Goal: Task Accomplishment & Management: Complete application form

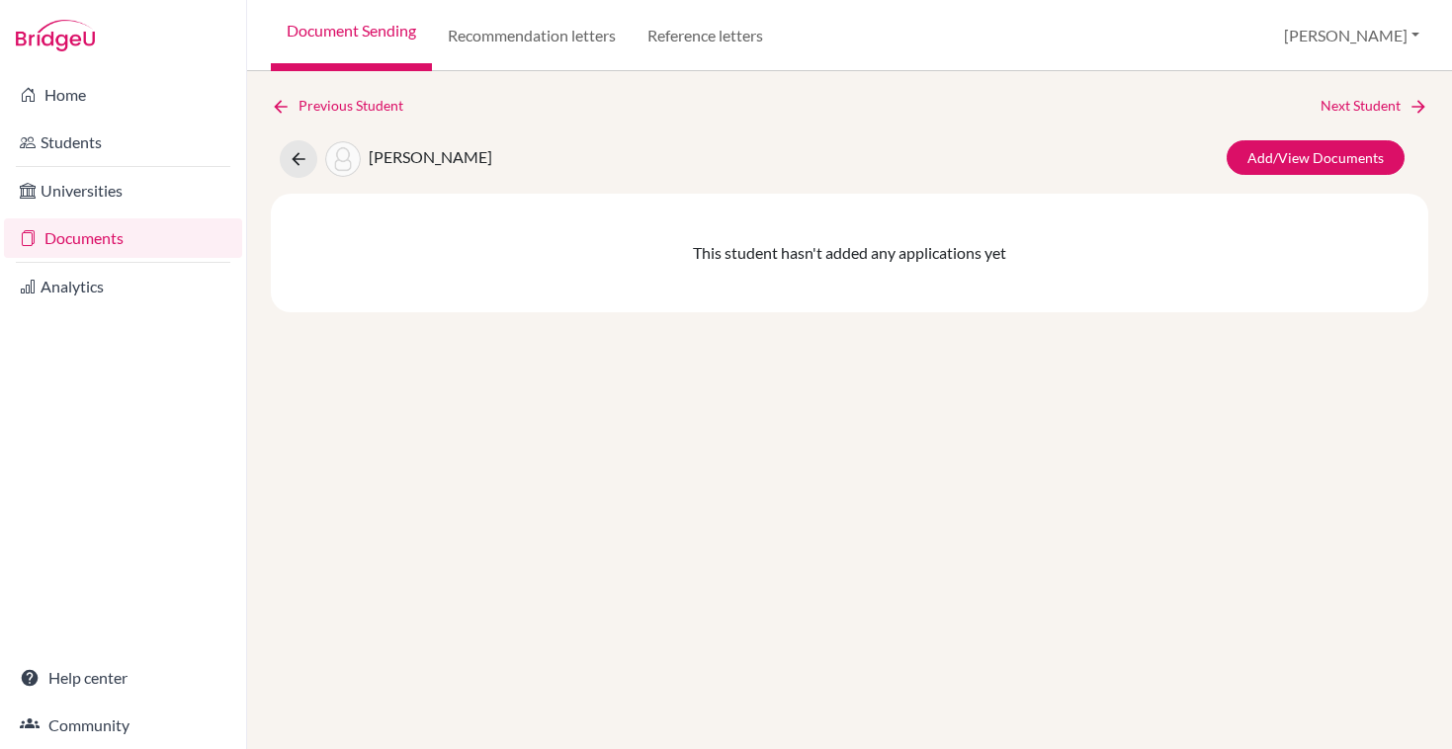
click at [46, 42] on img at bounding box center [55, 36] width 79 height 32
click at [285, 150] on button at bounding box center [299, 159] width 38 height 38
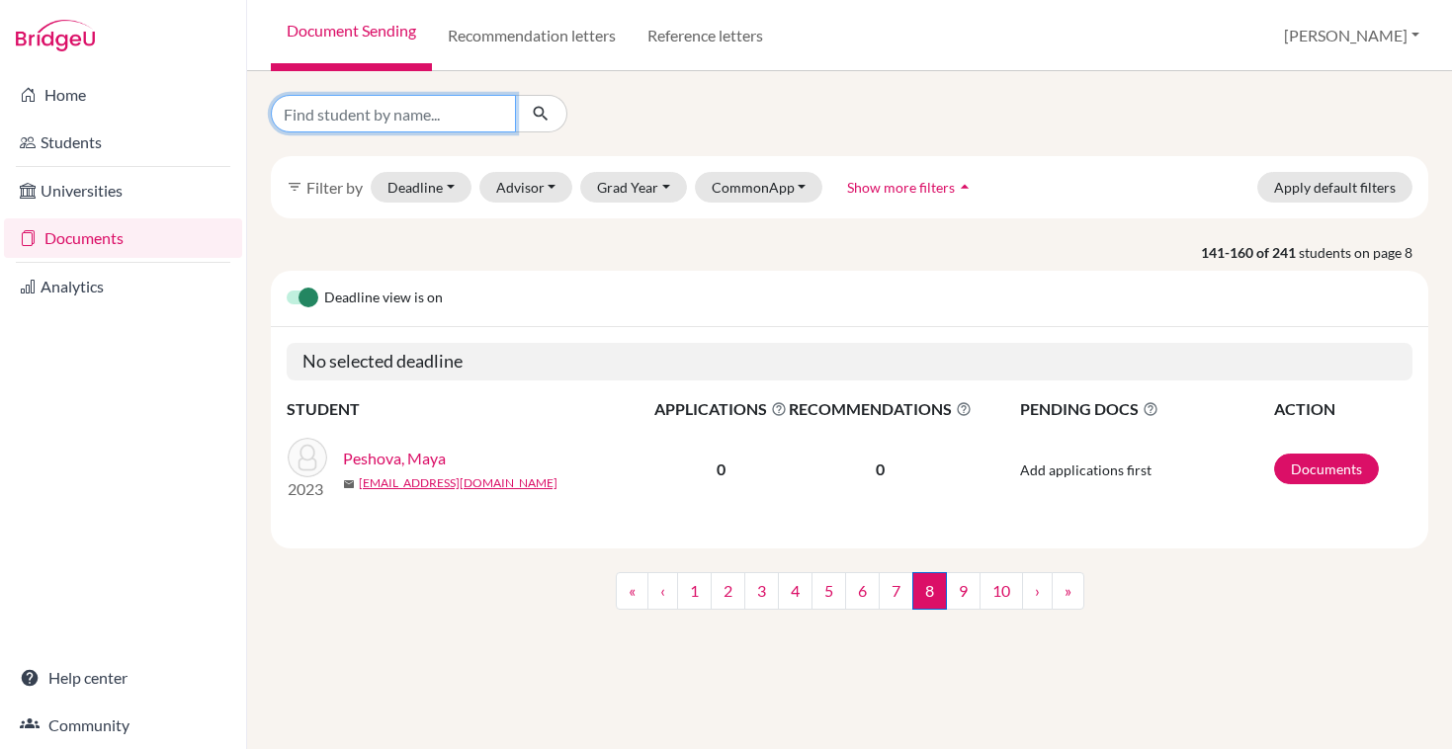
click at [459, 110] on input "Find student by name..." at bounding box center [393, 114] width 245 height 38
type input "pellmar"
click button "submit" at bounding box center [541, 114] width 52 height 38
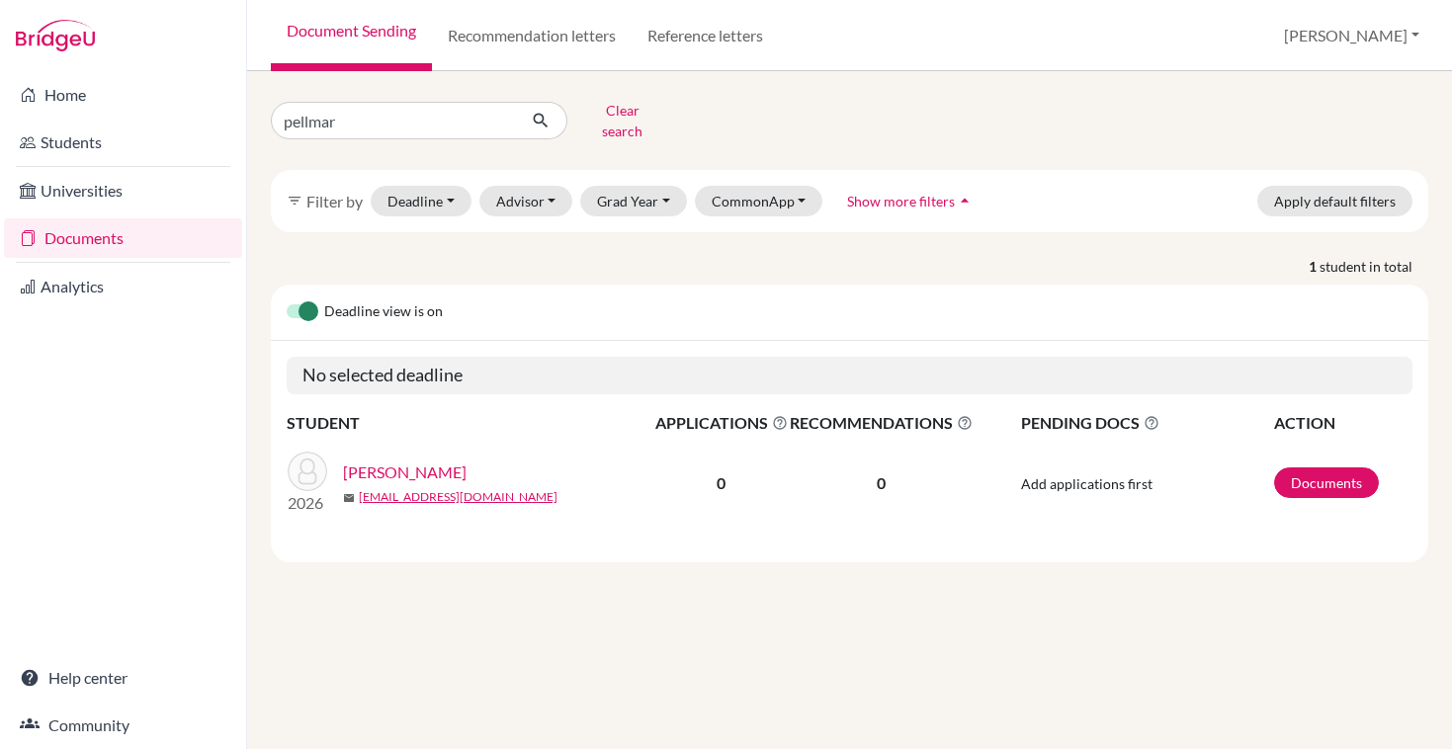
click at [370, 461] on link "Pellmar, Vivan" at bounding box center [405, 473] width 124 height 24
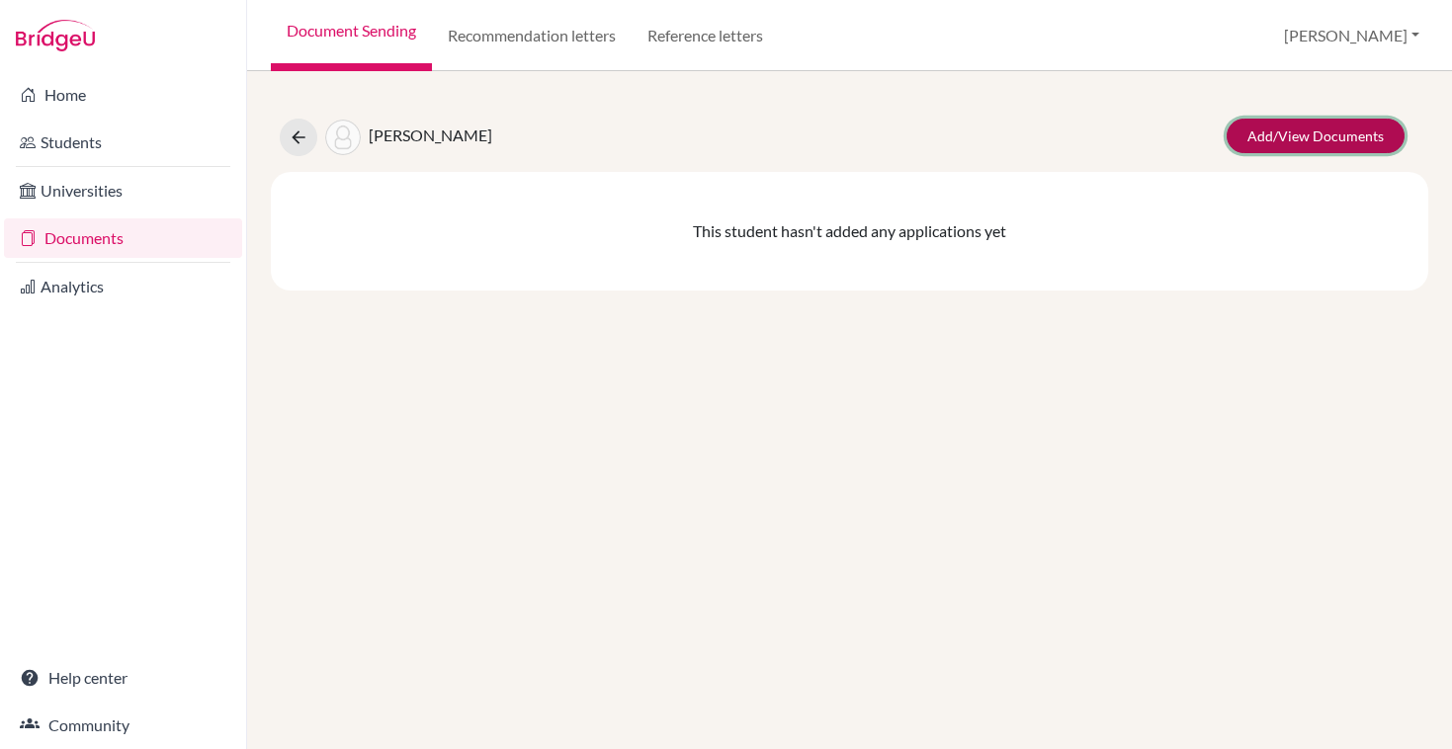
click at [1256, 136] on link "Add/View Documents" at bounding box center [1316, 136] width 178 height 35
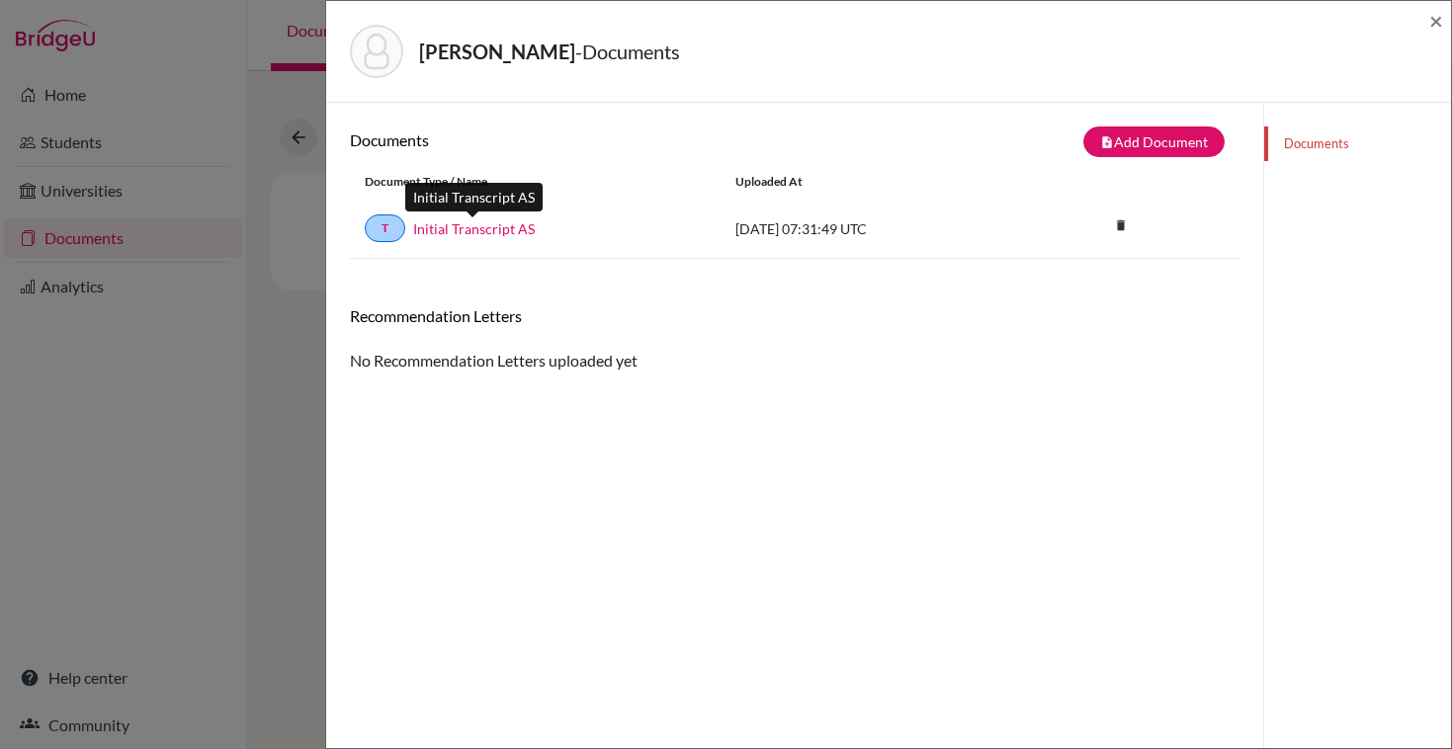
click at [507, 230] on link "Initial Transcript AS" at bounding box center [474, 228] width 122 height 21
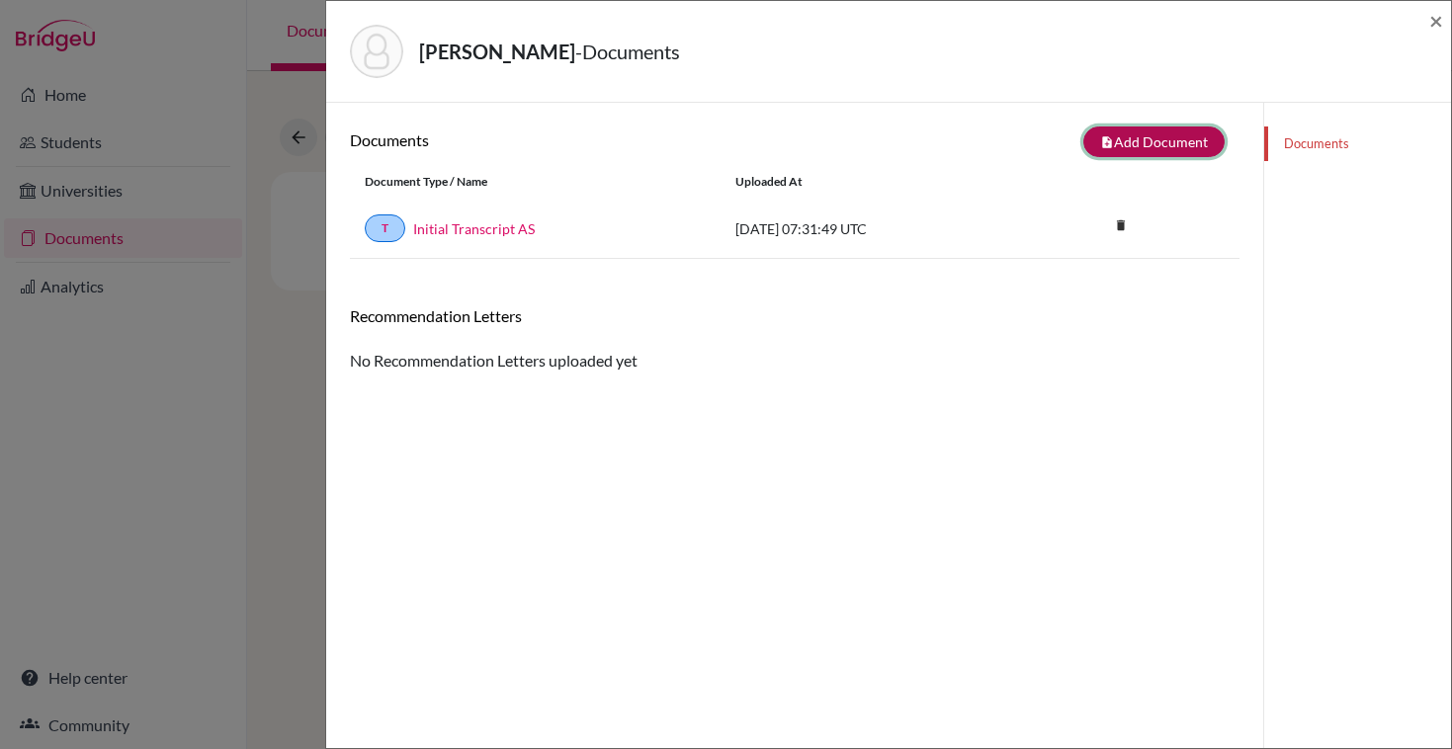
click at [1163, 141] on button "note_add Add Document" at bounding box center [1153, 142] width 141 height 31
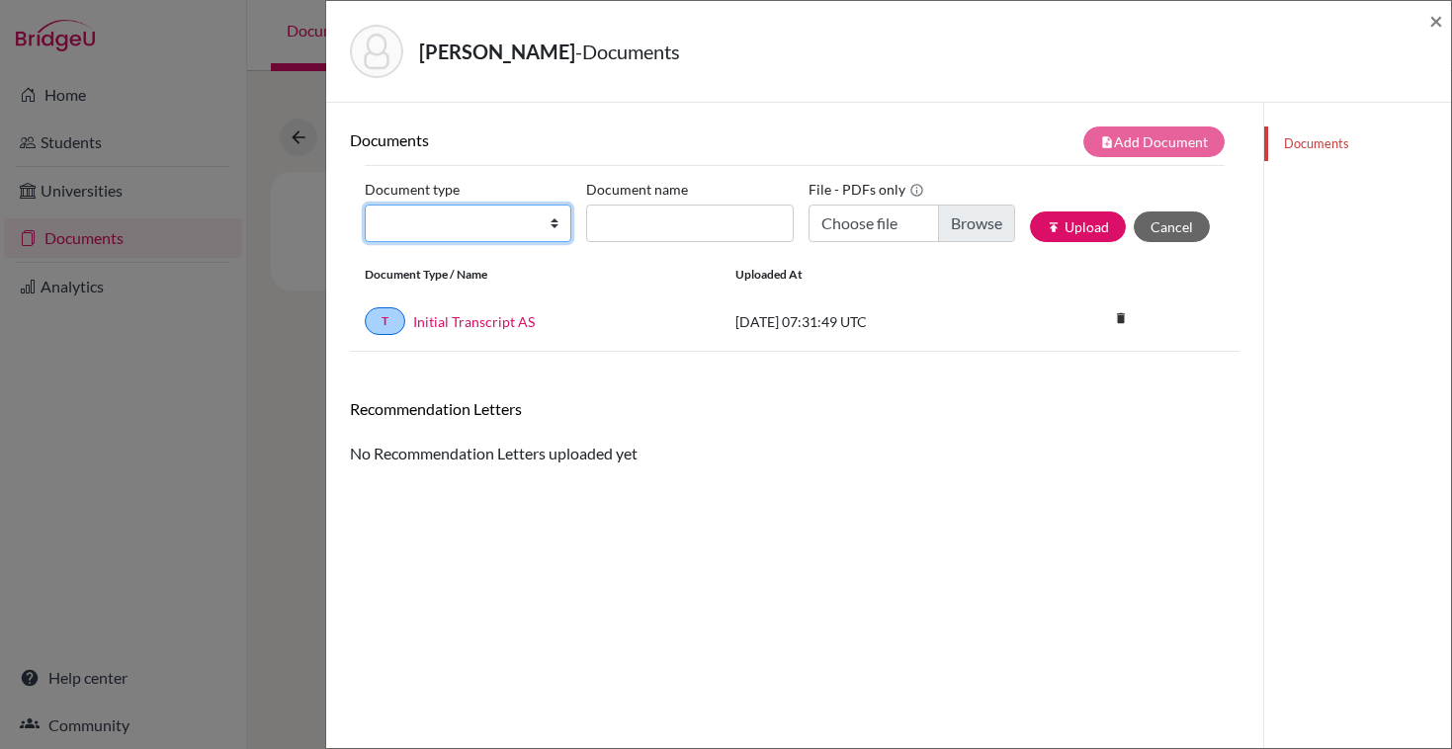
click at [454, 225] on select "Change explanation for Common App reports Counselor recommendation Internationa…" at bounding box center [468, 224] width 207 height 38
select select "2"
click at [365, 205] on select "Change explanation for Common App reports Counselor recommendation Internationa…" at bounding box center [468, 224] width 207 height 38
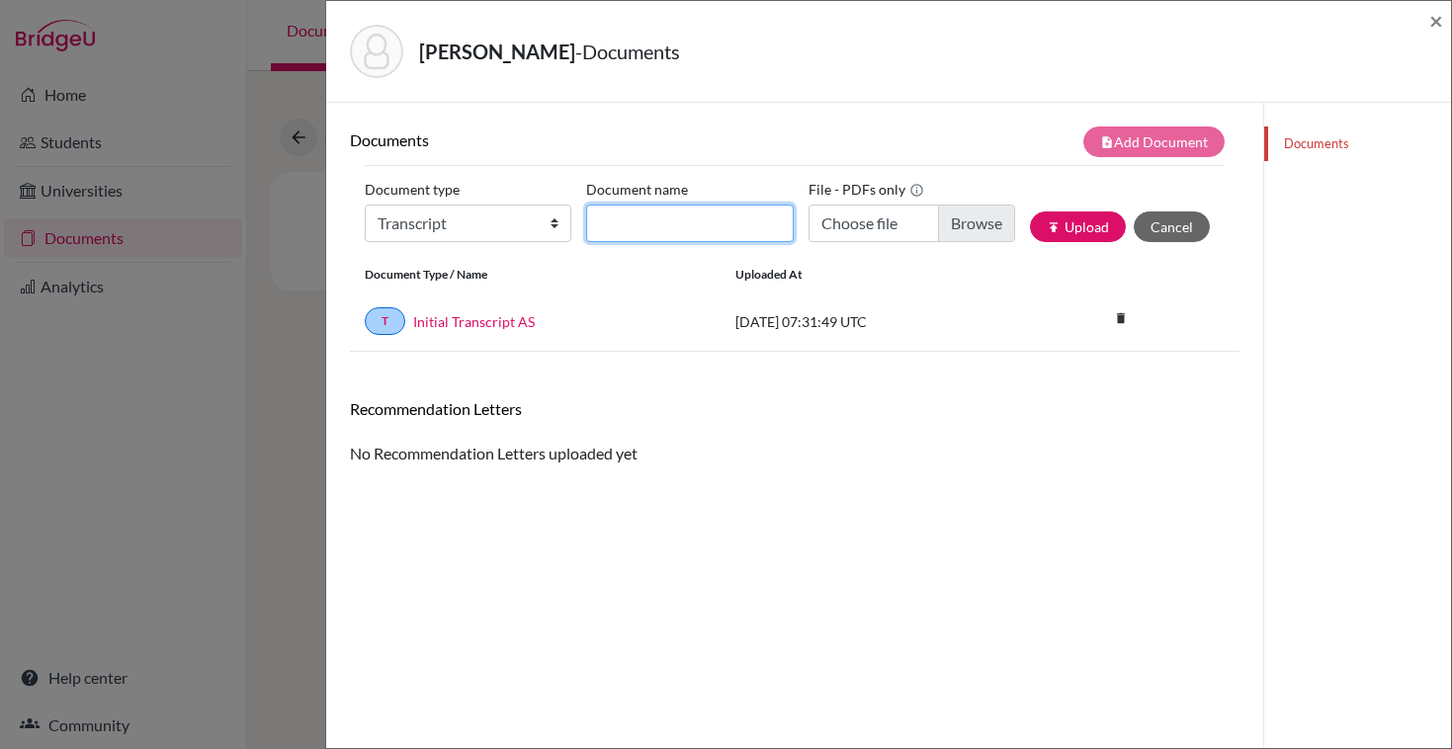
click at [629, 236] on input "Document name" at bounding box center [689, 224] width 207 height 38
type input "Initial Transcript AS"
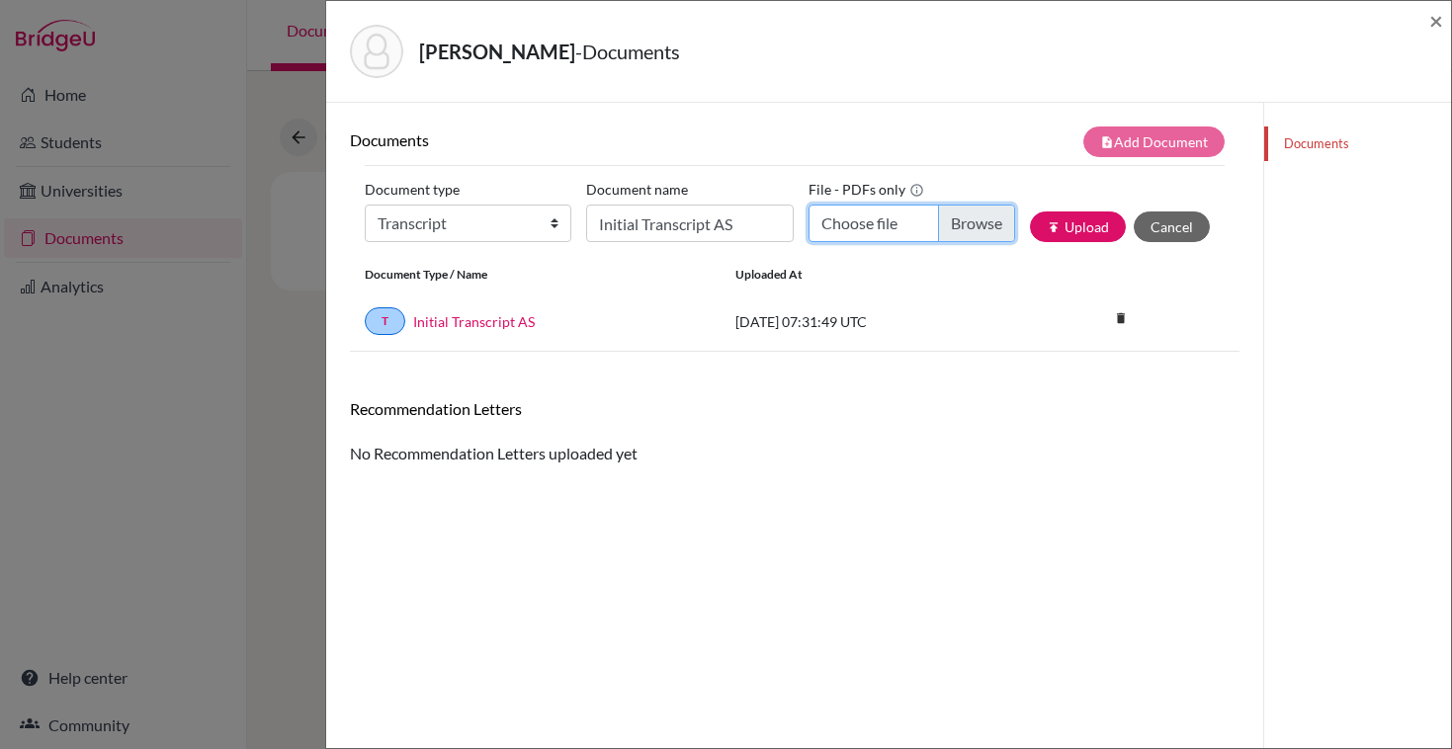
click at [895, 225] on input "Choose file" at bounding box center [911, 224] width 207 height 38
type input "C:\fakepath\Official_Transcript_Pellmar_Vivian (1).pdf"
click at [1091, 226] on button "publish Upload" at bounding box center [1078, 227] width 96 height 31
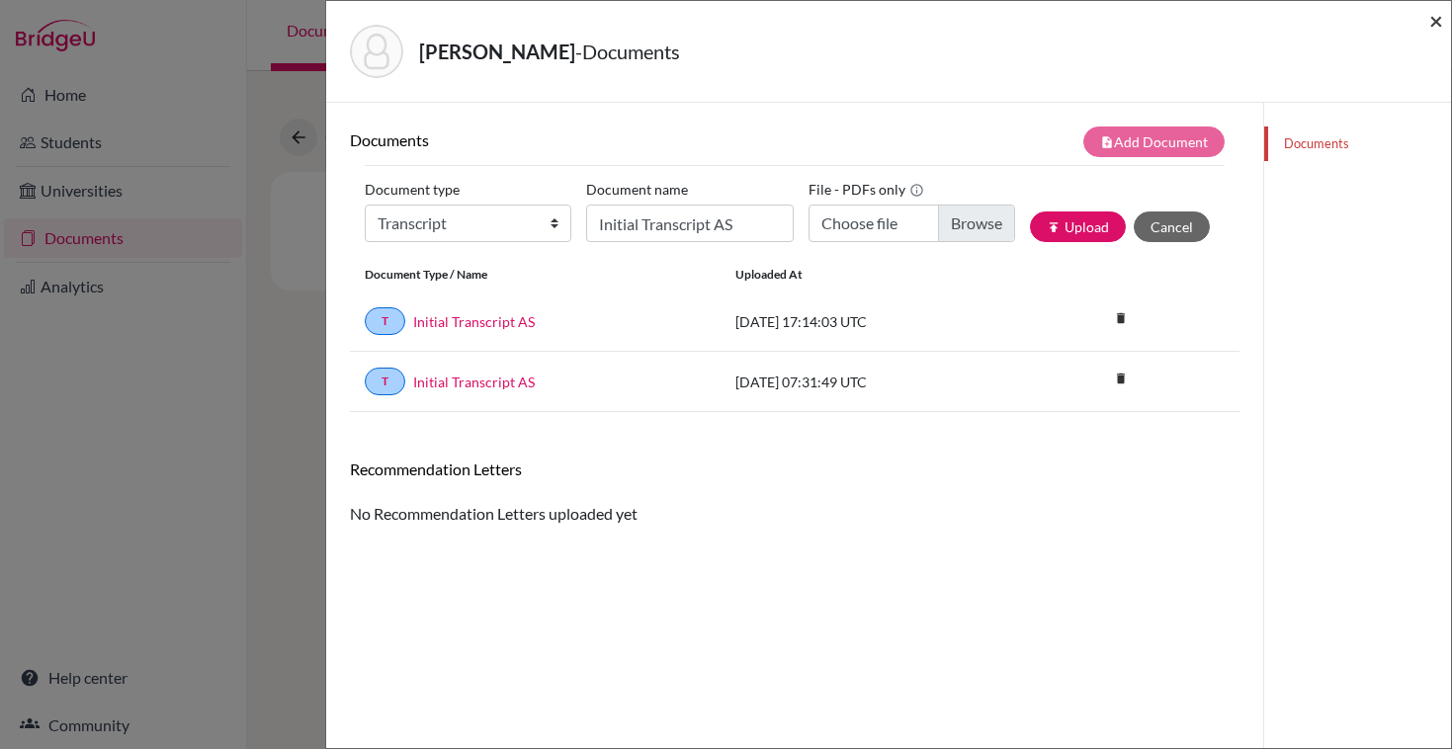
click at [1431, 21] on span "×" at bounding box center [1436, 20] width 14 height 29
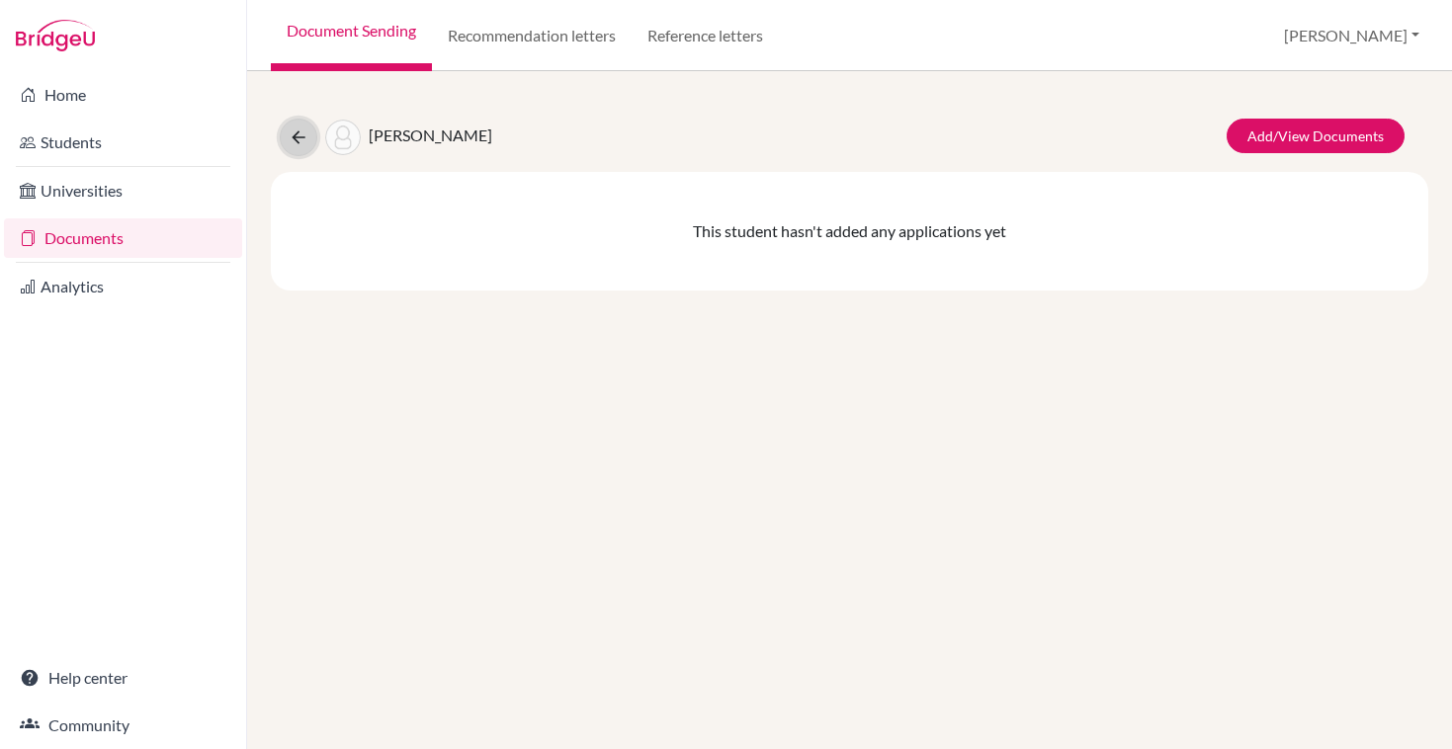
click at [287, 139] on button at bounding box center [299, 138] width 38 height 38
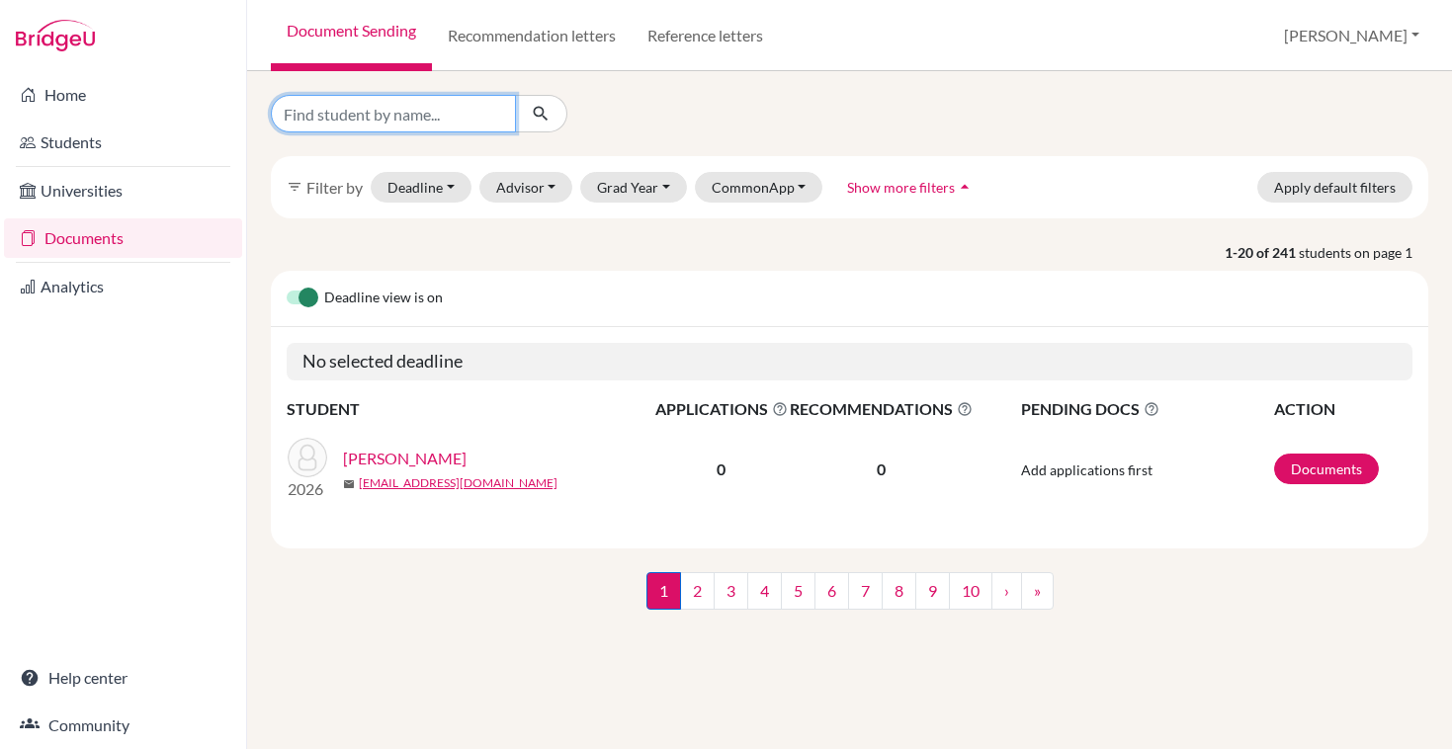
click at [368, 115] on input "Find student by name..." at bounding box center [393, 114] width 245 height 38
type input "melissa"
click button "submit" at bounding box center [541, 114] width 52 height 38
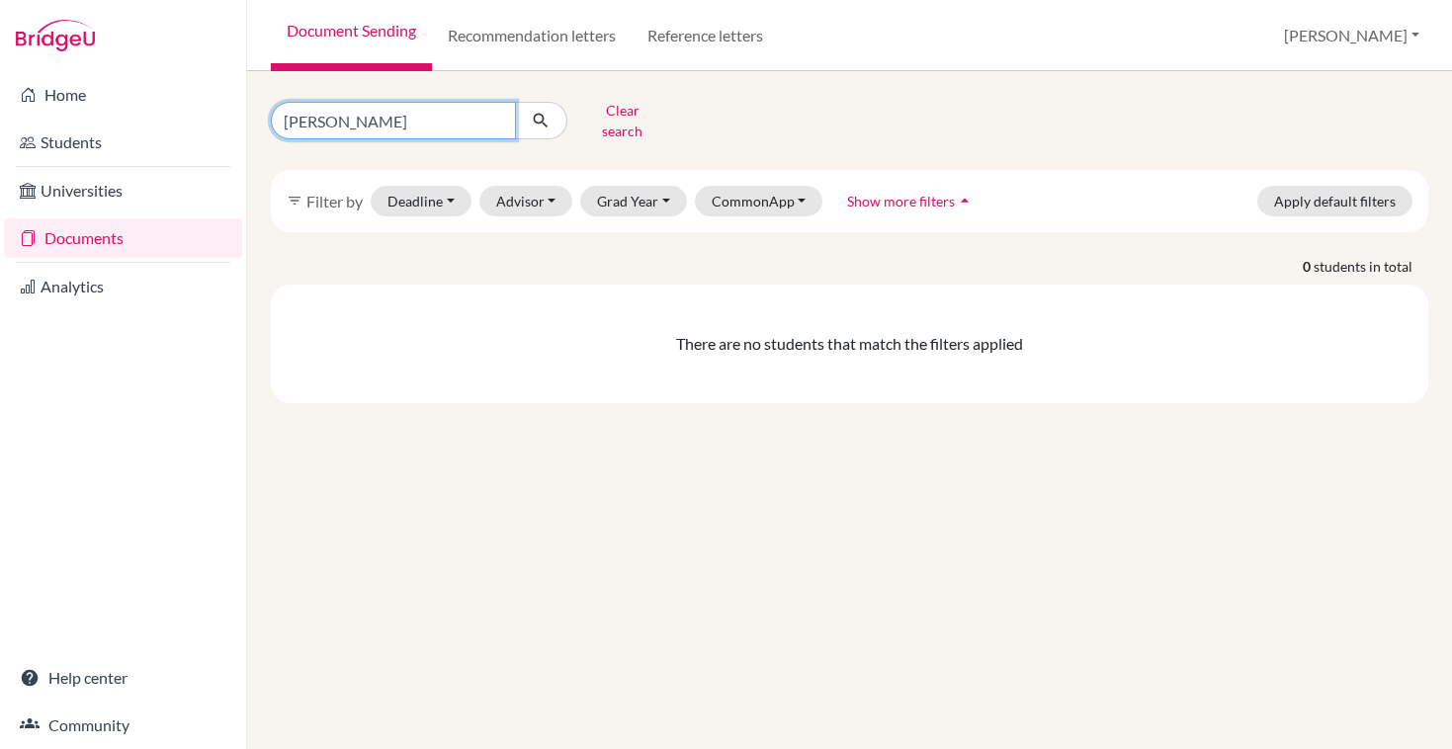
click at [353, 113] on input "melissa" at bounding box center [393, 121] width 245 height 38
type input "melisa"
click button "submit" at bounding box center [541, 121] width 52 height 38
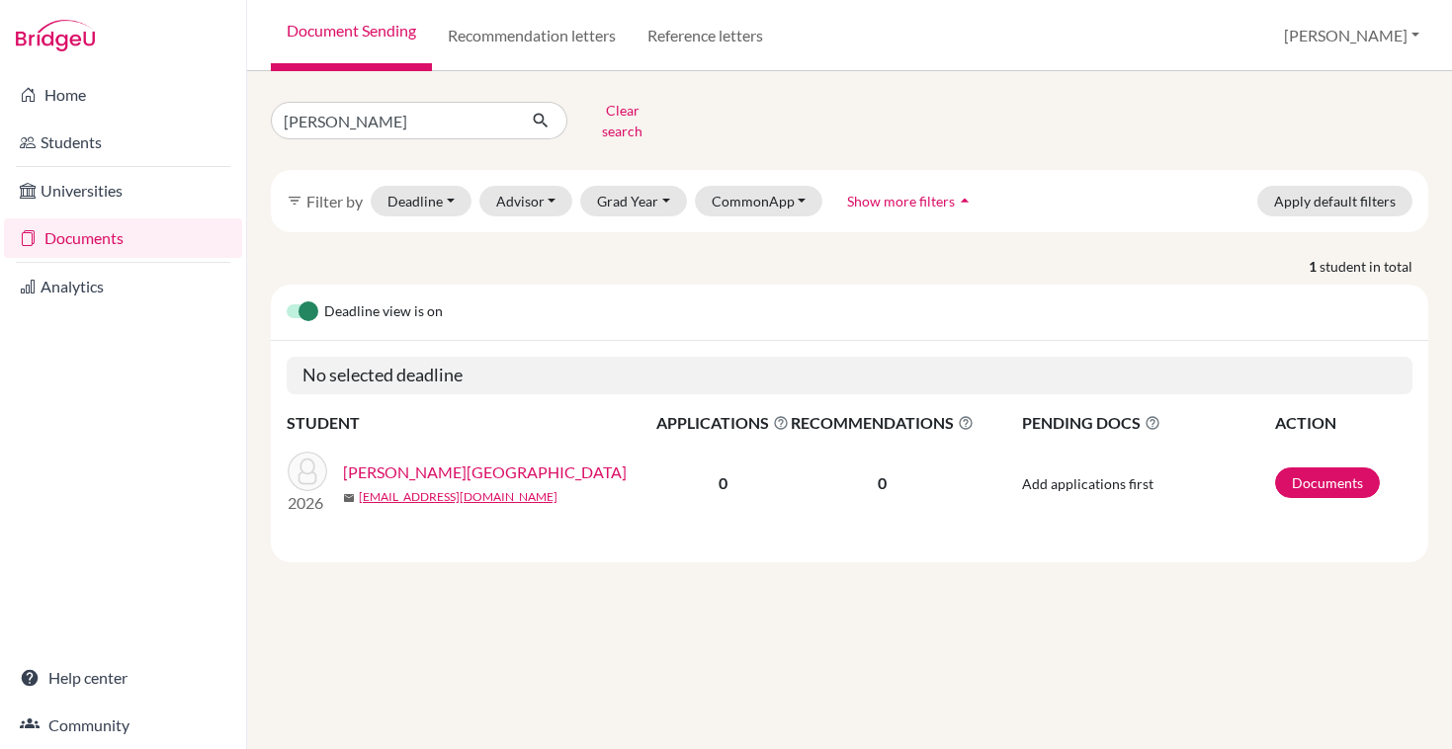
click at [389, 461] on link "Valkova, Melisa" at bounding box center [485, 473] width 284 height 24
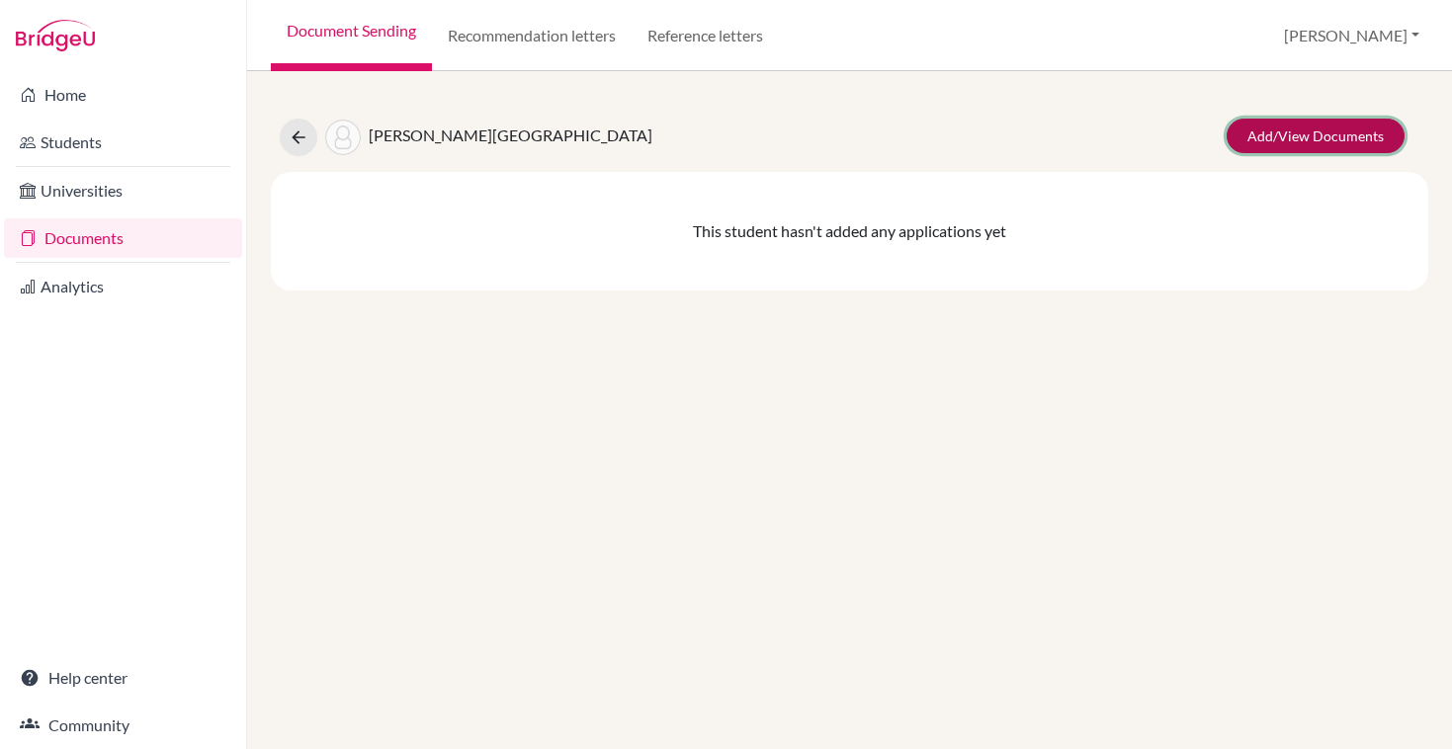
click at [1251, 141] on link "Add/View Documents" at bounding box center [1316, 136] width 178 height 35
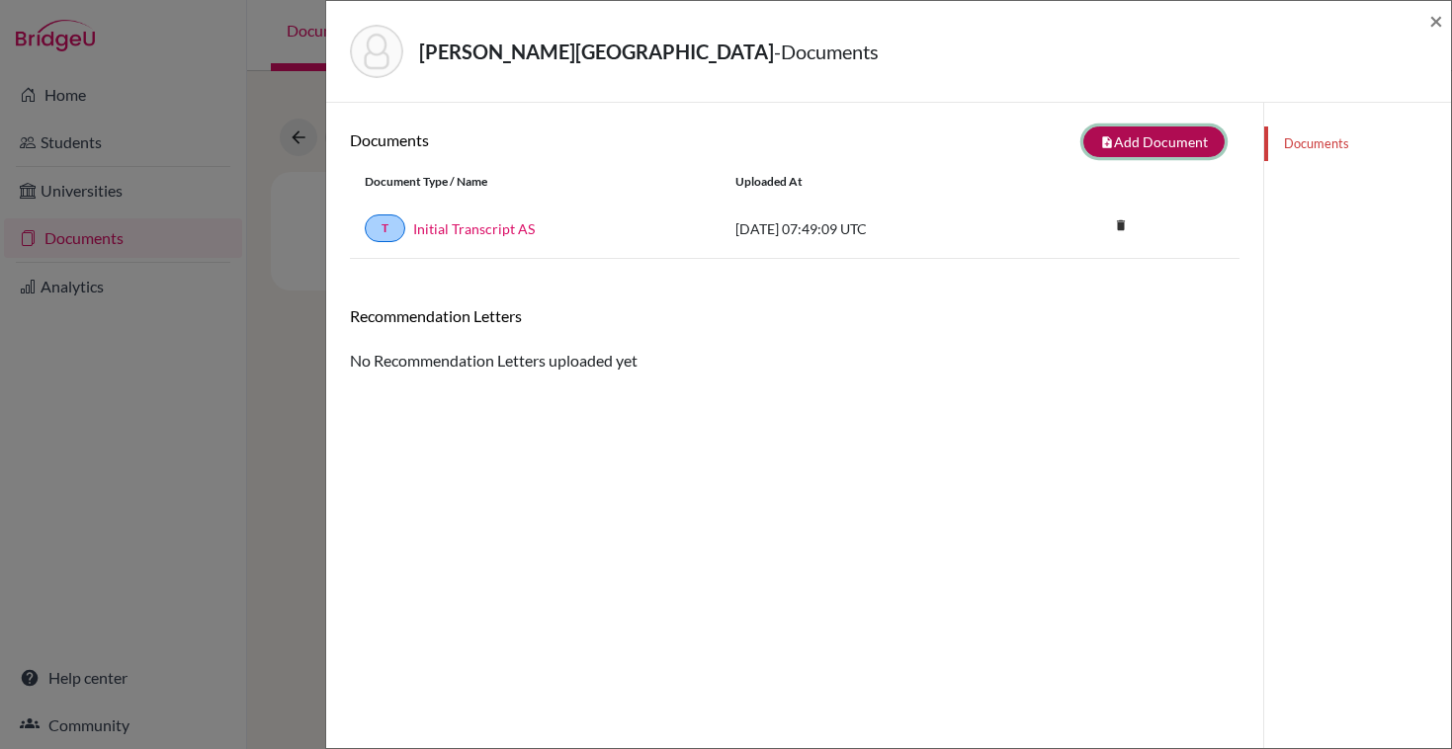
click at [1179, 142] on button "note_add Add Document" at bounding box center [1153, 142] width 141 height 31
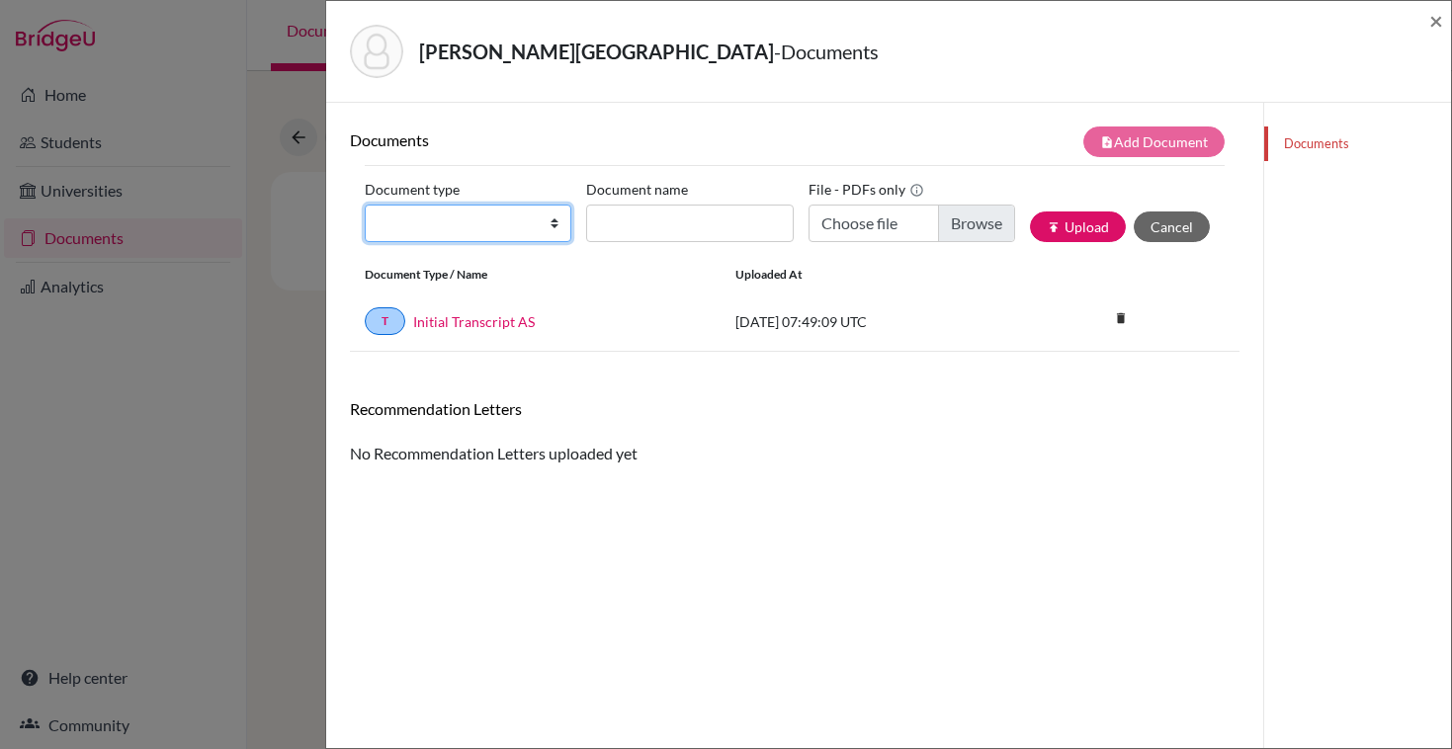
click at [507, 230] on select "Change explanation for Common App reports Counselor recommendation Internationa…" at bounding box center [468, 224] width 207 height 38
select select "2"
click at [365, 205] on select "Change explanation for Common App reports Counselor recommendation Internationa…" at bounding box center [468, 224] width 207 height 38
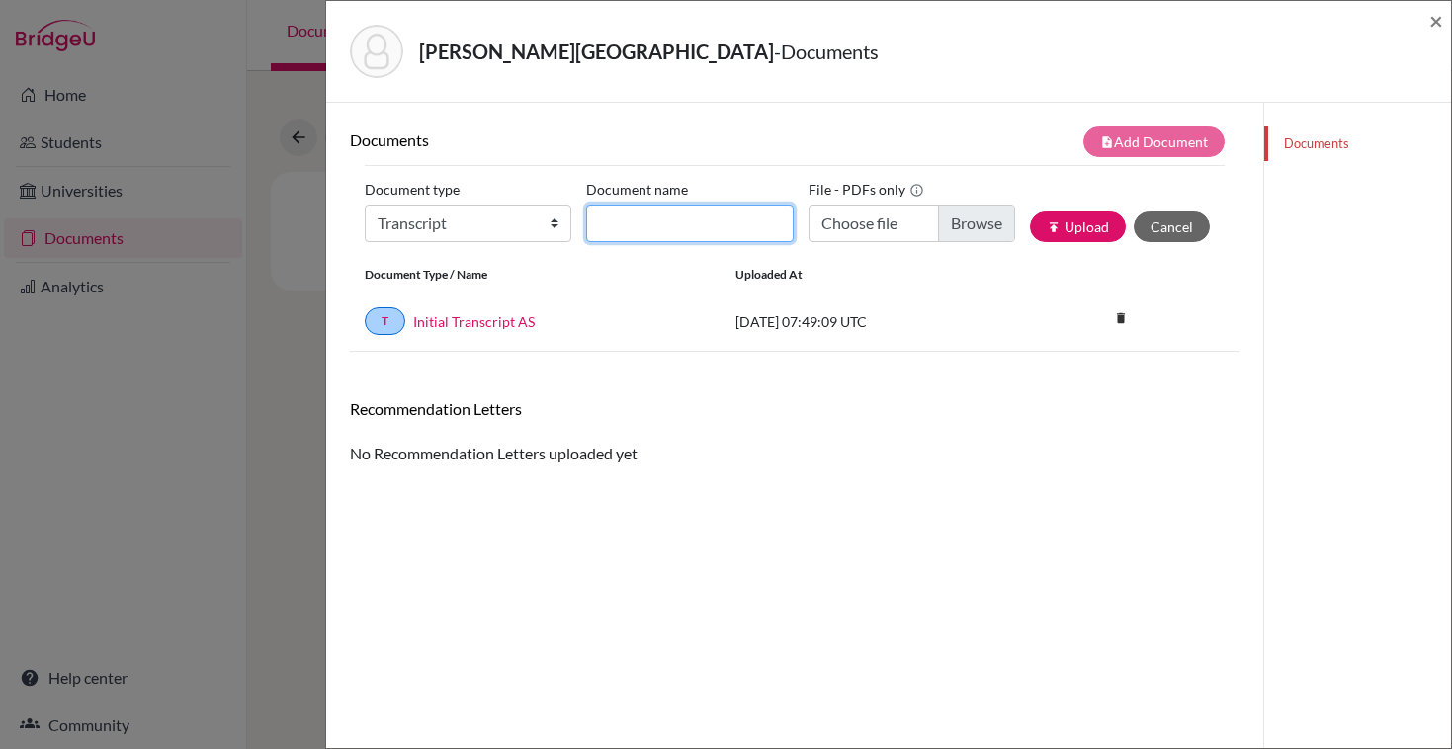
click at [643, 212] on input "Document name" at bounding box center [689, 224] width 207 height 38
type input "Transfered Transcript"
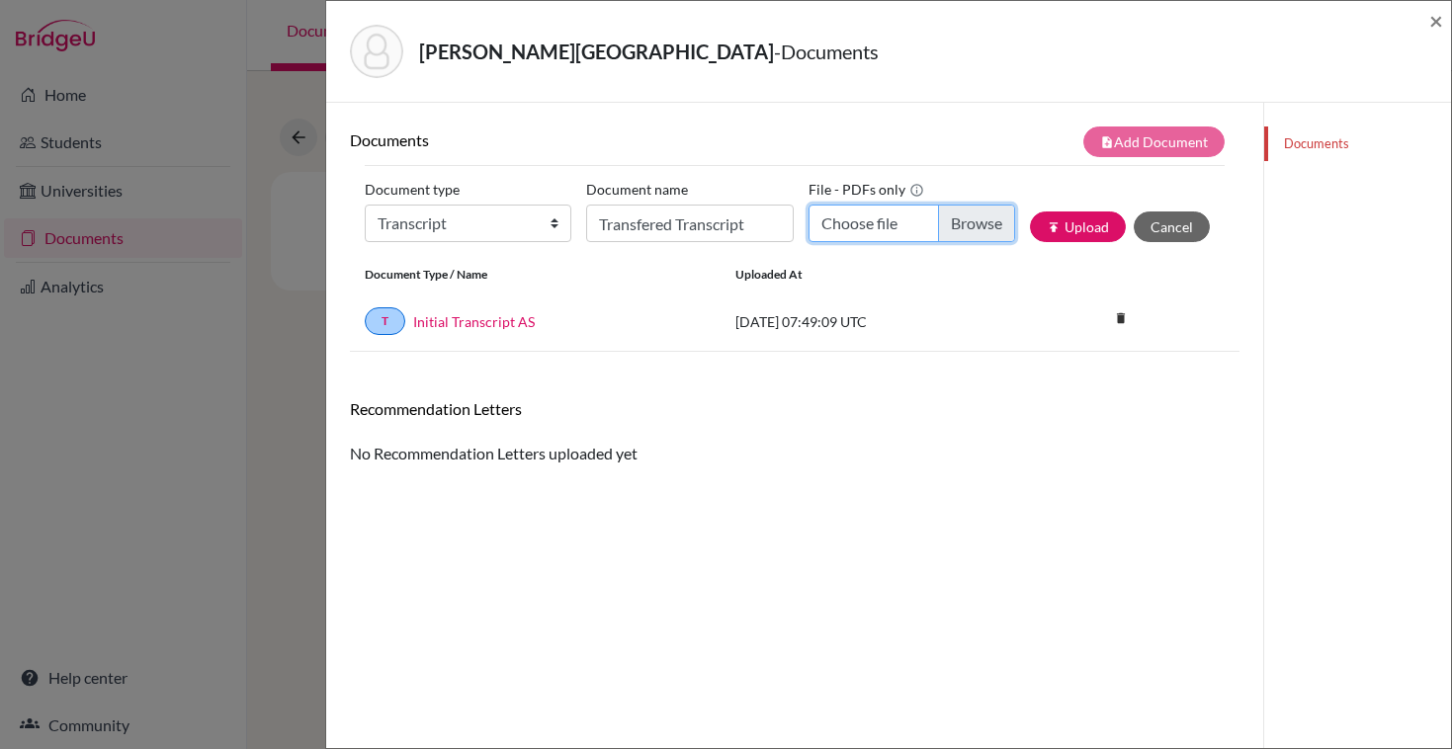
click at [874, 224] on input "Choose file" at bounding box center [911, 224] width 207 height 38
type input "C:\fakepath\Valkova_Melisa_0915568217214_ (1).pdf"
click at [1099, 238] on button "publish Upload" at bounding box center [1078, 227] width 96 height 31
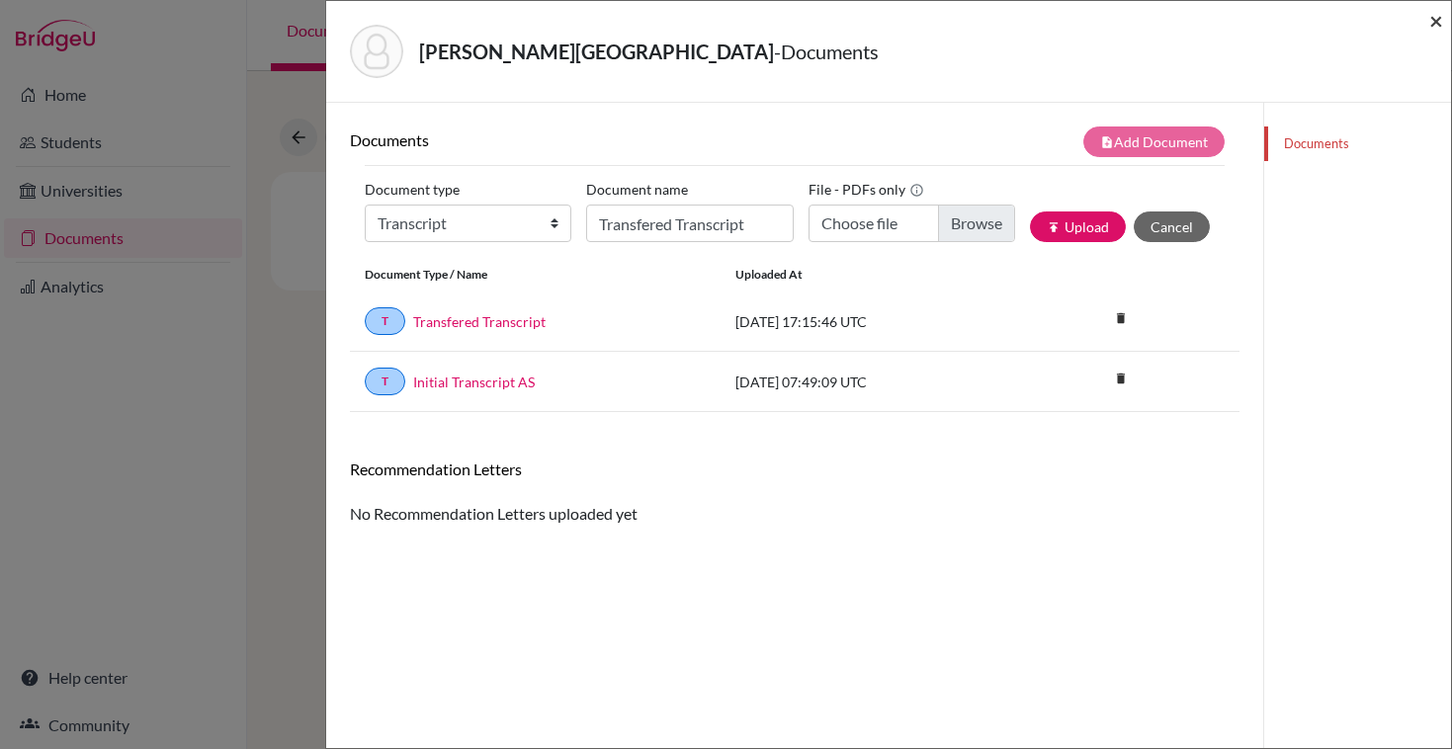
click at [1432, 25] on span "×" at bounding box center [1436, 20] width 14 height 29
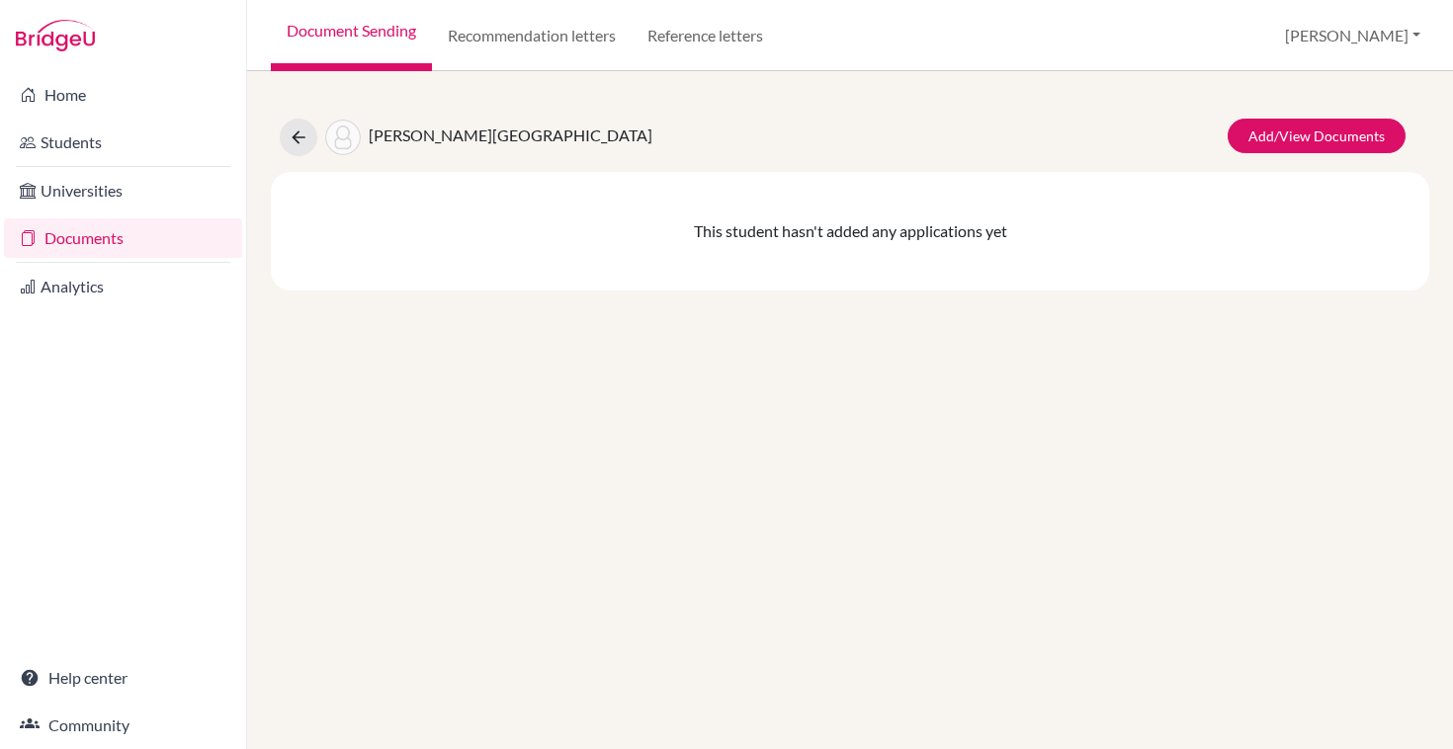
click at [280, 124] on div "Valkova, Melisa" at bounding box center [466, 138] width 373 height 38
click at [302, 142] on icon at bounding box center [299, 137] width 20 height 20
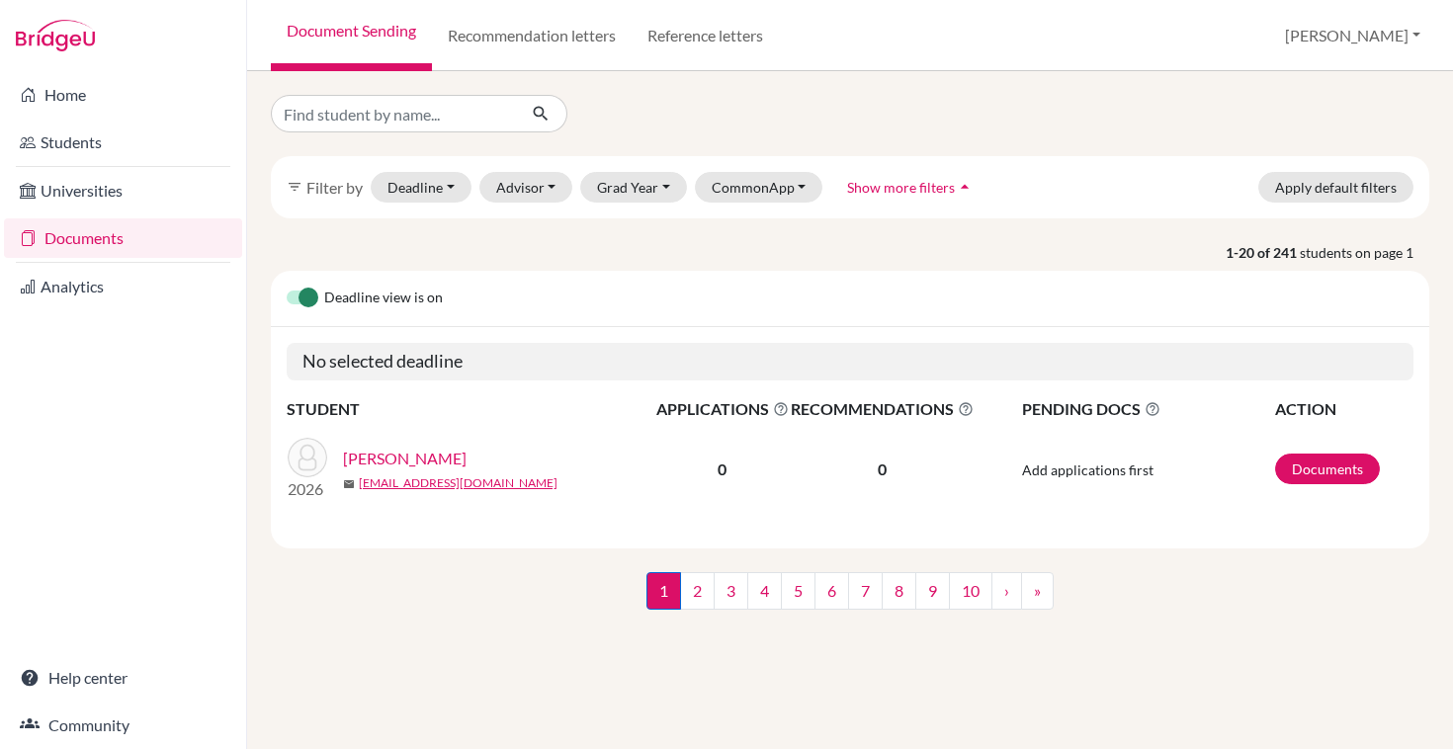
click at [456, 116] on input "Find student by name..." at bounding box center [393, 114] width 245 height 38
type input "risi"
click at [550, 110] on button "submit" at bounding box center [541, 114] width 52 height 38
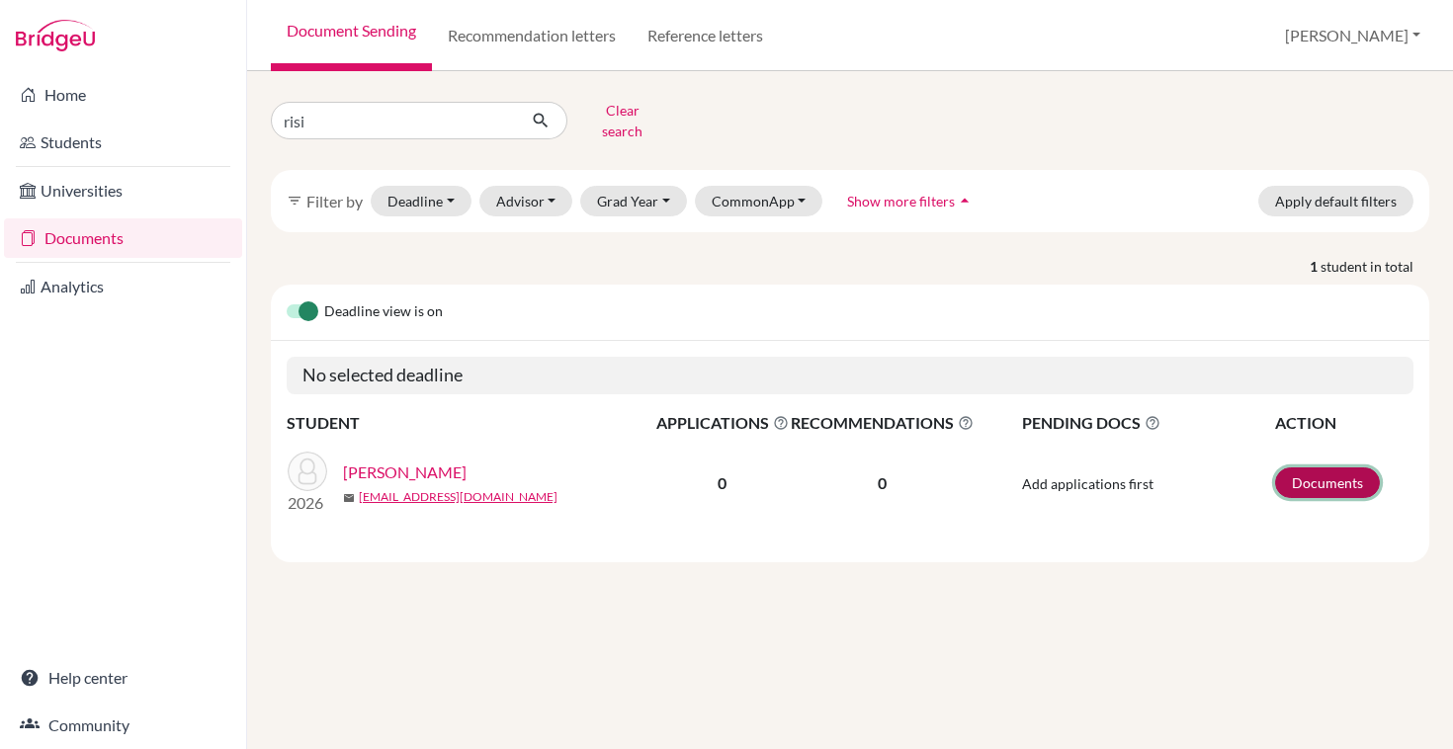
click at [1334, 468] on link "Documents" at bounding box center [1327, 482] width 105 height 31
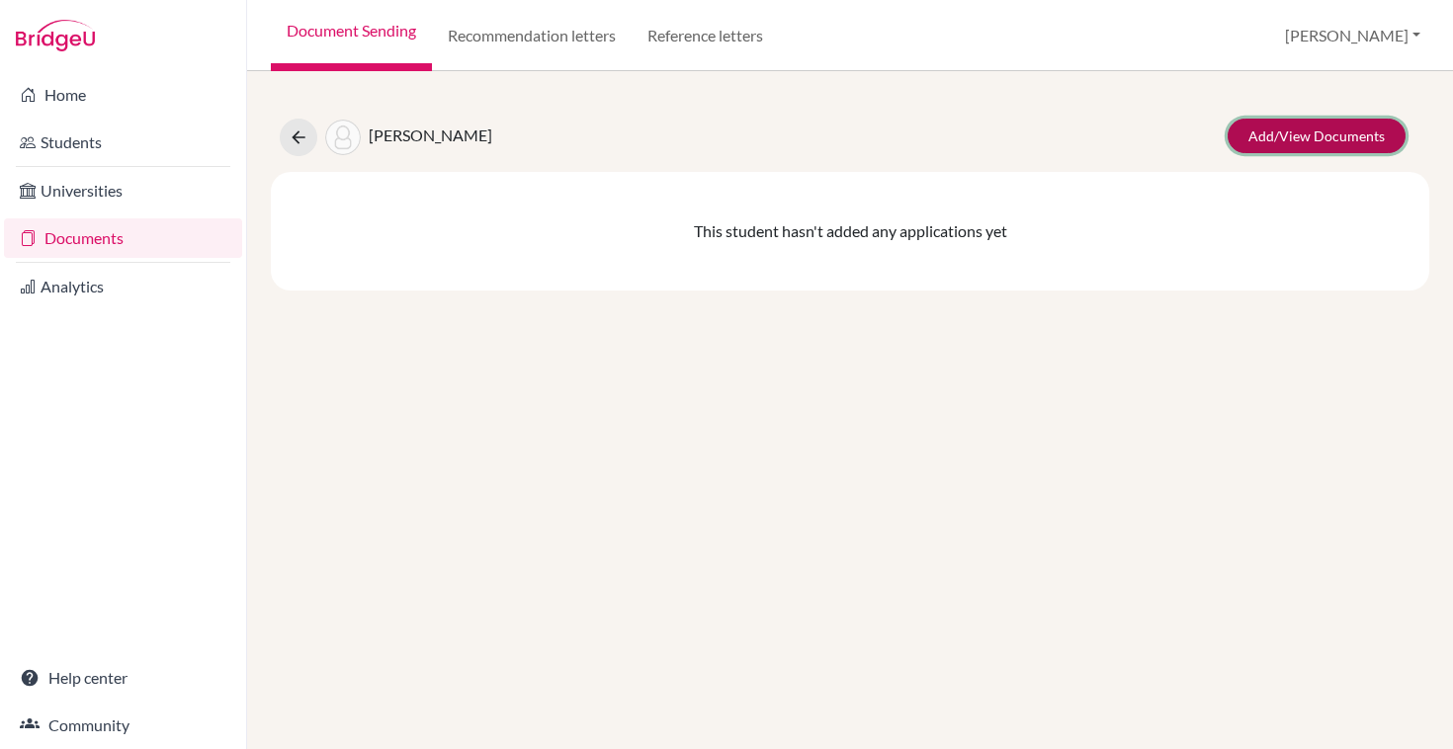
click at [1297, 135] on link "Add/View Documents" at bounding box center [1317, 136] width 178 height 35
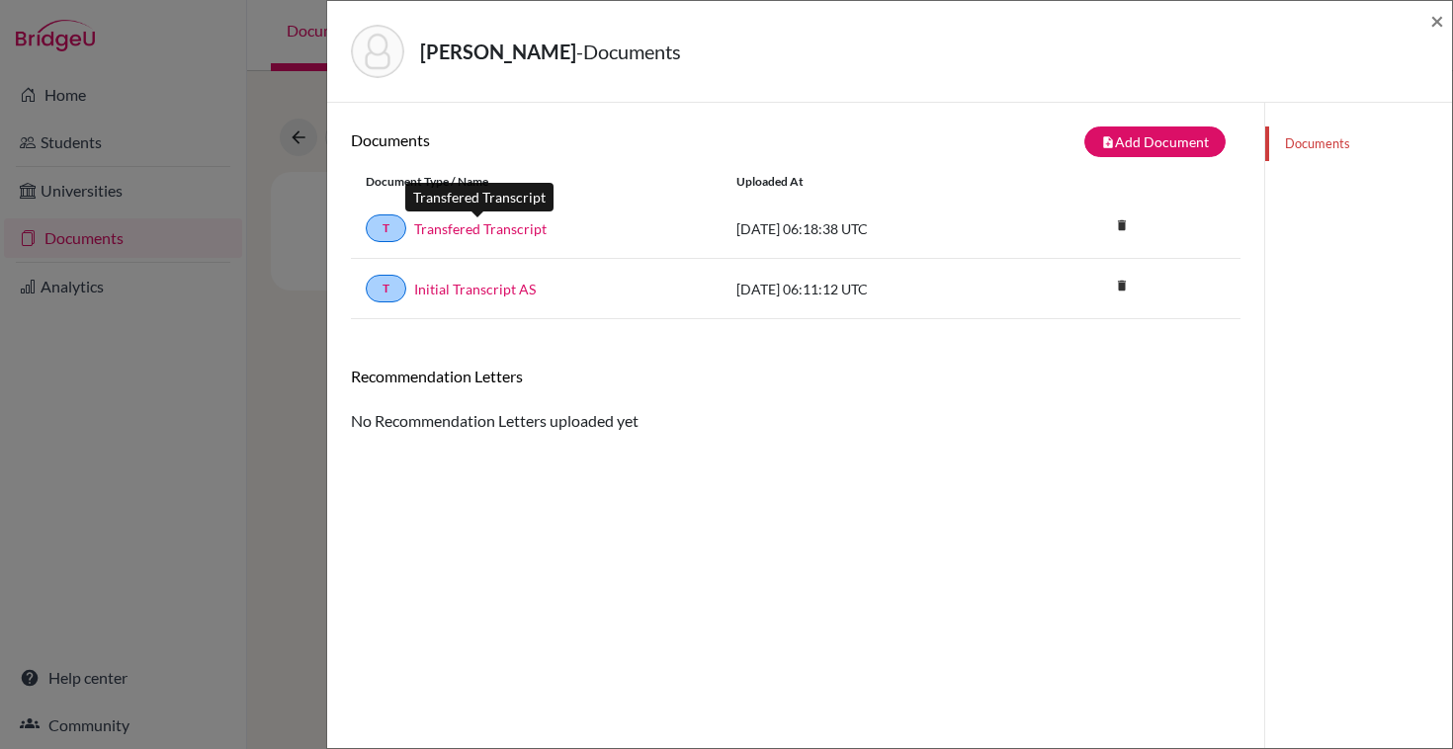
click at [460, 233] on link "Transfered Transcript" at bounding box center [480, 228] width 132 height 21
click at [294, 141] on div "[PERSON_NAME] - Documents × Documents note_add Add Document Document type Chang…" at bounding box center [726, 374] width 1453 height 749
click at [1430, 27] on span "×" at bounding box center [1437, 20] width 14 height 29
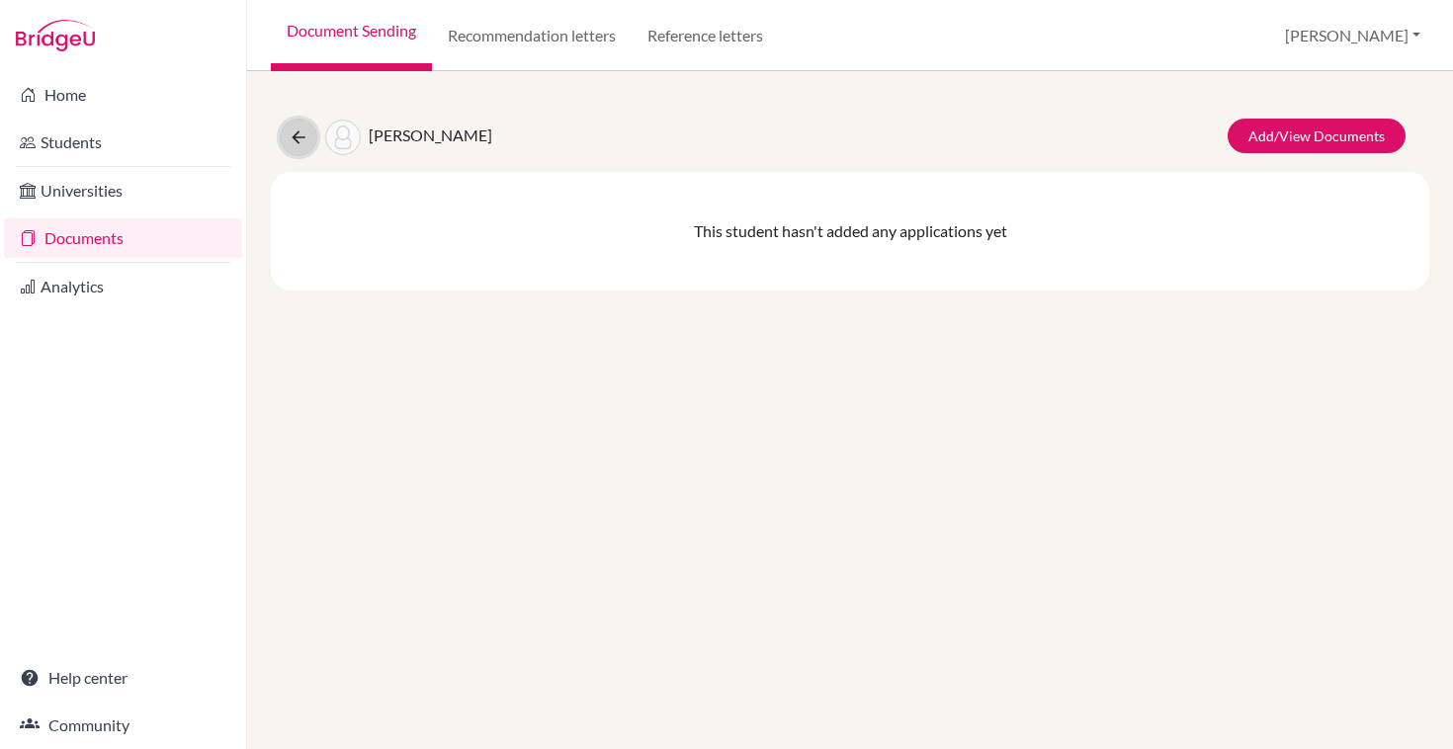
click at [301, 141] on icon at bounding box center [299, 137] width 20 height 20
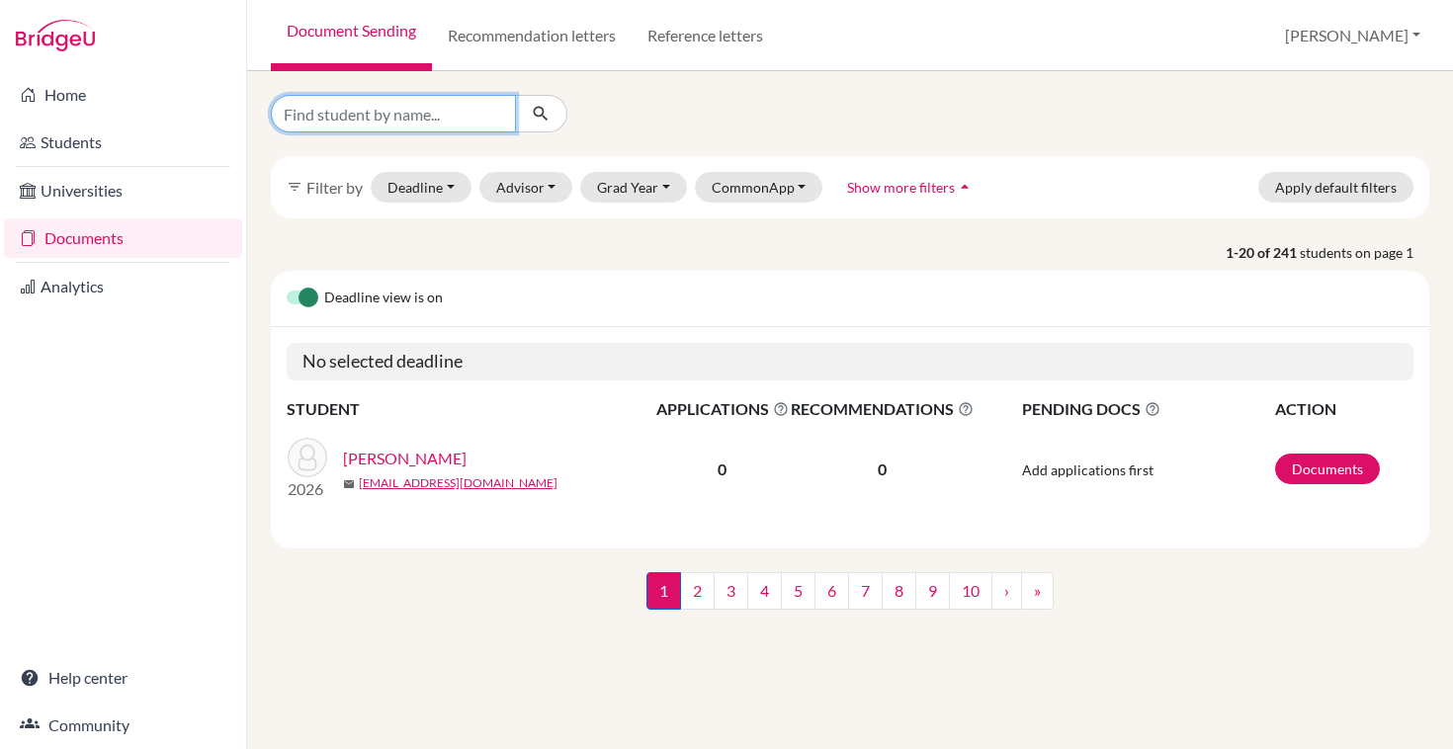
click at [371, 122] on input "Find student by name..." at bounding box center [393, 114] width 245 height 38
type input "egosi"
click button "submit" at bounding box center [541, 114] width 52 height 38
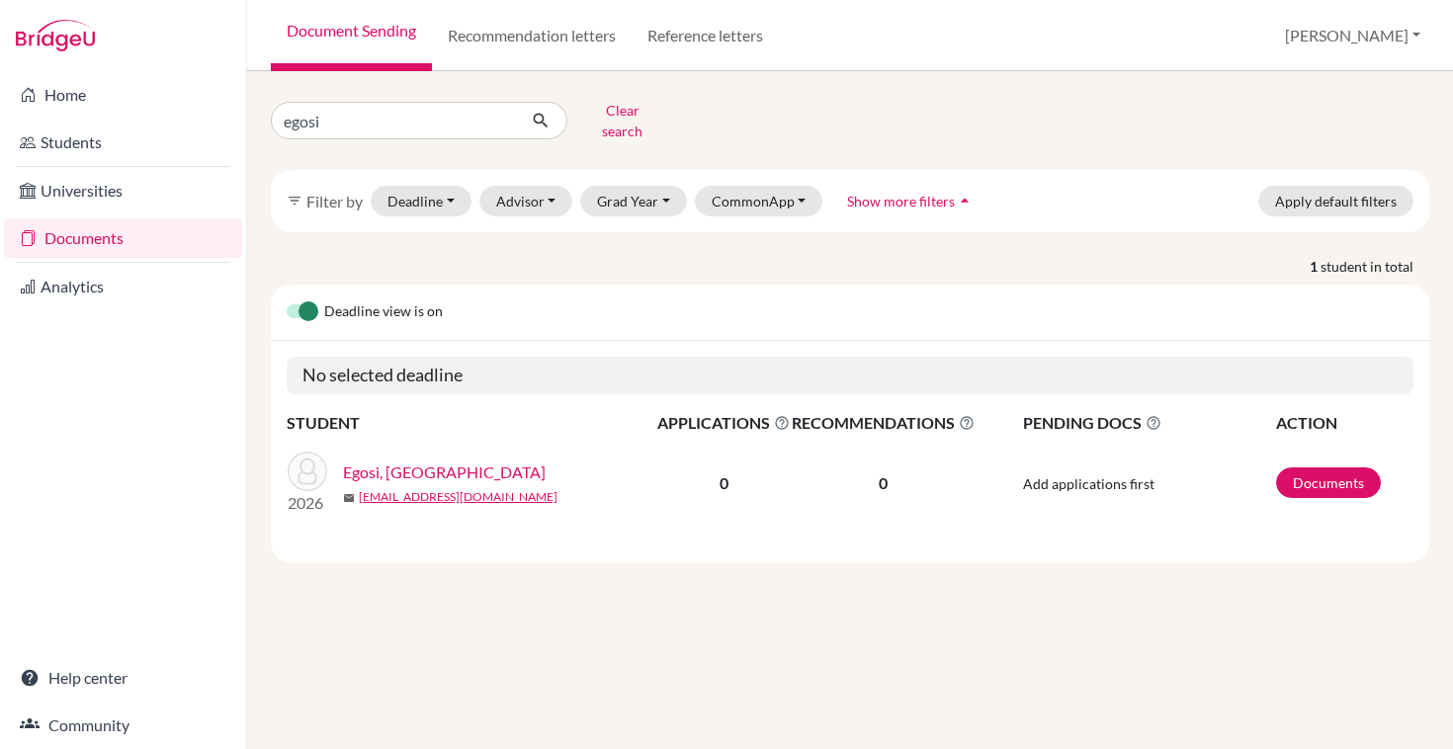
click at [369, 461] on link "Egosi, [GEOGRAPHIC_DATA]" at bounding box center [444, 473] width 203 height 24
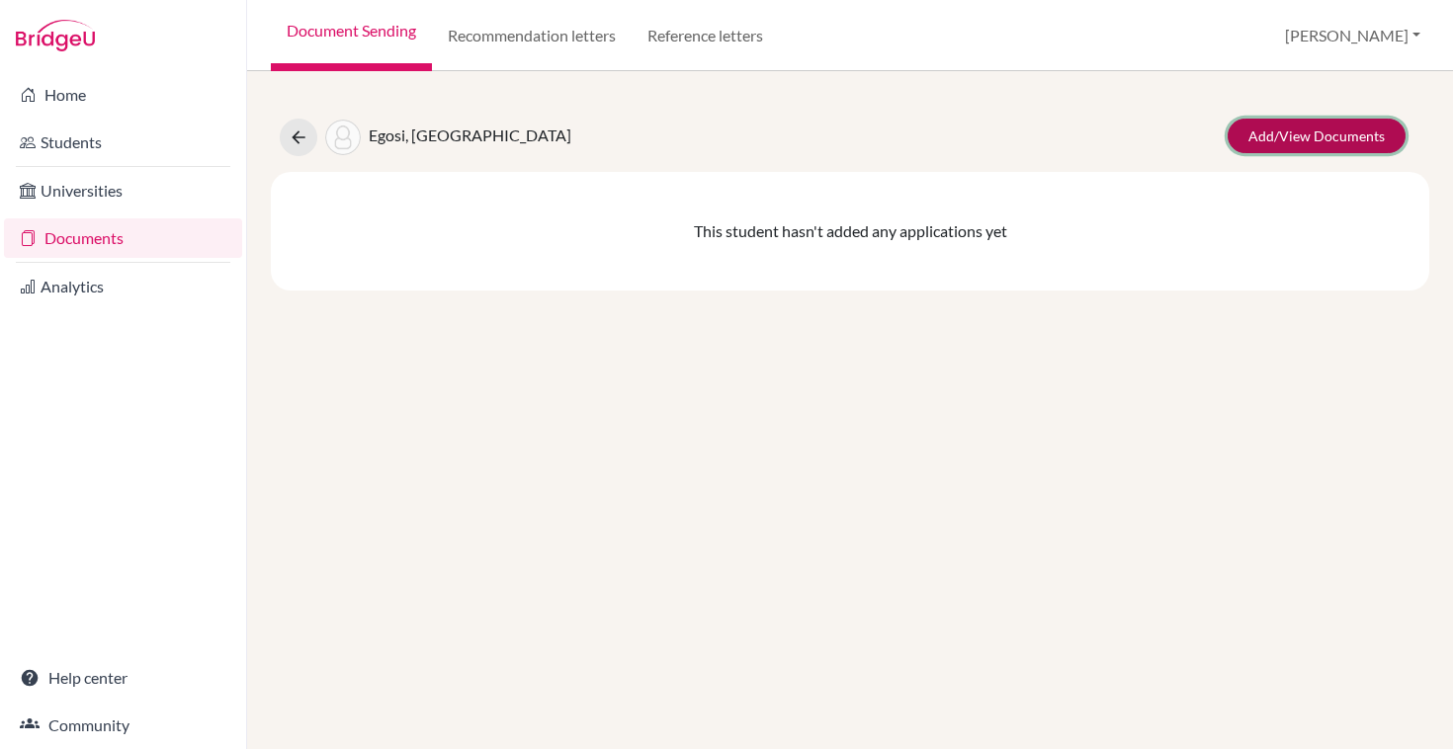
click at [1353, 134] on link "Add/View Documents" at bounding box center [1317, 136] width 178 height 35
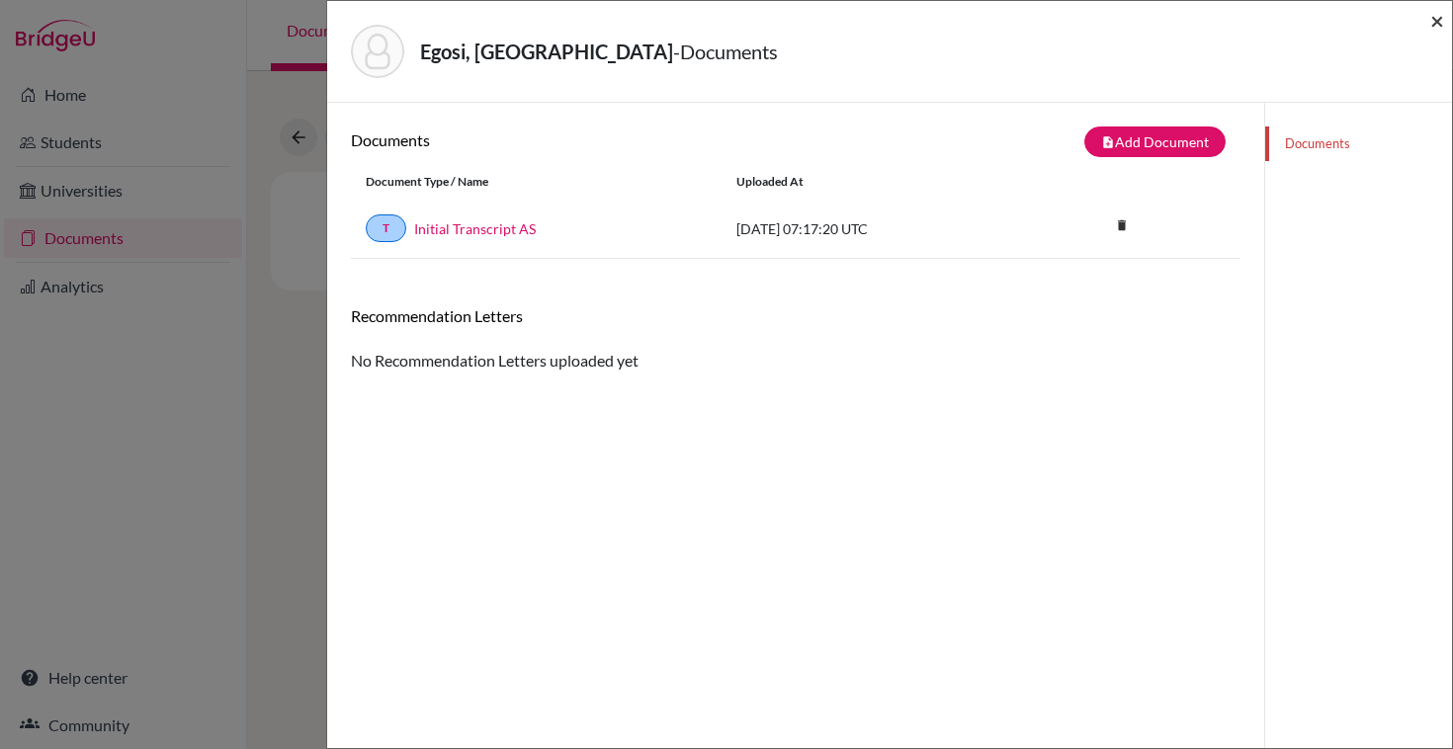
click at [1430, 27] on span "×" at bounding box center [1437, 20] width 14 height 29
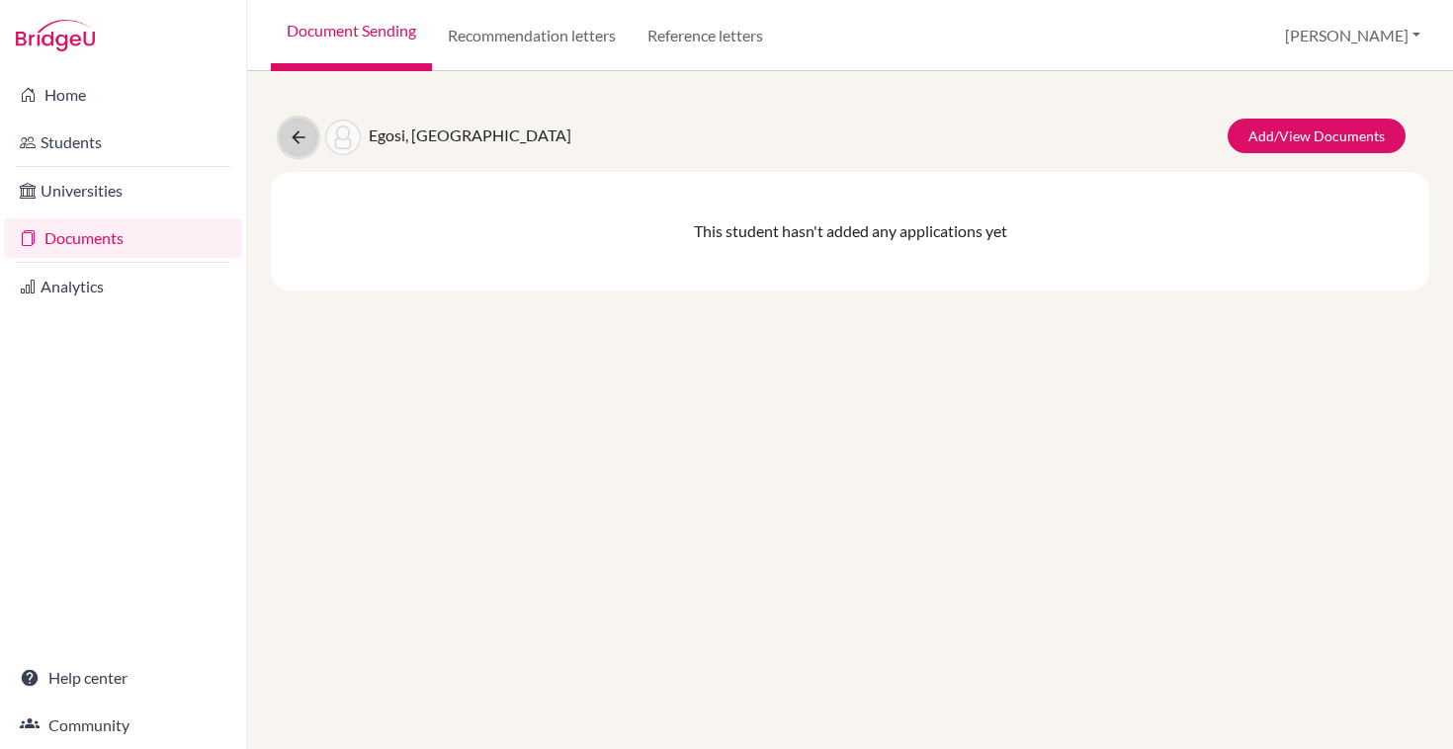
click at [295, 138] on icon at bounding box center [299, 137] width 20 height 20
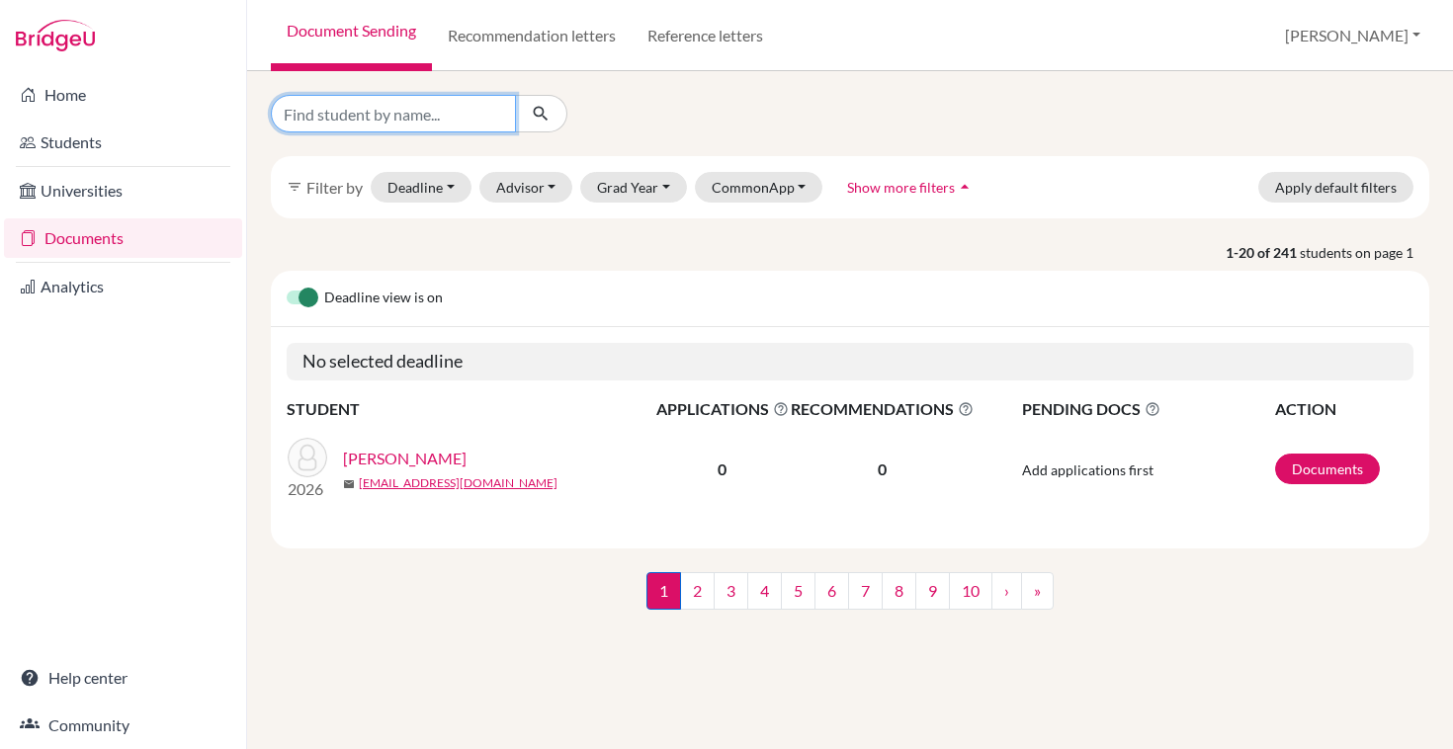
click at [467, 111] on input "Find student by name..." at bounding box center [393, 114] width 245 height 38
type input "morris"
click button "submit" at bounding box center [541, 114] width 52 height 38
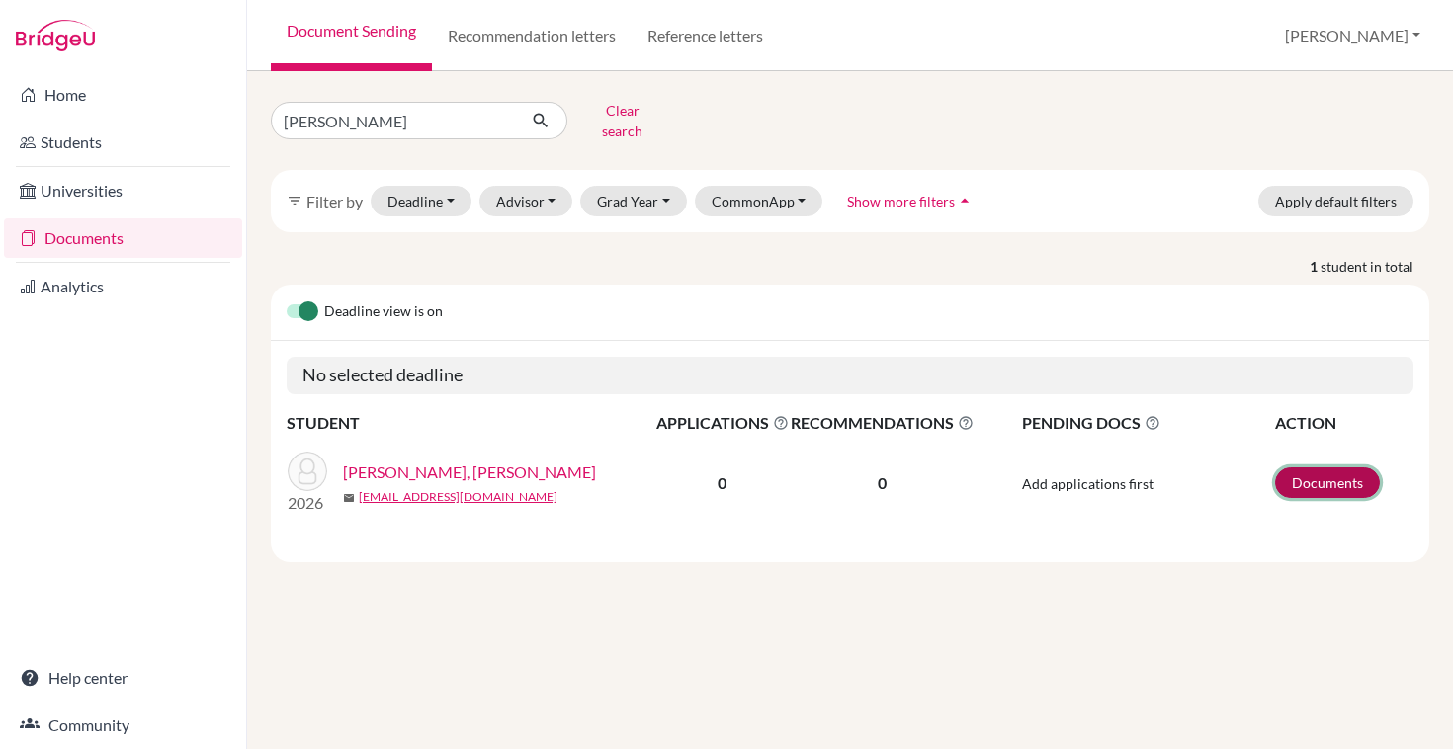
click at [1299, 471] on link "Documents" at bounding box center [1327, 482] width 105 height 31
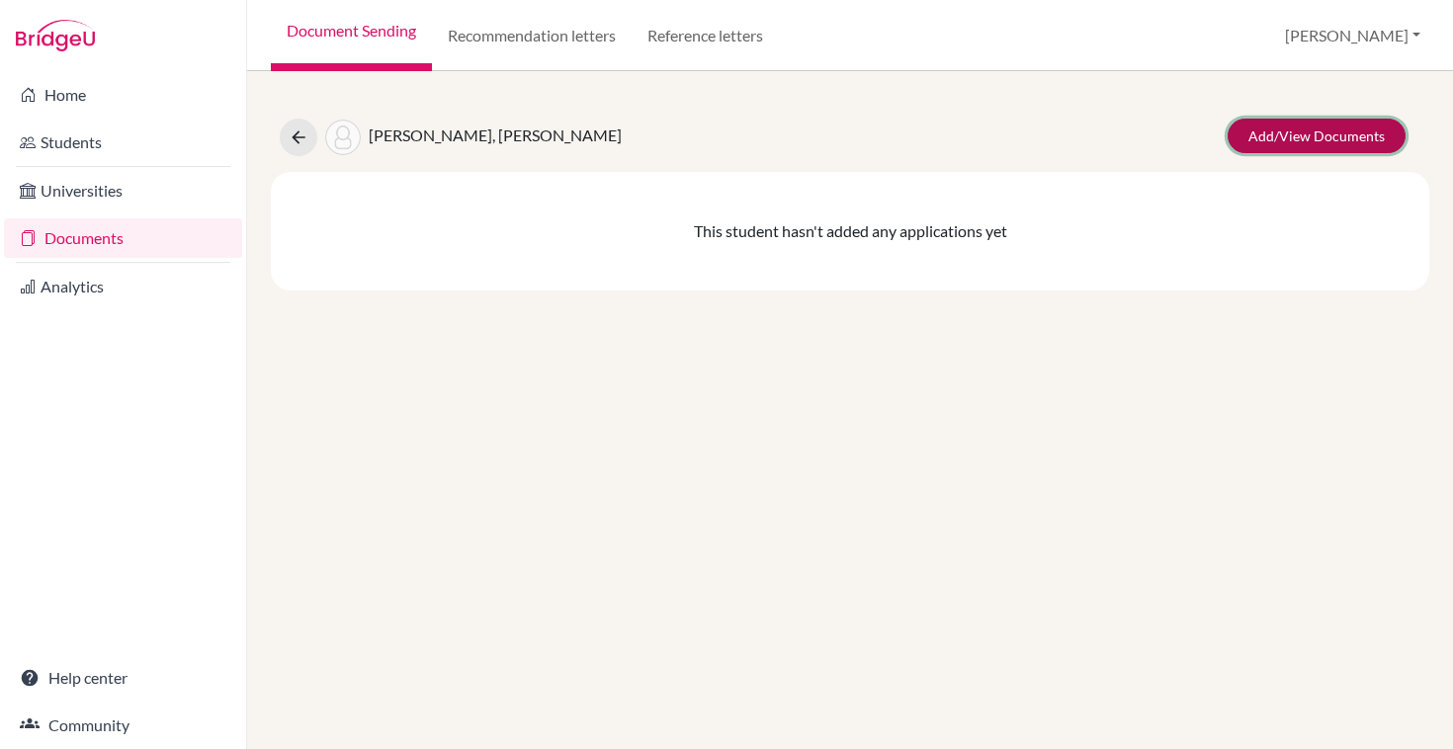
click at [1289, 135] on link "Add/View Documents" at bounding box center [1317, 136] width 178 height 35
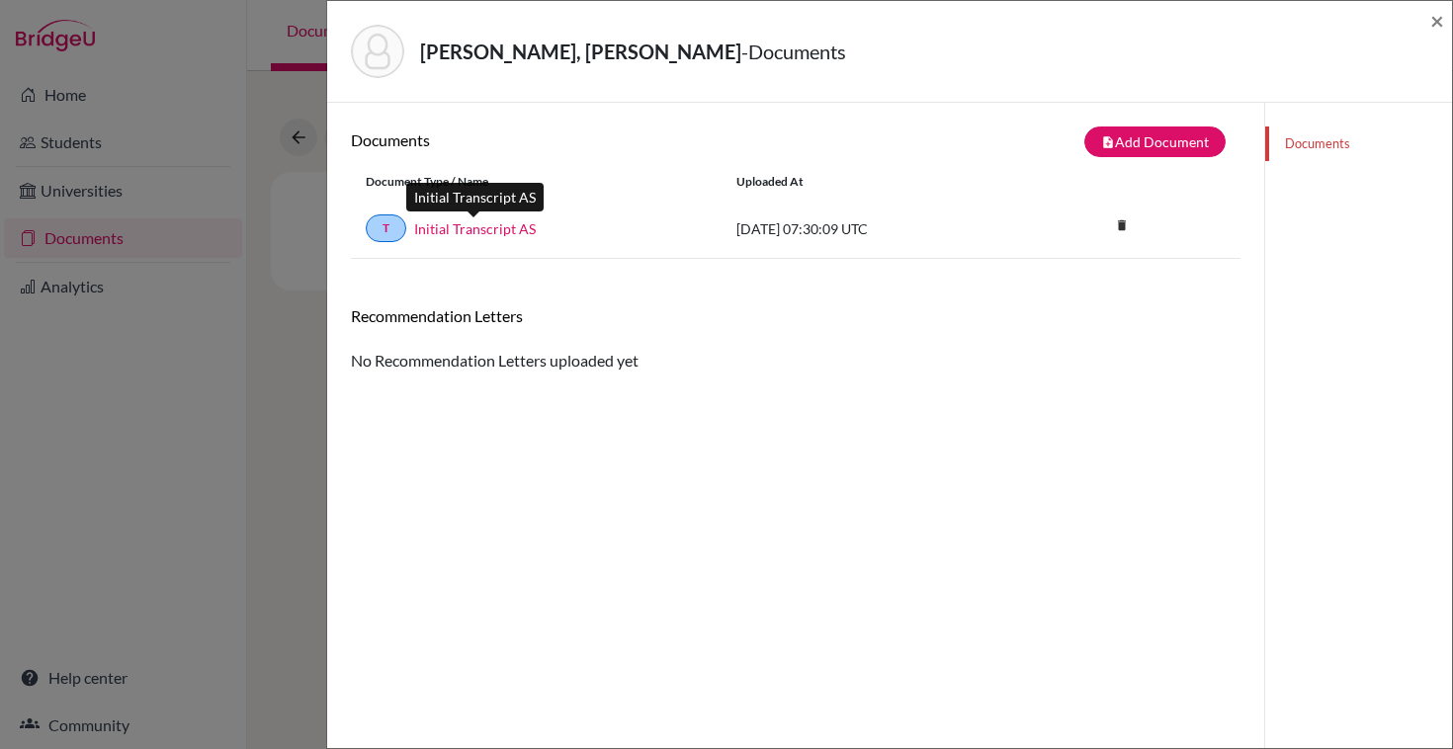
click at [460, 231] on link "Initial Transcript AS" at bounding box center [475, 228] width 122 height 21
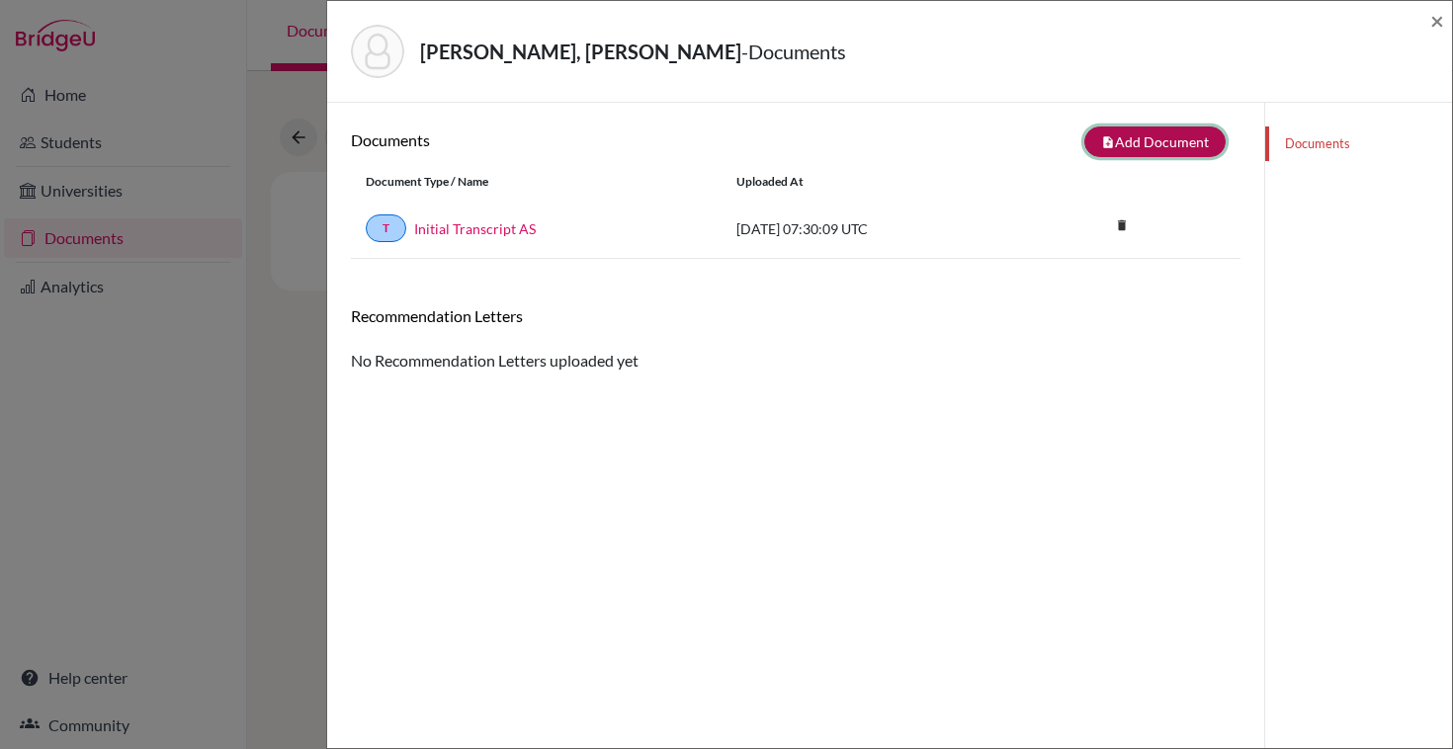
click at [1167, 139] on button "note_add Add Document" at bounding box center [1154, 142] width 141 height 31
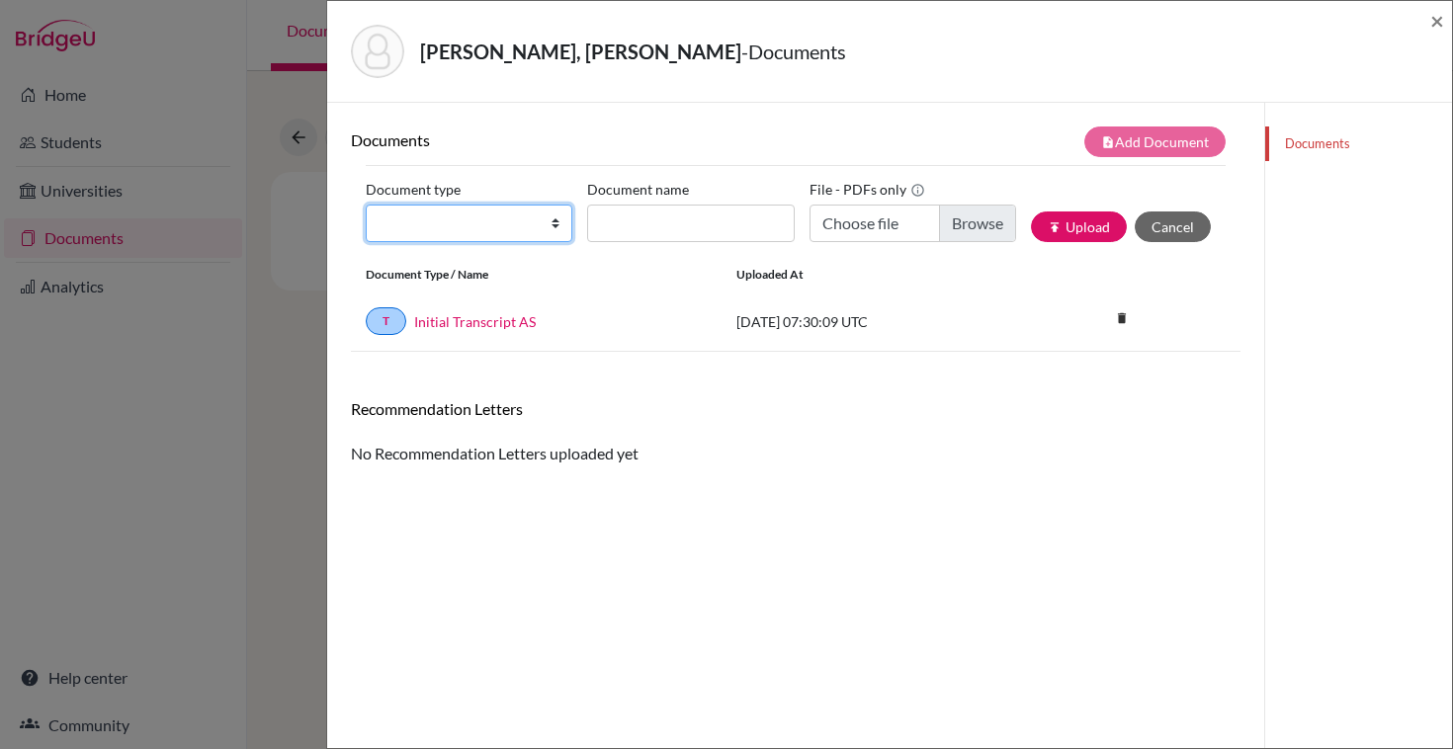
click at [495, 224] on select "Change explanation for Common App reports Counselor recommendation Internationa…" at bounding box center [469, 224] width 207 height 38
select select "2"
click at [366, 205] on select "Change explanation for Common App reports Counselor recommendation Internationa…" at bounding box center [469, 224] width 207 height 38
click at [671, 203] on label "Document name" at bounding box center [638, 189] width 102 height 31
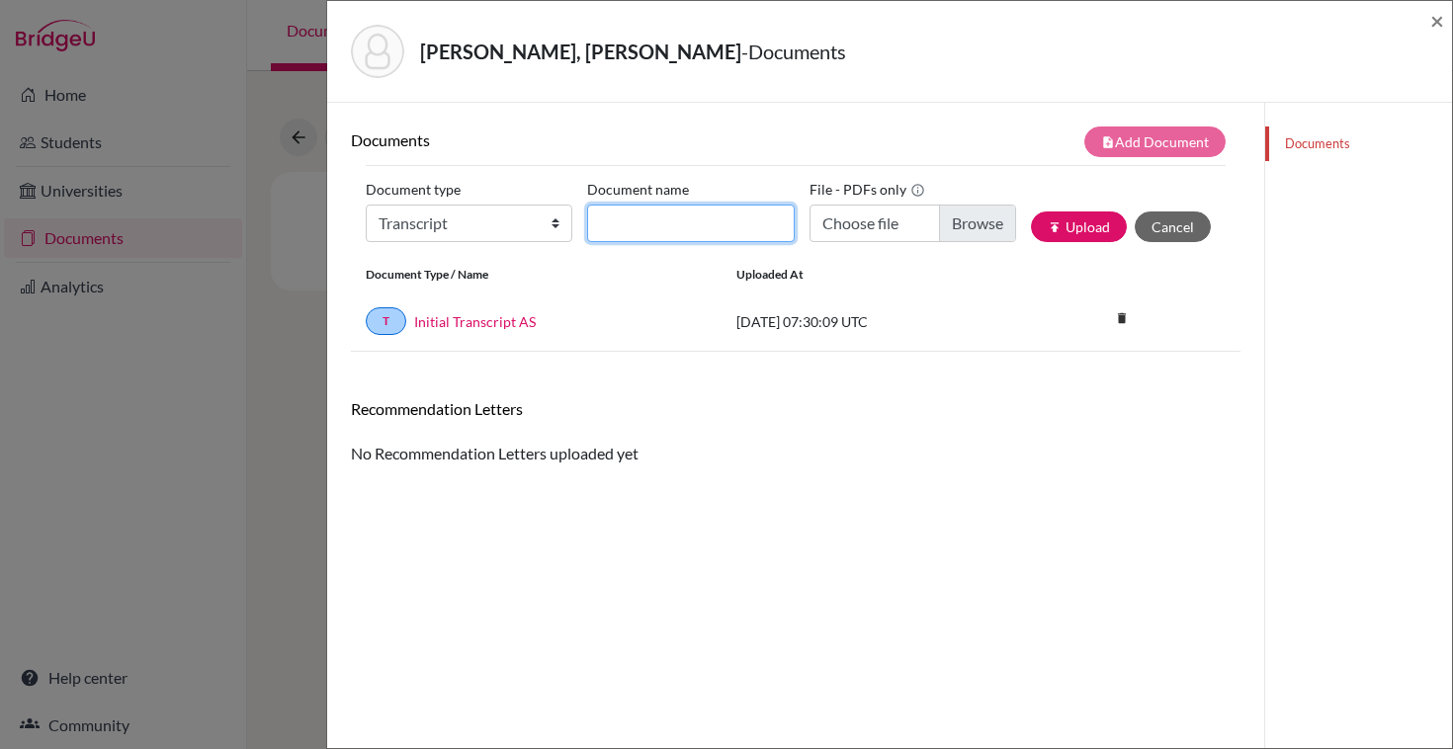
click at [671, 205] on input "Document name" at bounding box center [690, 224] width 207 height 38
click at [670, 216] on input "Document name" at bounding box center [690, 224] width 207 height 38
type input "Initial Transcript AS"
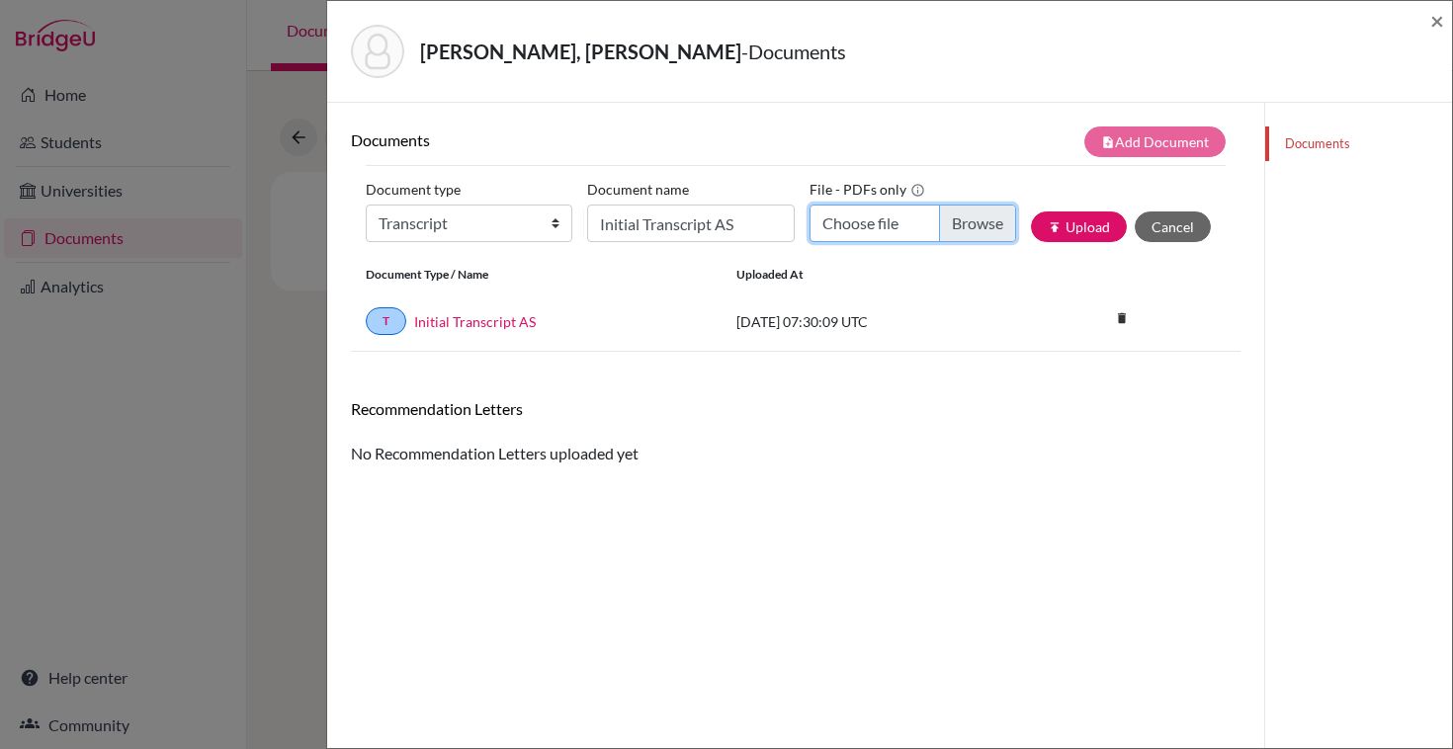
click at [870, 219] on input "Choose file" at bounding box center [912, 224] width 207 height 38
type input "C:\fakepath\Transcript_Jackson_Morris_ISB_G7-10.pdf"
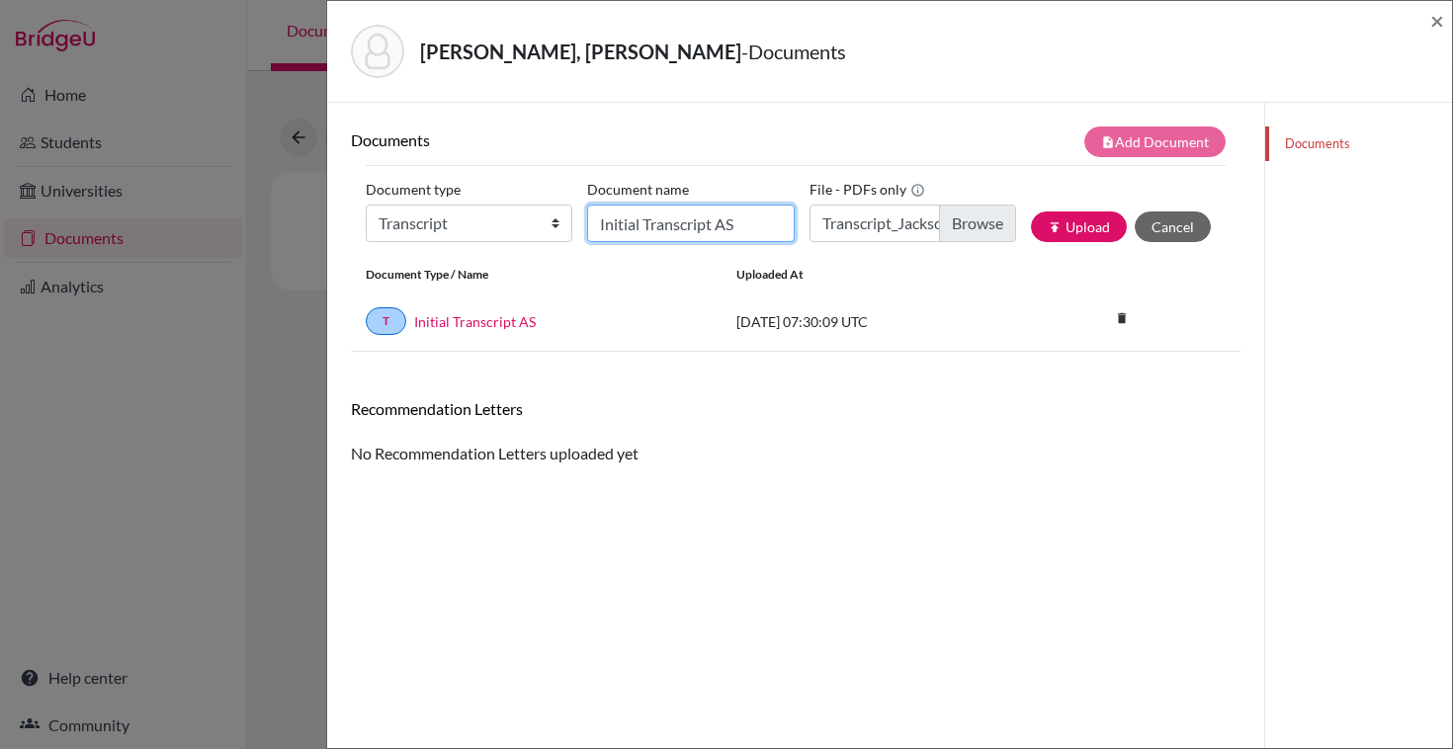
click at [692, 228] on input "Initial Transcript AS" at bounding box center [690, 224] width 207 height 38
click at [742, 223] on input "Initial Transcript AS" at bounding box center [690, 224] width 207 height 38
type input "Initial Transcript AS updated"
click at [1102, 229] on button "publish Upload" at bounding box center [1079, 227] width 96 height 31
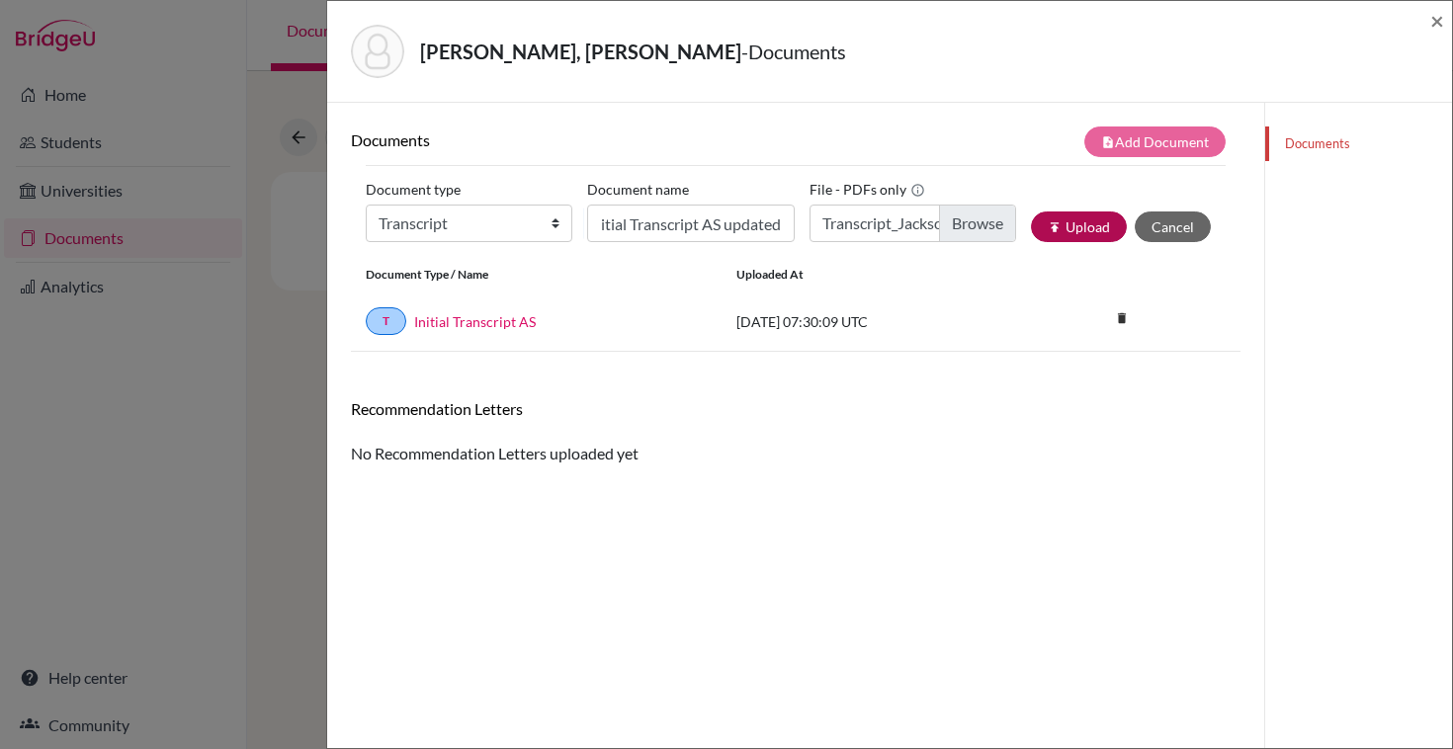
scroll to position [0, 0]
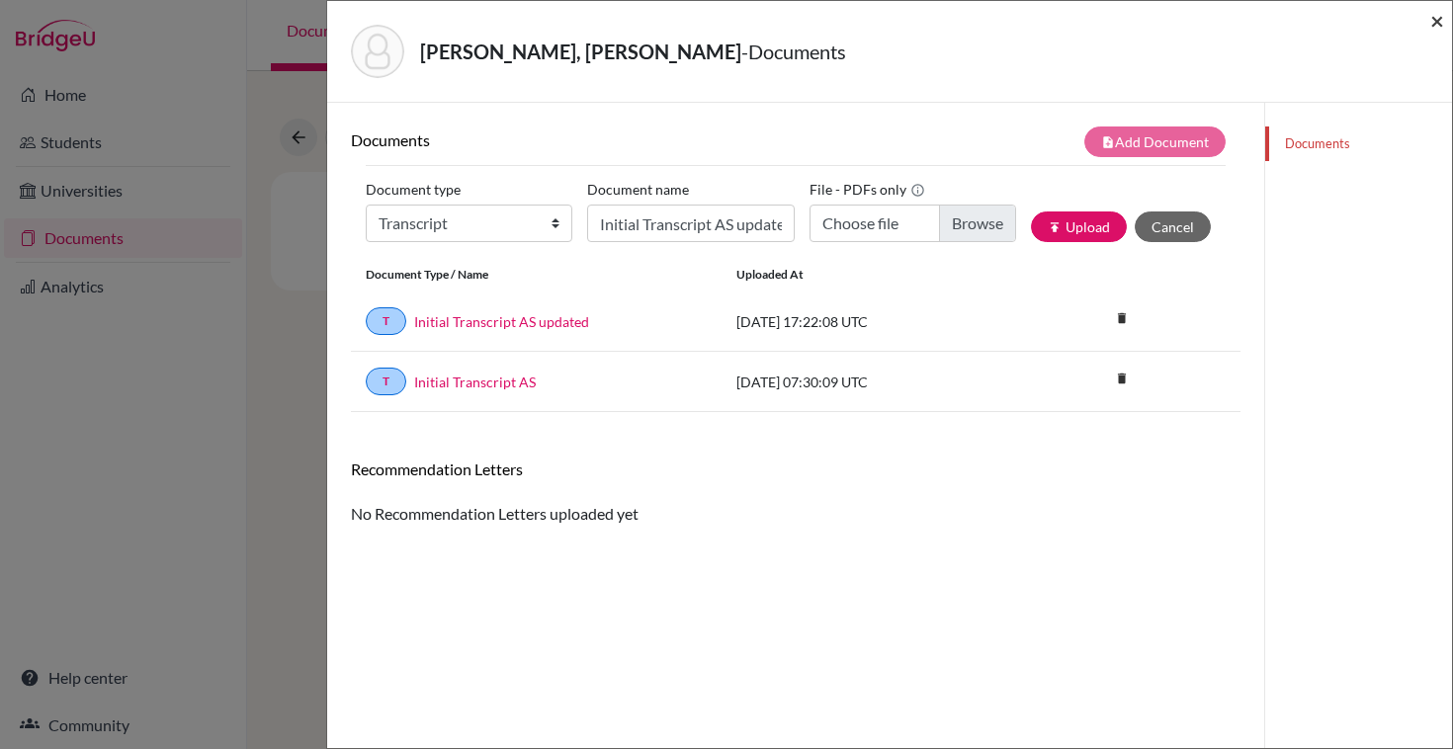
click at [1440, 20] on span "×" at bounding box center [1437, 20] width 14 height 29
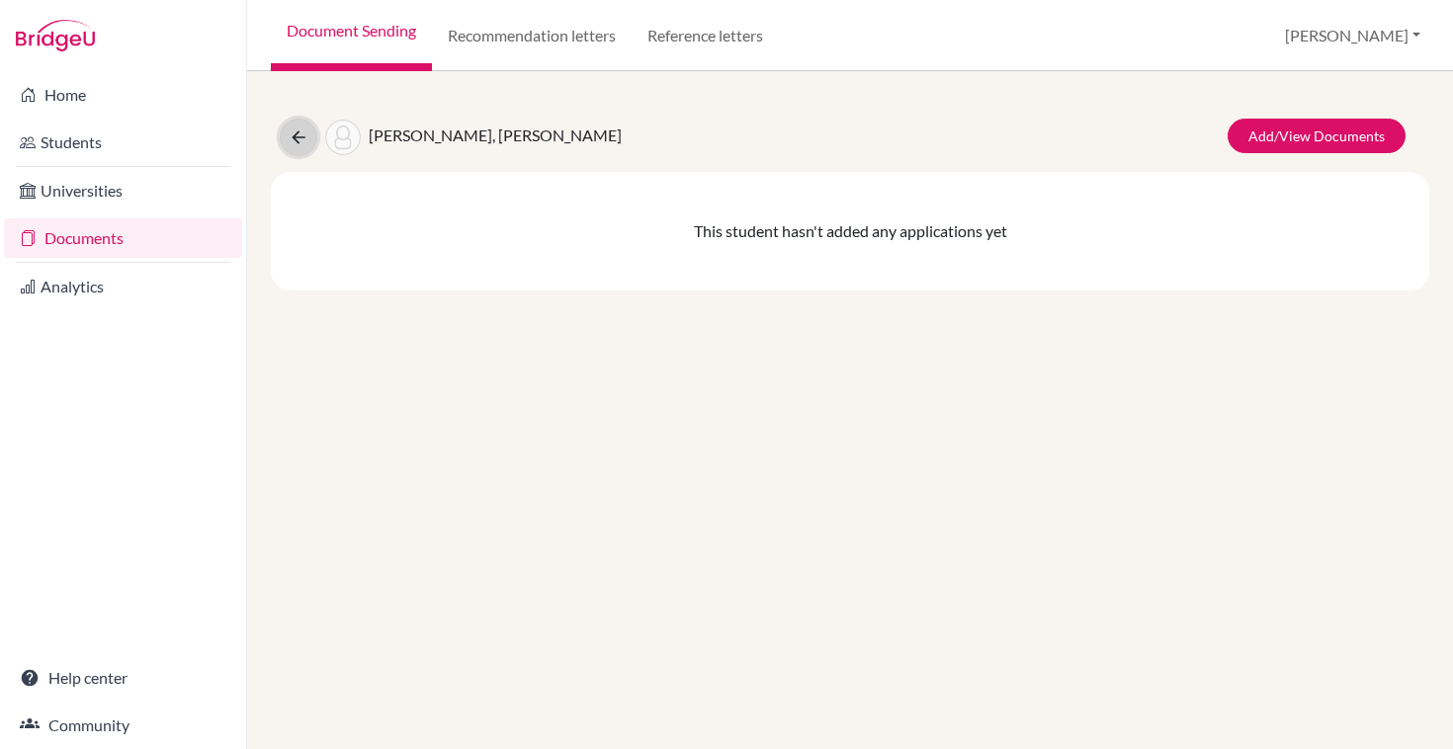
click at [293, 141] on icon at bounding box center [299, 137] width 20 height 20
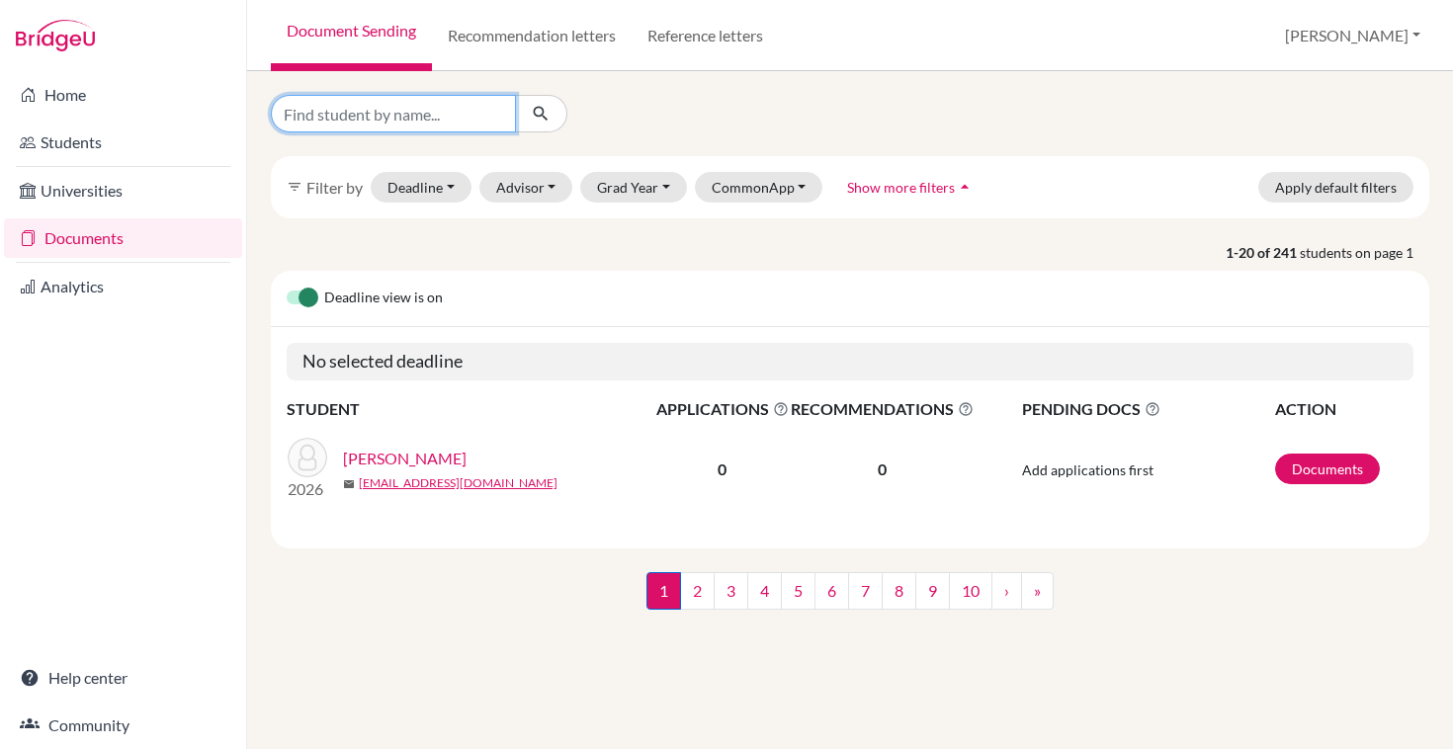
click at [467, 107] on input "Find student by name..." at bounding box center [393, 114] width 245 height 38
type input "vilklers"
click button "submit" at bounding box center [541, 114] width 52 height 38
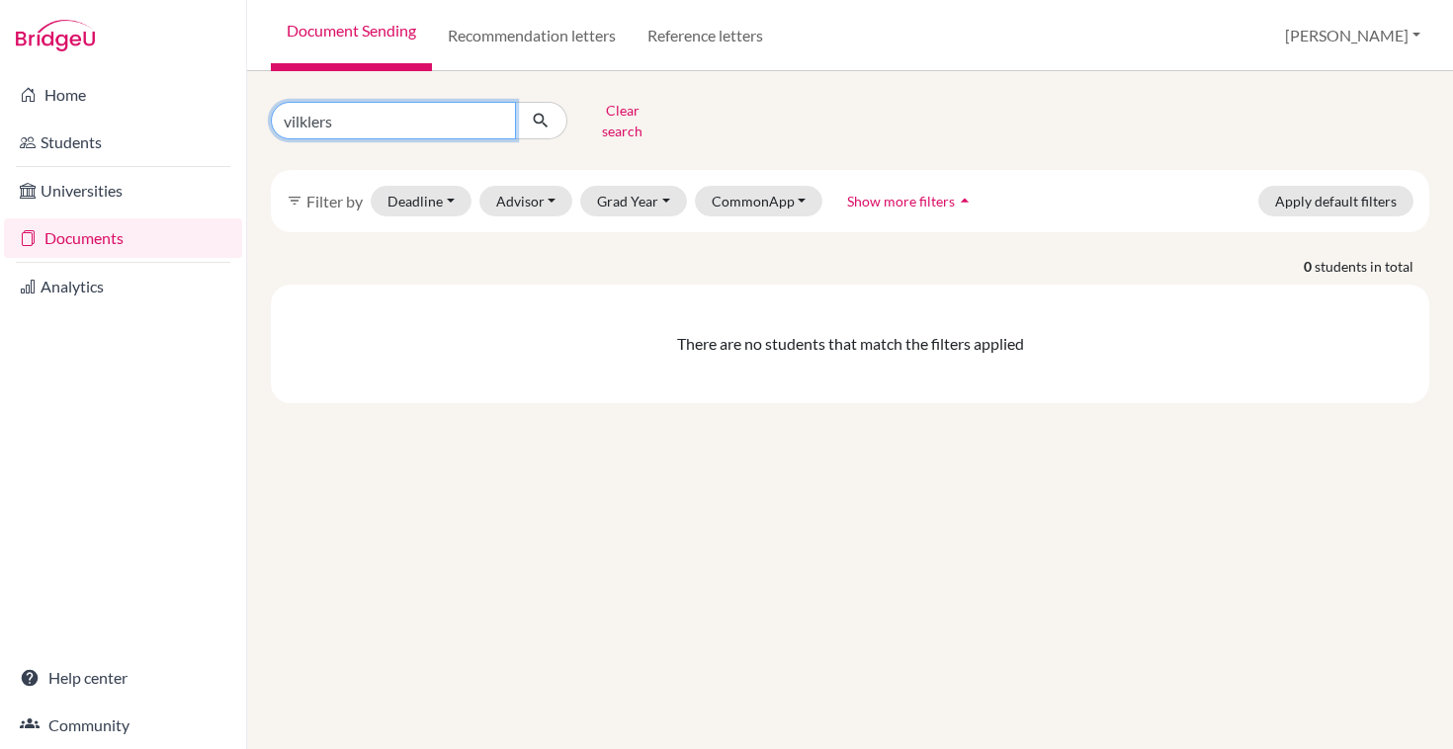
click at [362, 102] on input "vilklers" at bounding box center [393, 121] width 245 height 38
click at [362, 132] on div "vilklers Clear search filter_list Filter by Deadline - Select a date range Or d…" at bounding box center [850, 249] width 1158 height 308
click at [364, 121] on input "vilklers" at bounding box center [393, 121] width 245 height 38
type input "villers"
click button "submit" at bounding box center [541, 121] width 52 height 38
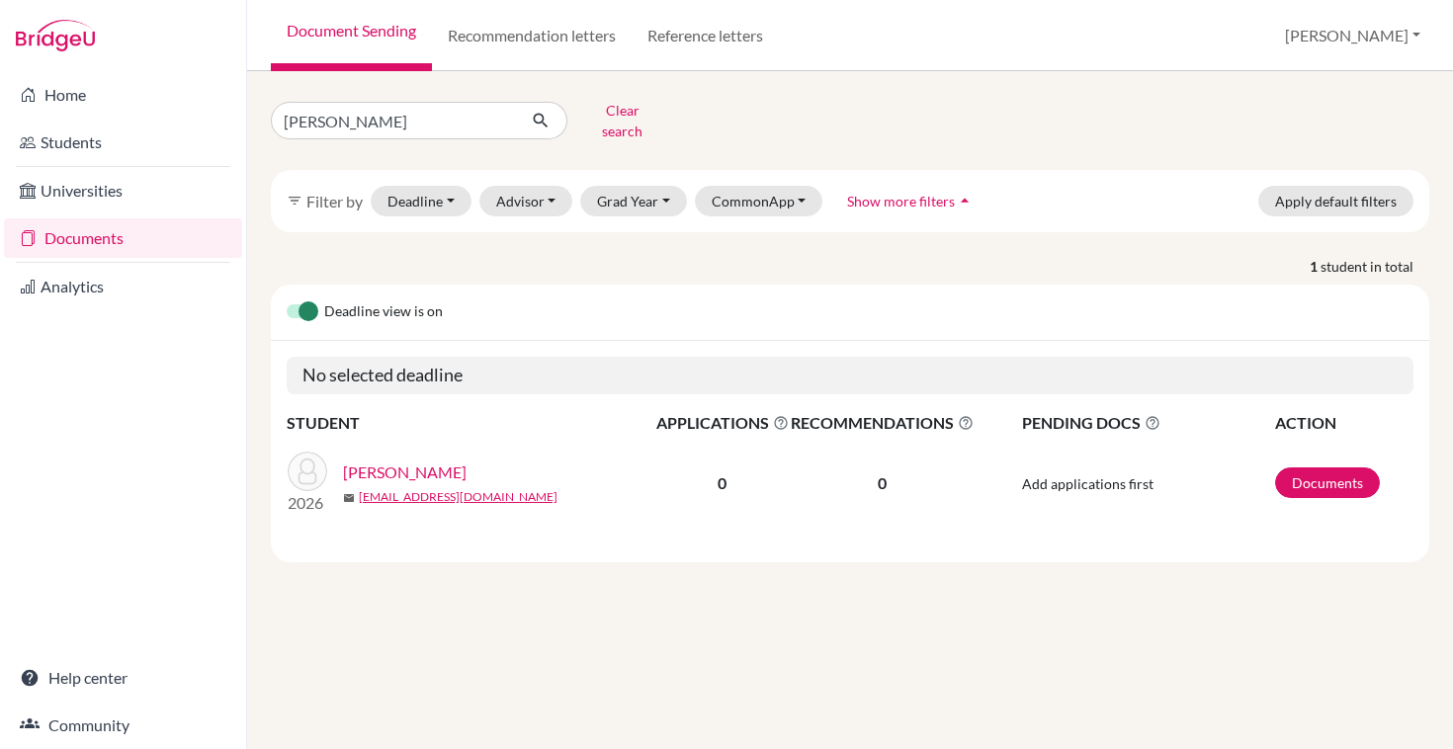
click at [389, 461] on link "Villers, Felix" at bounding box center [405, 473] width 124 height 24
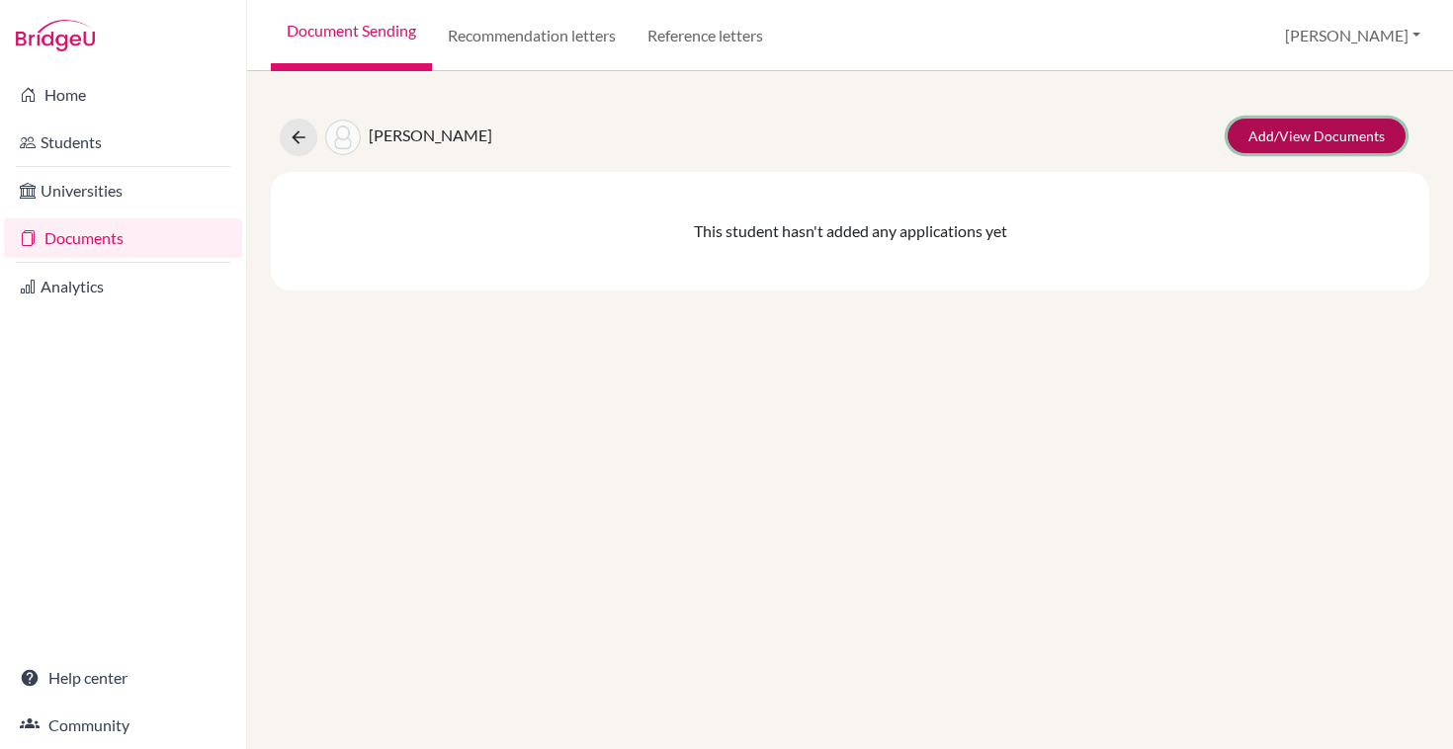
click at [1328, 126] on link "Add/View Documents" at bounding box center [1317, 136] width 178 height 35
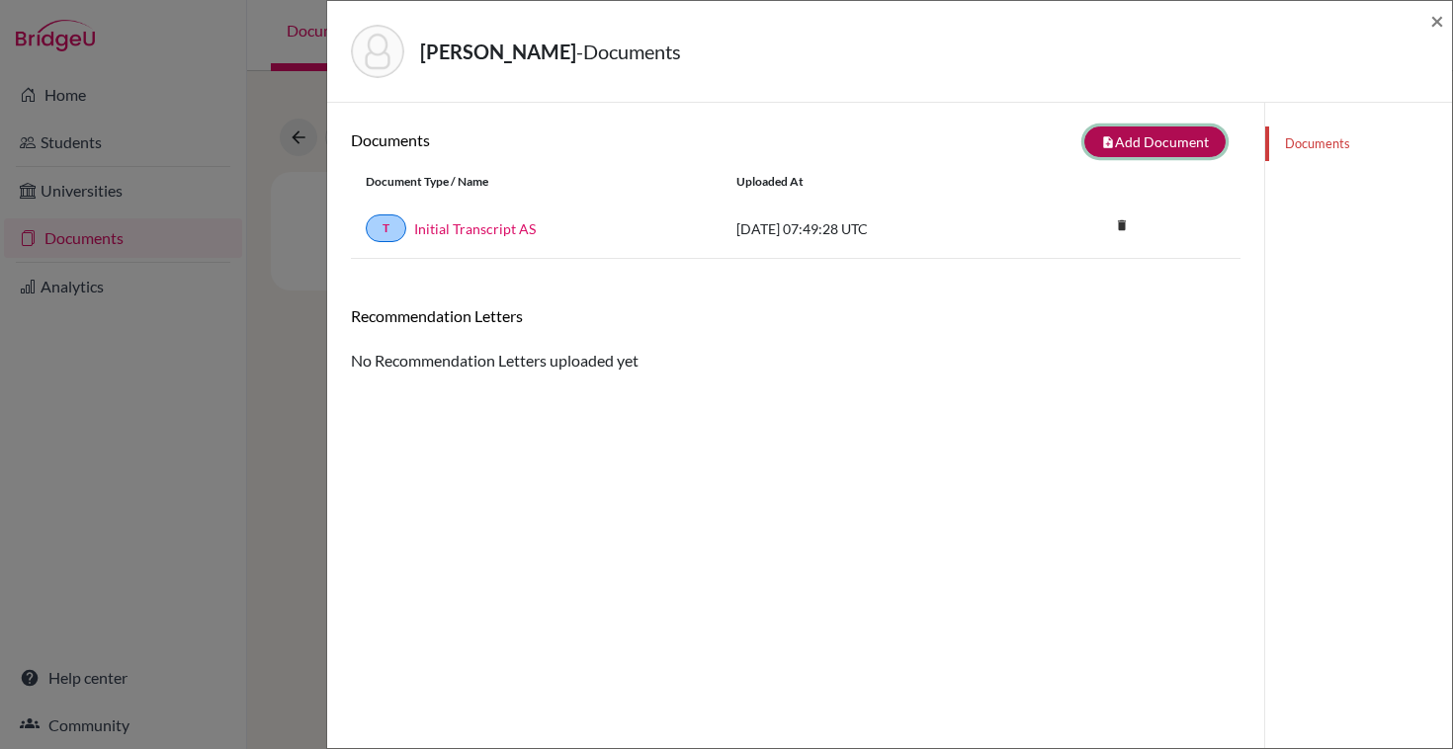
click at [1182, 140] on button "note_add Add Document" at bounding box center [1154, 142] width 141 height 31
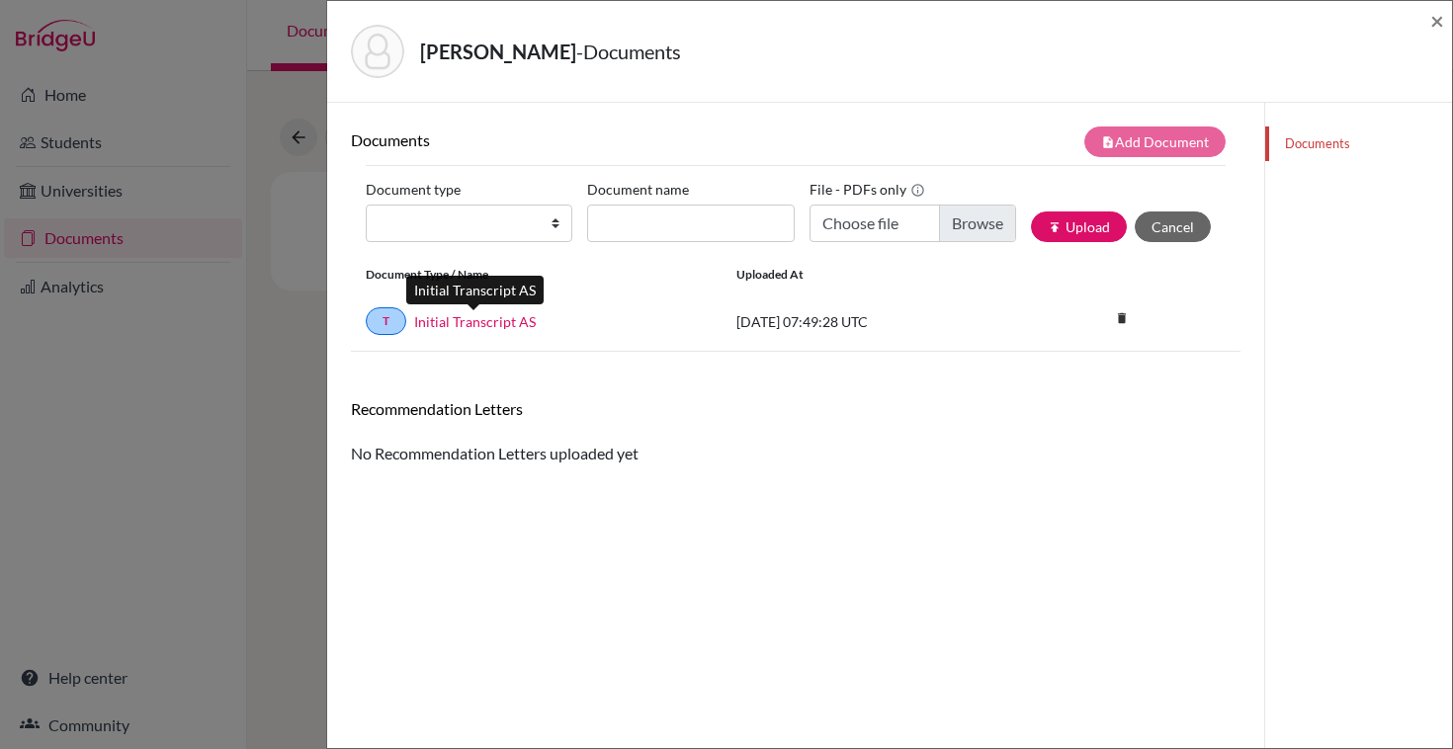
click at [482, 332] on div "T Initial Transcript AS" at bounding box center [536, 321] width 341 height 28
click at [479, 323] on link "Initial Transcript AS" at bounding box center [475, 321] width 122 height 21
click at [484, 228] on select "Change explanation for Common App reports Counselor recommendation Internationa…" at bounding box center [469, 224] width 207 height 38
select select "2"
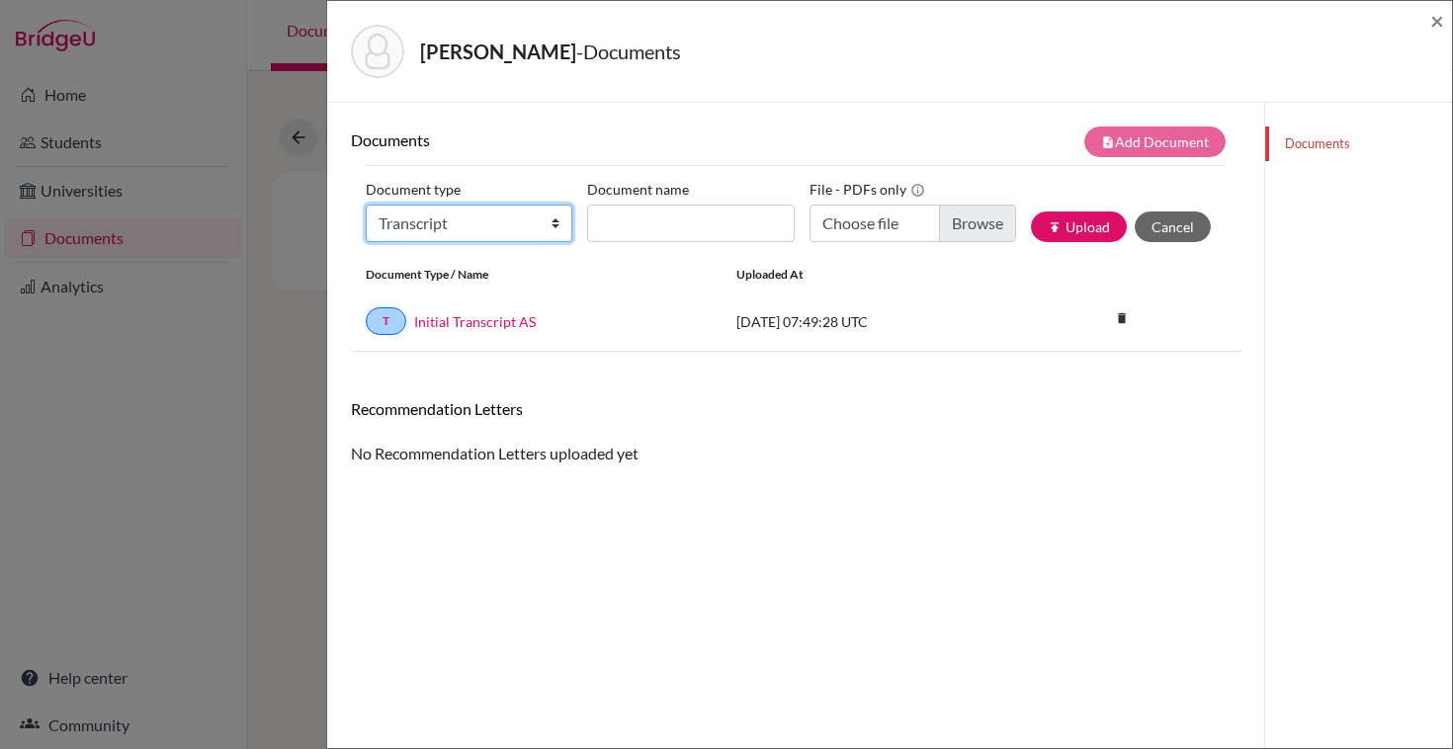
click at [366, 205] on select "Change explanation for Common App reports Counselor recommendation Internationa…" at bounding box center [469, 224] width 207 height 38
click at [648, 217] on input "Document name" at bounding box center [690, 224] width 207 height 38
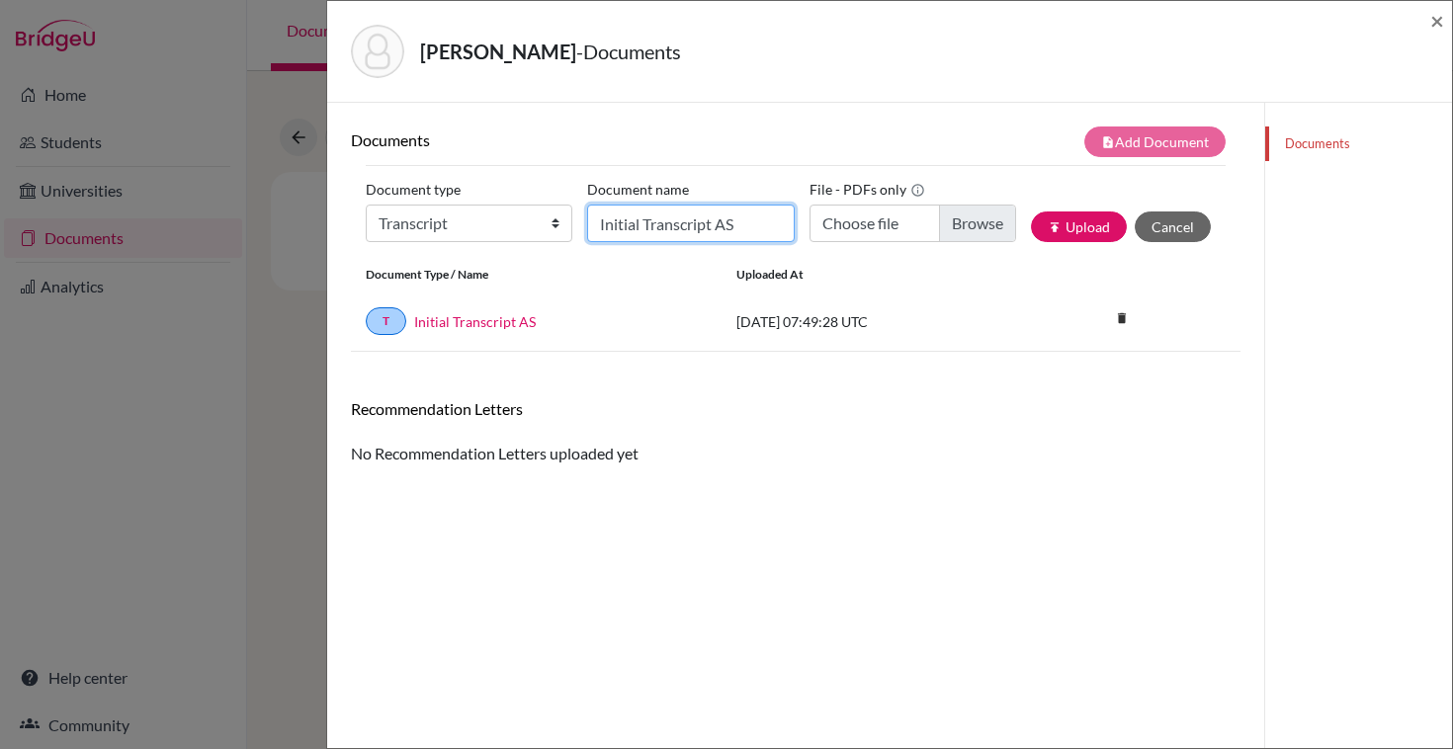
click at [752, 226] on input "Initial Transcript AS" at bounding box center [690, 224] width 207 height 38
drag, startPoint x: 738, startPoint y: 224, endPoint x: 876, endPoint y: 225, distance: 137.4
click at [876, 225] on div "Document type Change explanation for Common App reports Counselor recommendatio…" at bounding box center [796, 216] width 860 height 84
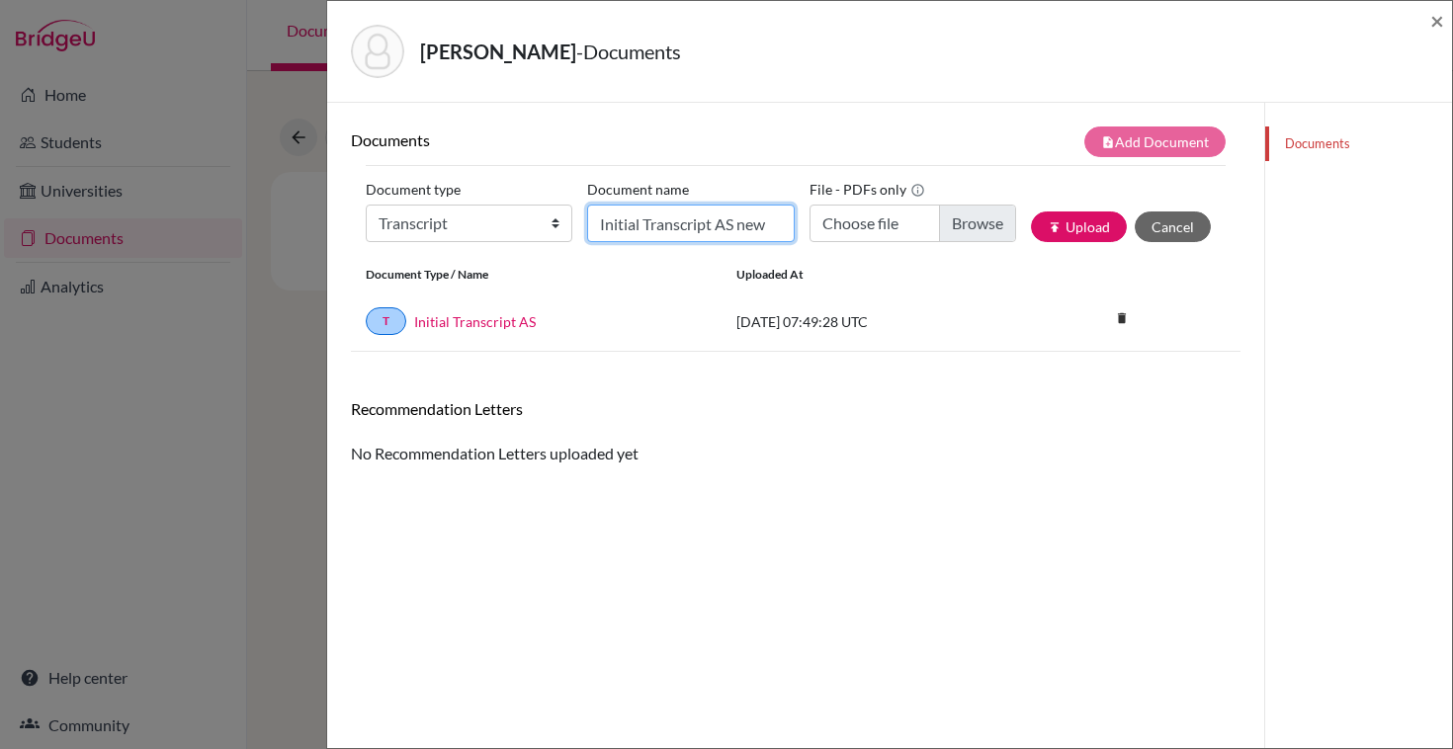
type input "Initial Transcript AS new"
click at [899, 222] on input "Choose file" at bounding box center [912, 224] width 207 height 38
type input "C:\fakepath\Felix_Villers-Transcript878 (1).pdf"
click at [1076, 224] on button "publish Upload" at bounding box center [1079, 227] width 96 height 31
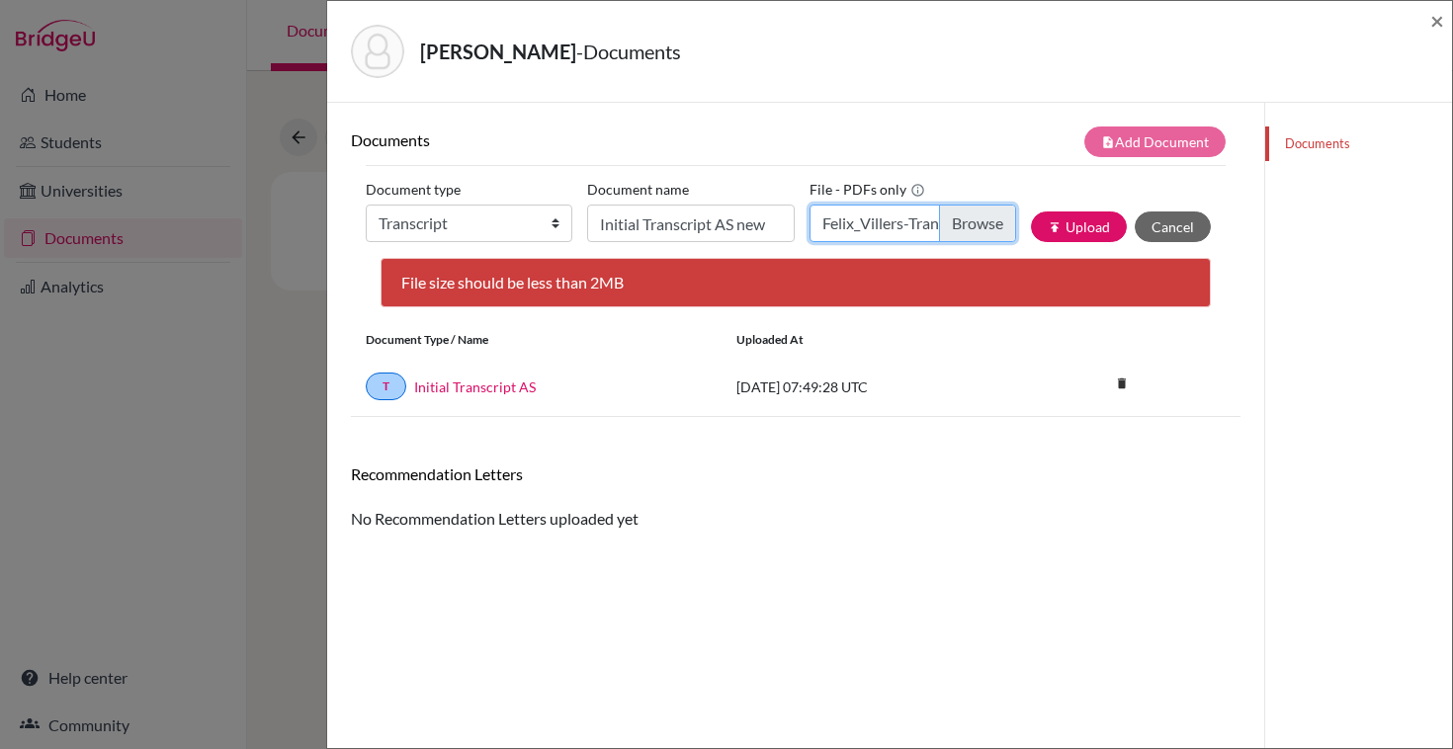
click at [908, 223] on input "Felix_Villers-Transcript878 (1).pdf" at bounding box center [912, 224] width 207 height 38
click at [1078, 233] on button "publish Upload" at bounding box center [1079, 227] width 96 height 31
click at [941, 227] on input "Felix_Villers-Transcript878 (1).pdf" at bounding box center [912, 224] width 207 height 38
click at [938, 234] on input "Choose file" at bounding box center [912, 224] width 207 height 38
type input "C:\fakepath\Felix Villers.pdf"
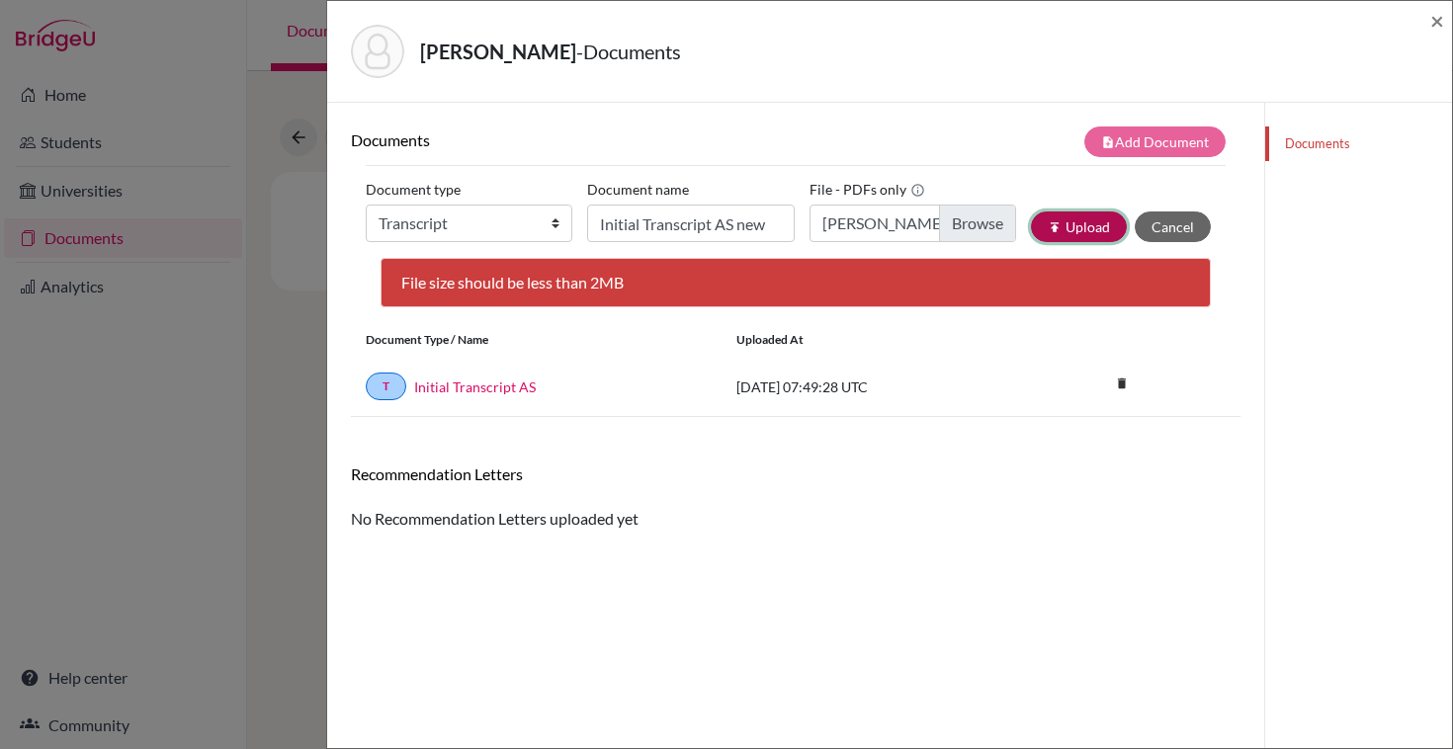
click at [1082, 229] on button "publish Upload" at bounding box center [1079, 227] width 96 height 31
click at [1430, 16] on span "×" at bounding box center [1437, 20] width 14 height 29
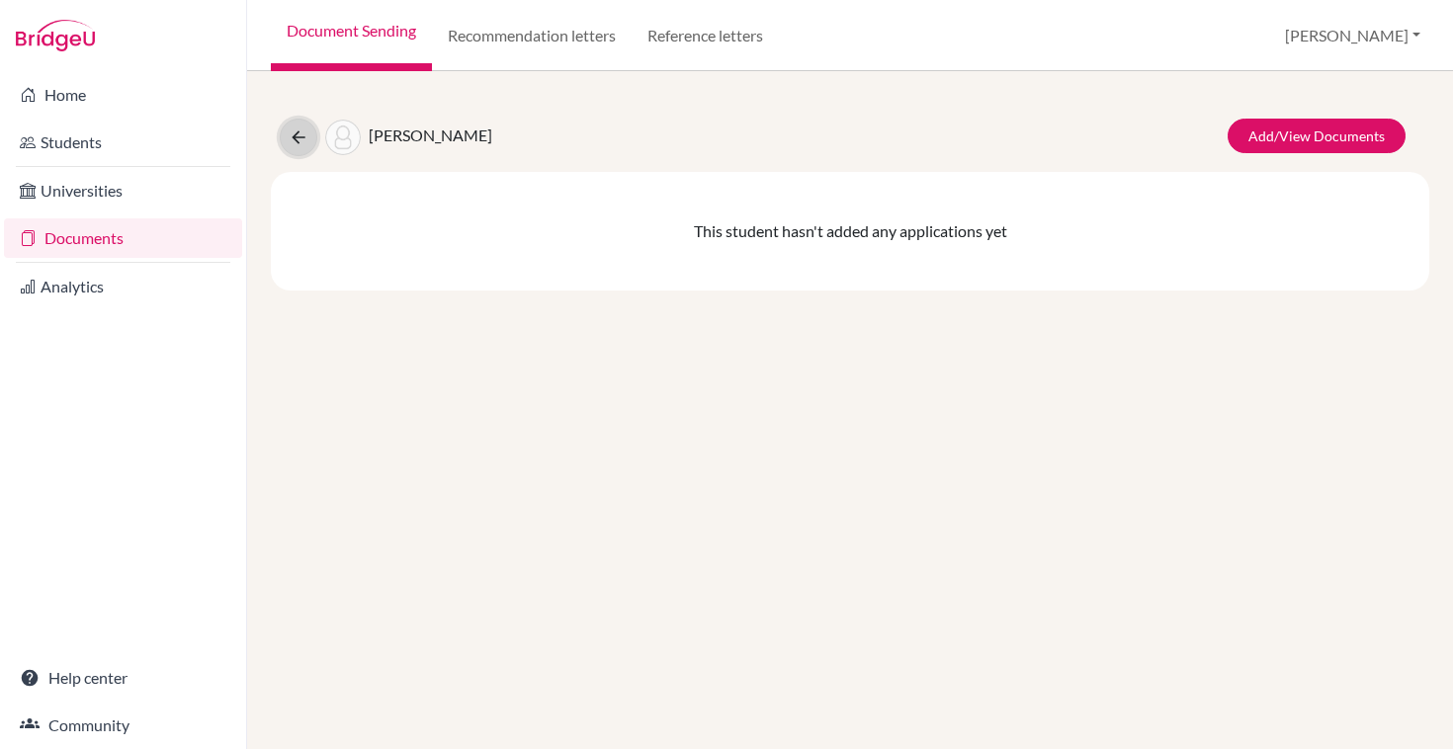
click at [290, 127] on icon at bounding box center [299, 137] width 20 height 20
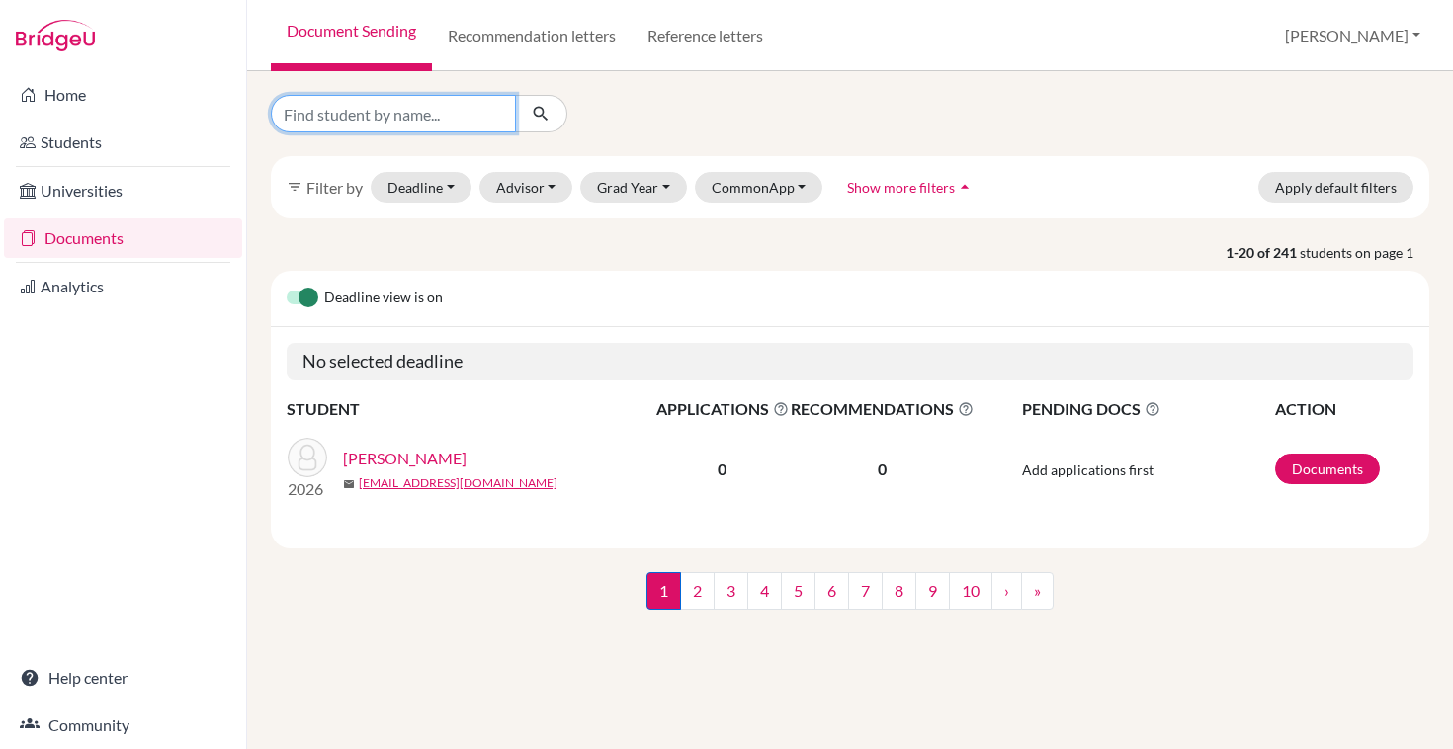
click at [337, 108] on input "Find student by name..." at bounding box center [393, 114] width 245 height 38
type input "myer"
click button "submit" at bounding box center [541, 114] width 52 height 38
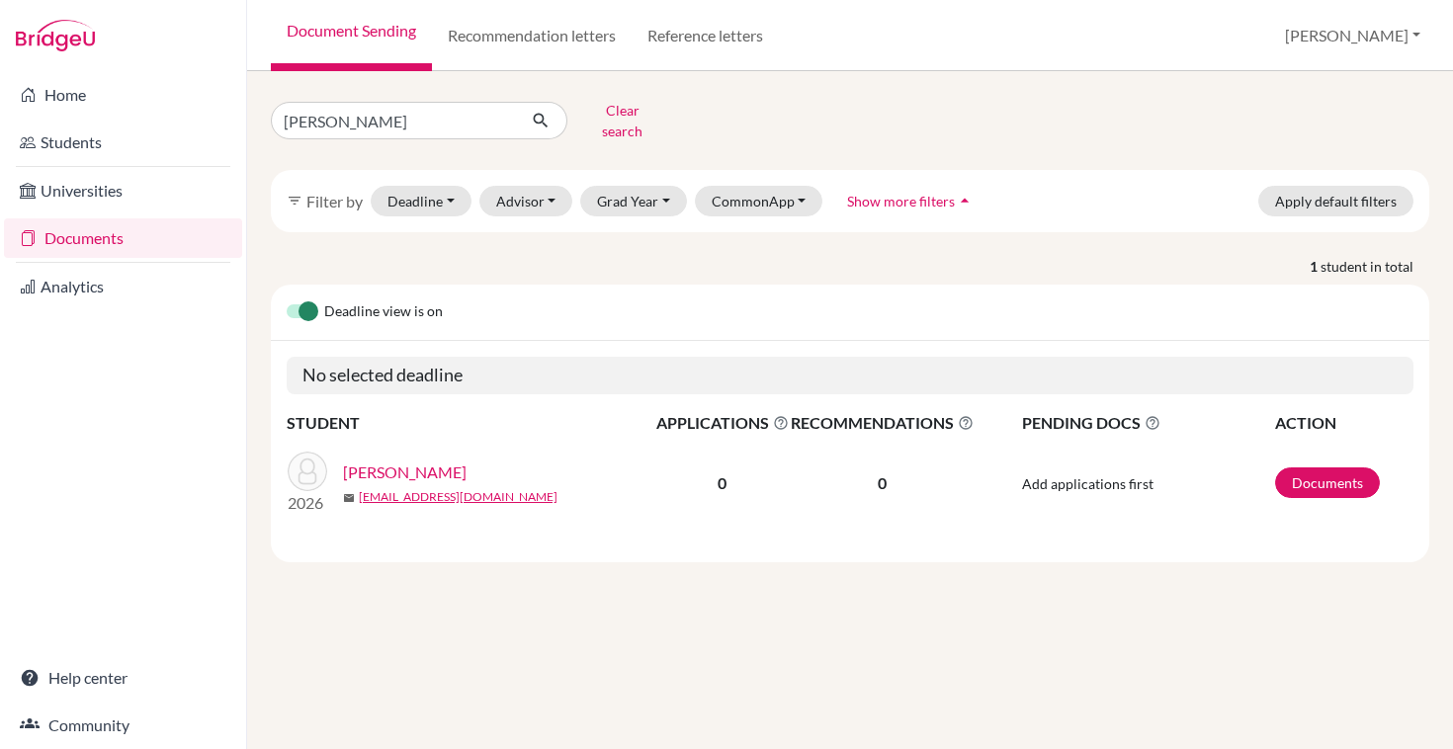
click at [409, 461] on link "Myer, Emma" at bounding box center [405, 473] width 124 height 24
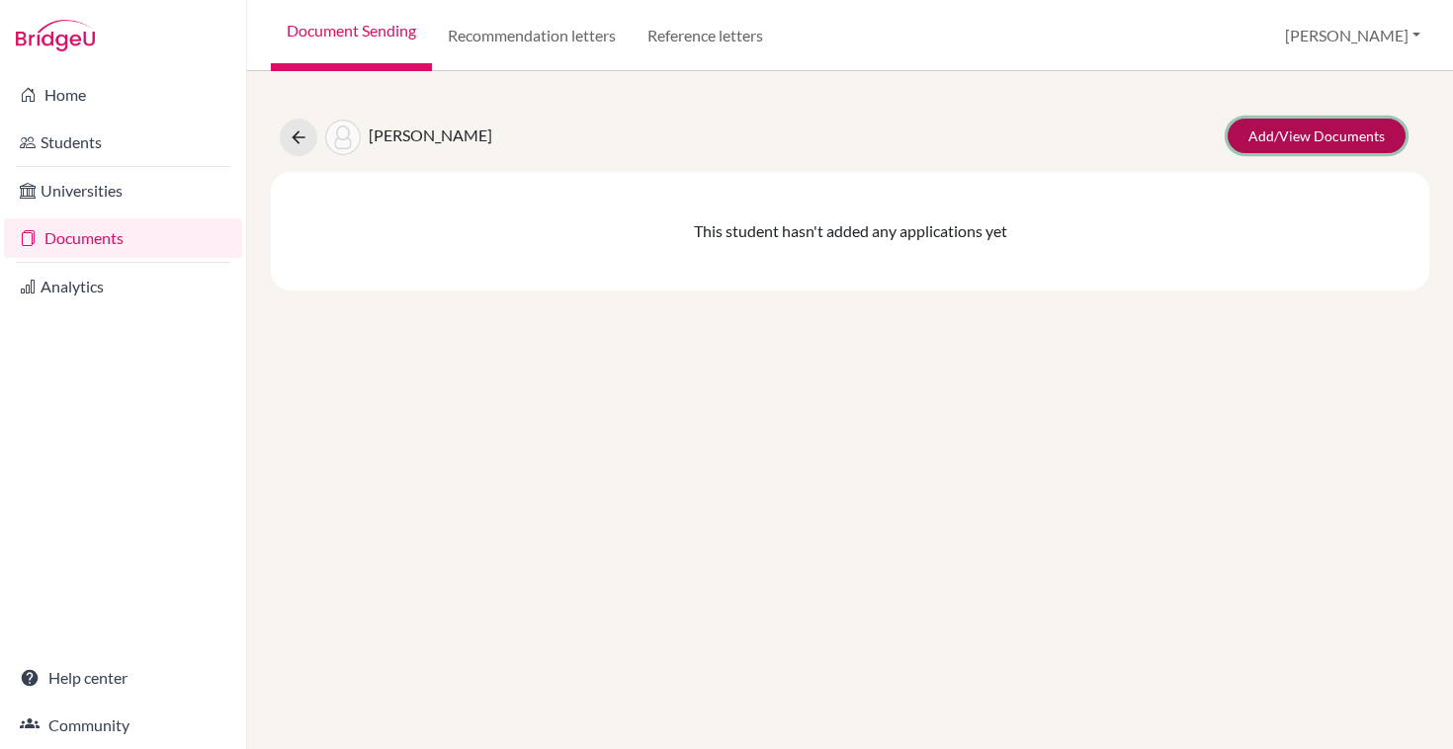
click at [1289, 132] on link "Add/View Documents" at bounding box center [1317, 136] width 178 height 35
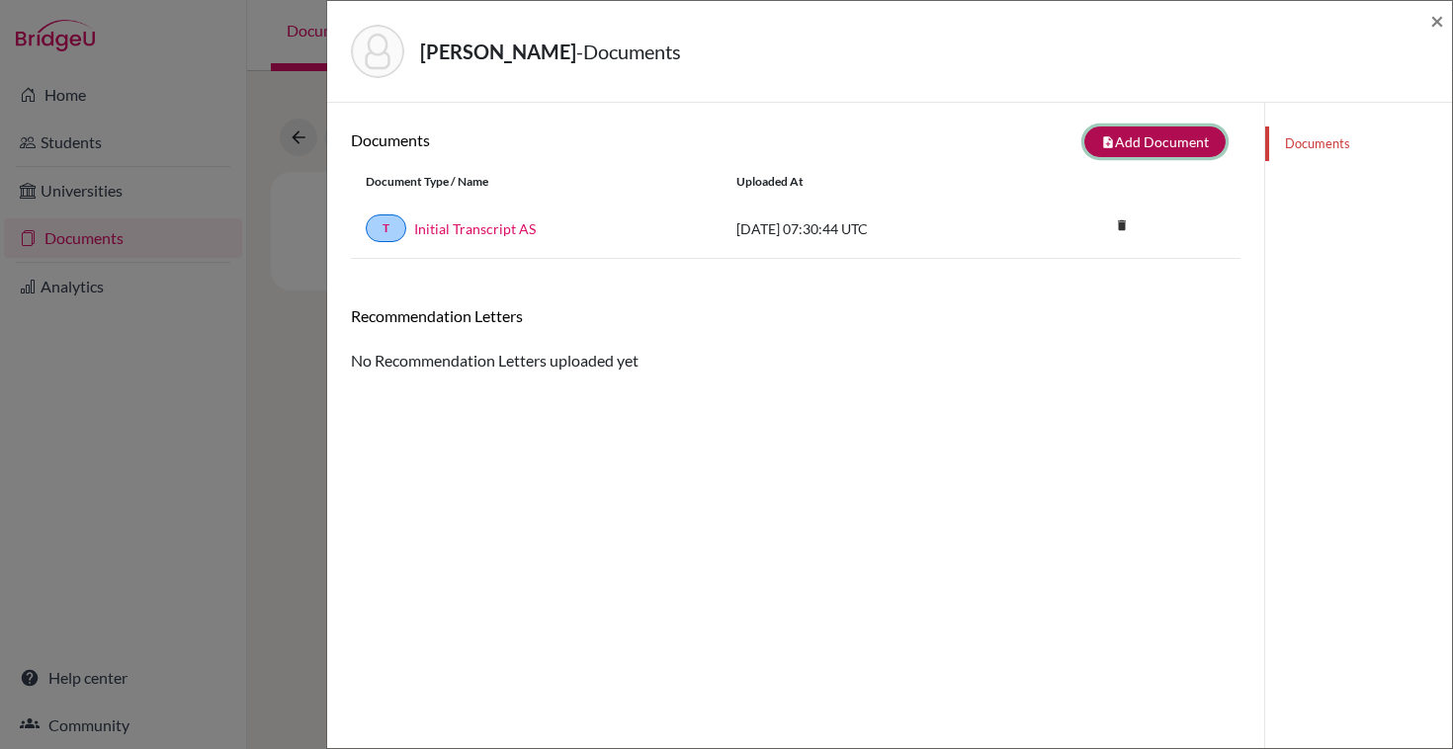
click at [1145, 142] on button "note_add Add Document" at bounding box center [1154, 142] width 141 height 31
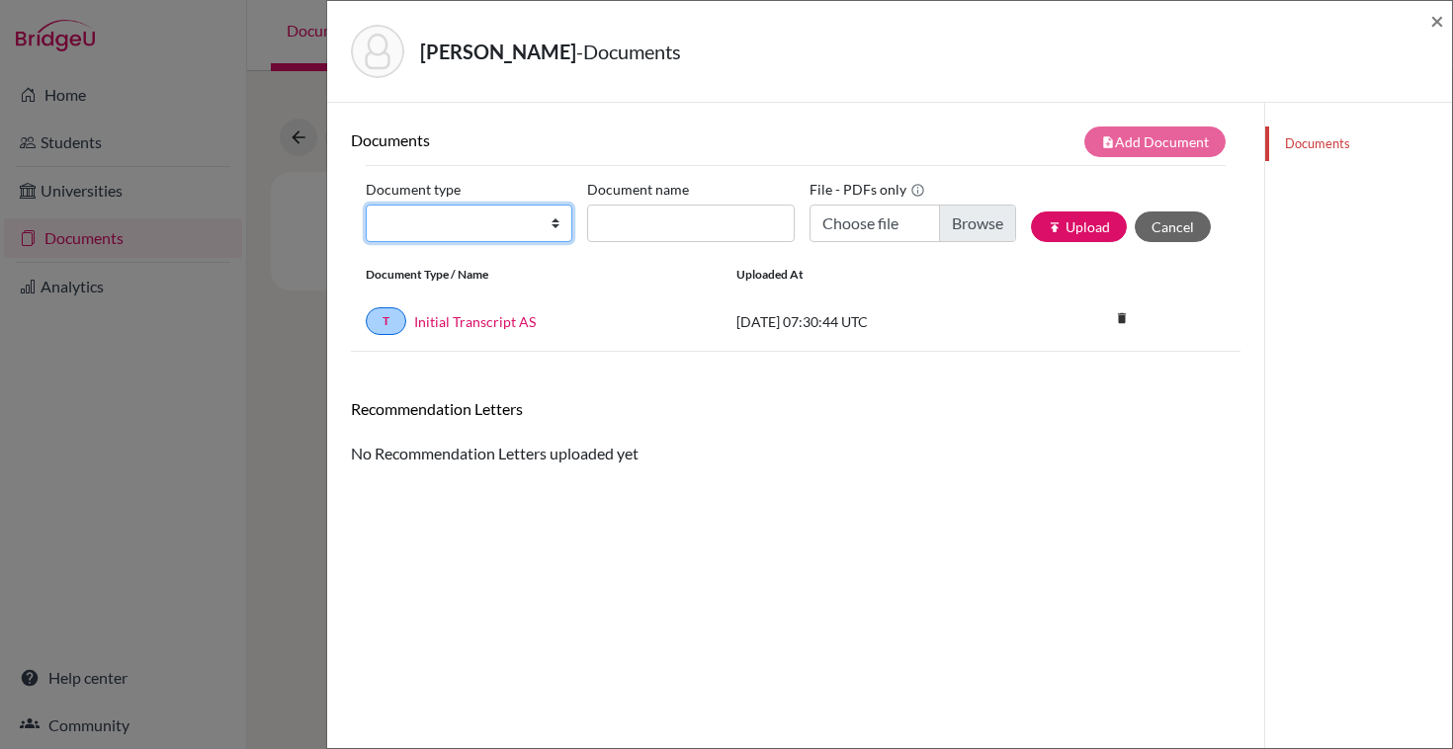
click at [510, 219] on select "Change explanation for Common App reports Counselor recommendation Internationa…" at bounding box center [469, 224] width 207 height 38
select select "2"
click at [366, 205] on select "Change explanation for Common App reports Counselor recommendation Internationa…" at bounding box center [469, 224] width 207 height 38
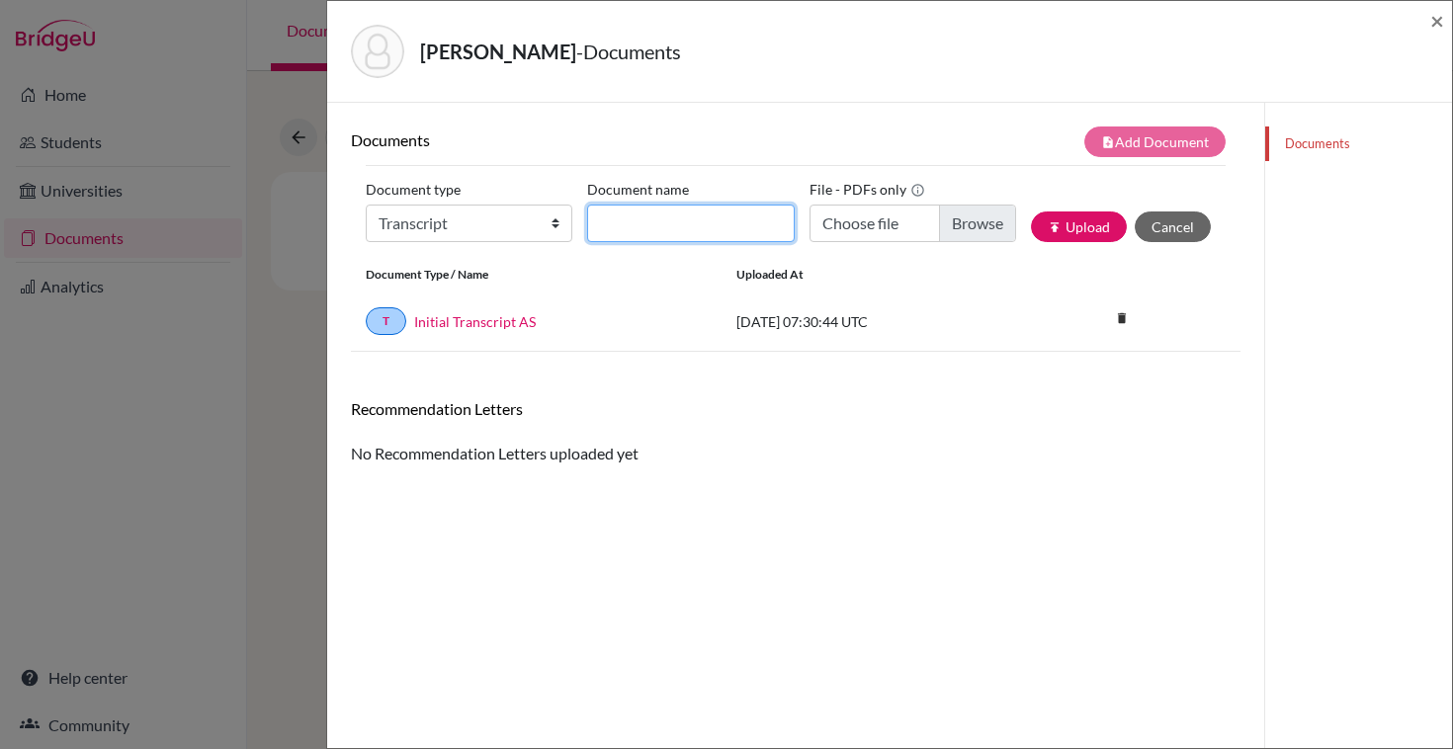
click at [639, 222] on input "Document name" at bounding box center [690, 224] width 207 height 38
type input "Initial Transcript AS"
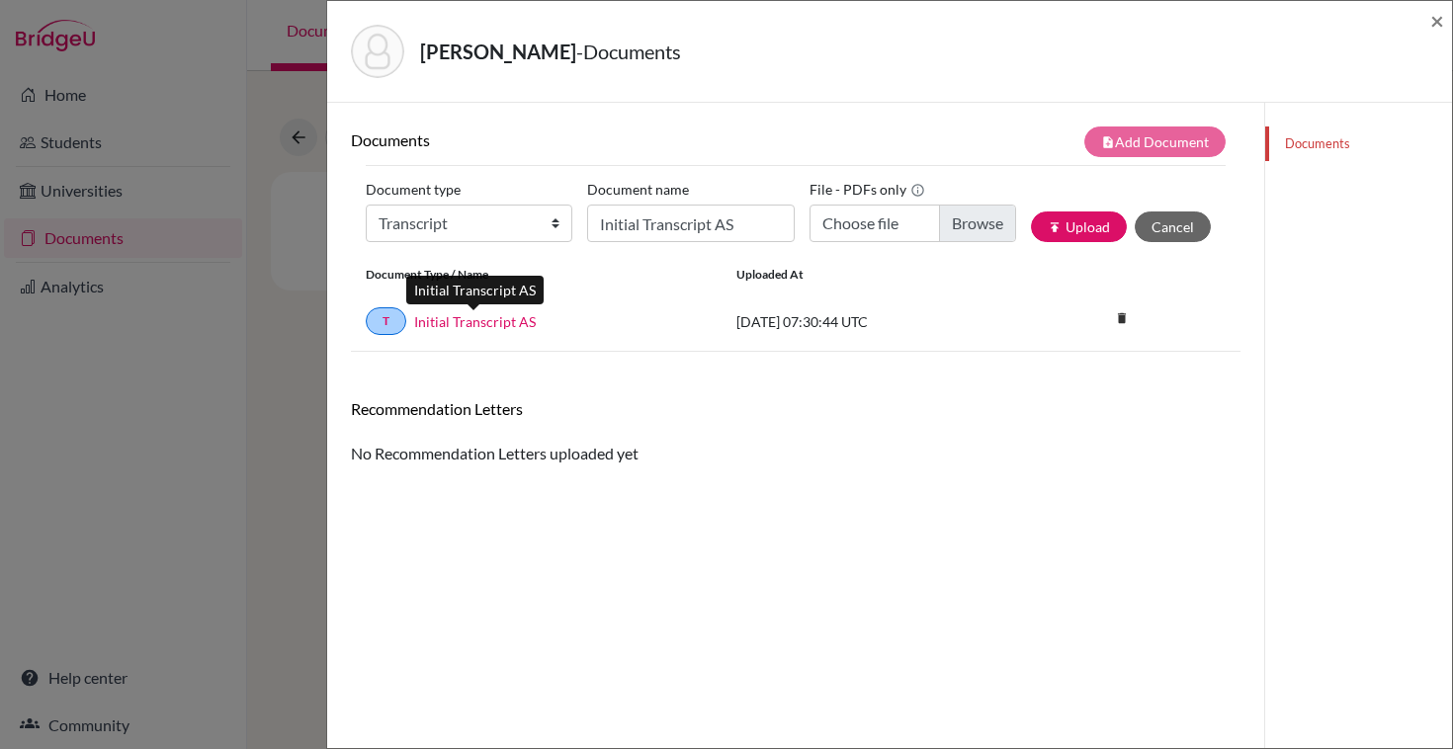
click at [464, 324] on link "Initial Transcript AS" at bounding box center [475, 321] width 122 height 21
click at [998, 221] on input "Choose file" at bounding box center [912, 224] width 207 height 38
type input "C:\fakepath\Gr.+11_transcript (2).pdf"
click at [753, 218] on input "Initial Transcript AS" at bounding box center [690, 224] width 207 height 38
type input "Initial Transcript AS new"
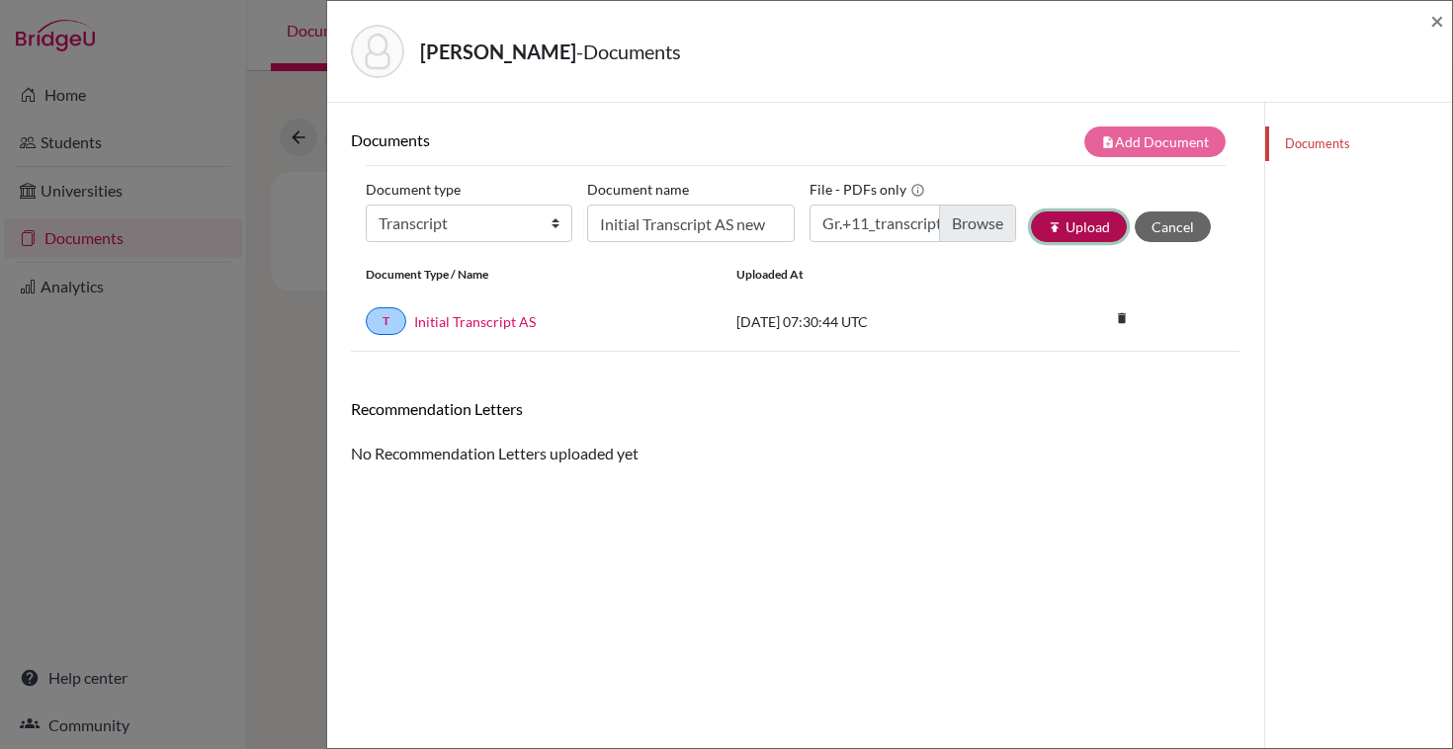
click at [1070, 224] on button "publish Upload" at bounding box center [1079, 227] width 96 height 31
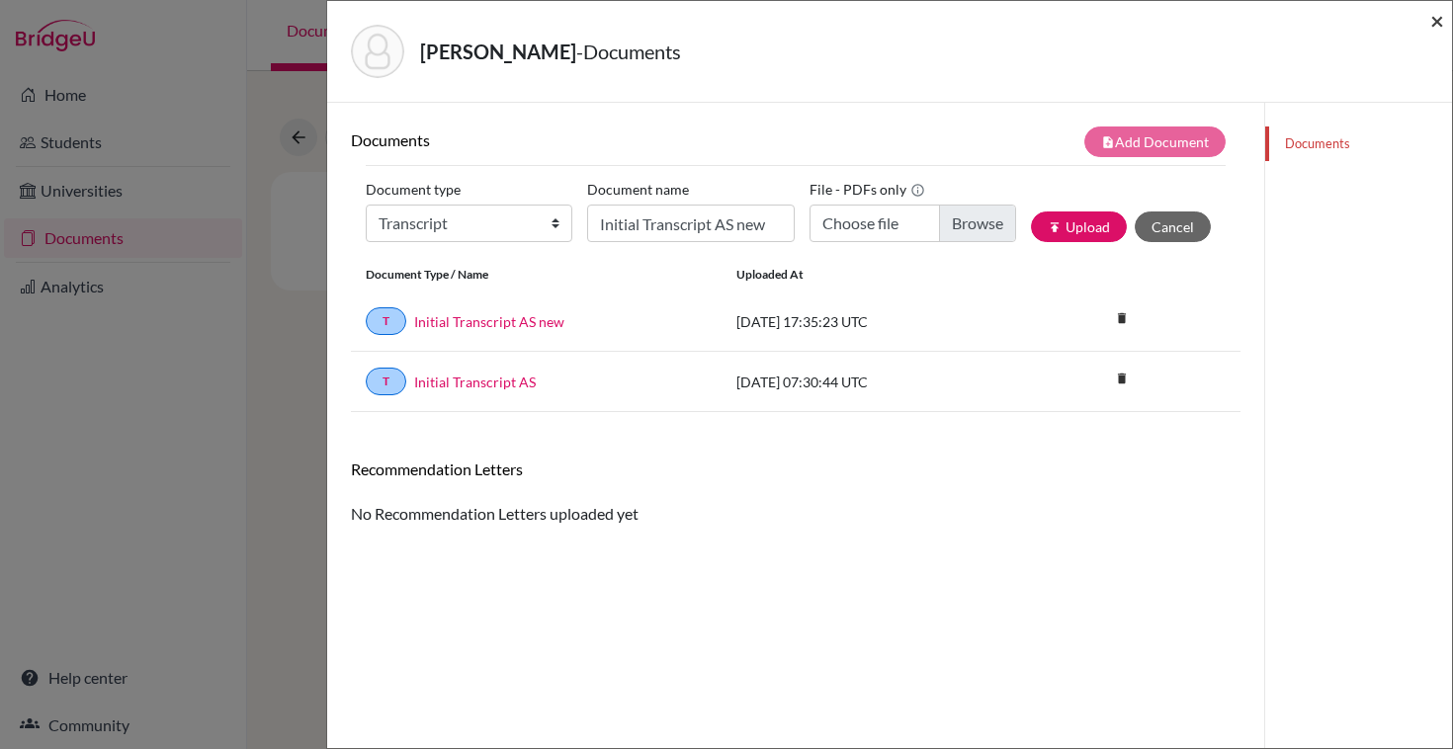
click at [1436, 24] on span "×" at bounding box center [1437, 20] width 14 height 29
